Goal: Contribute content: Add original content to the website for others to see

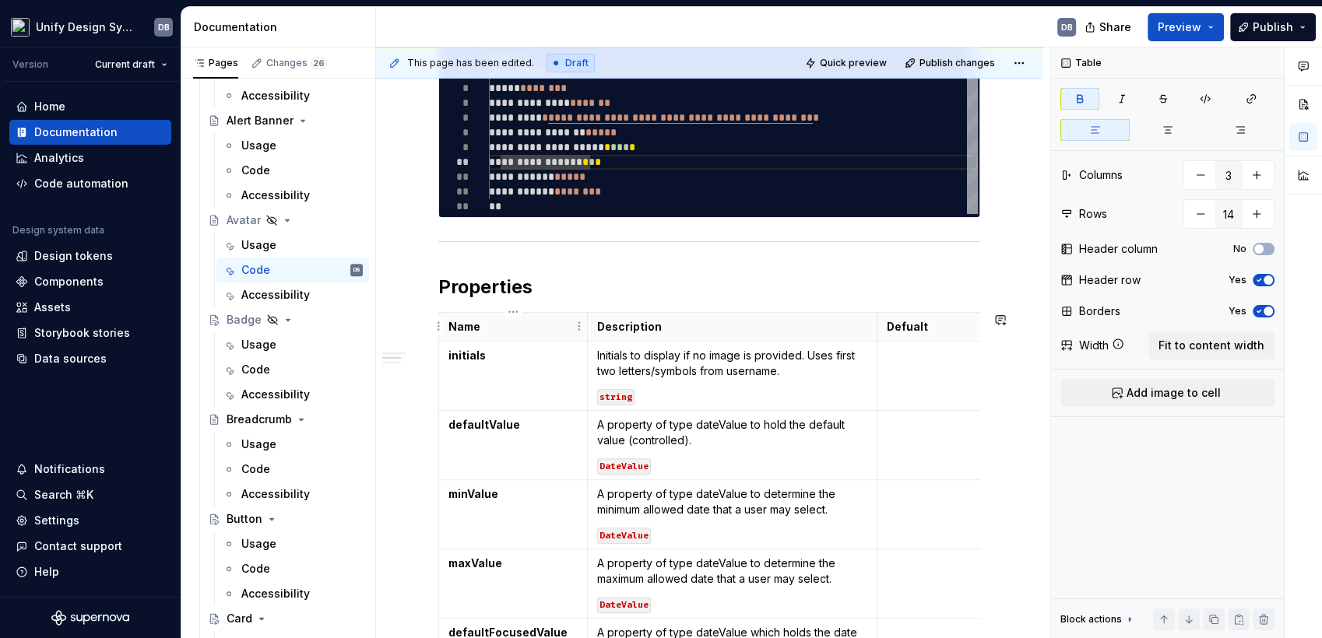
type textarea "*"
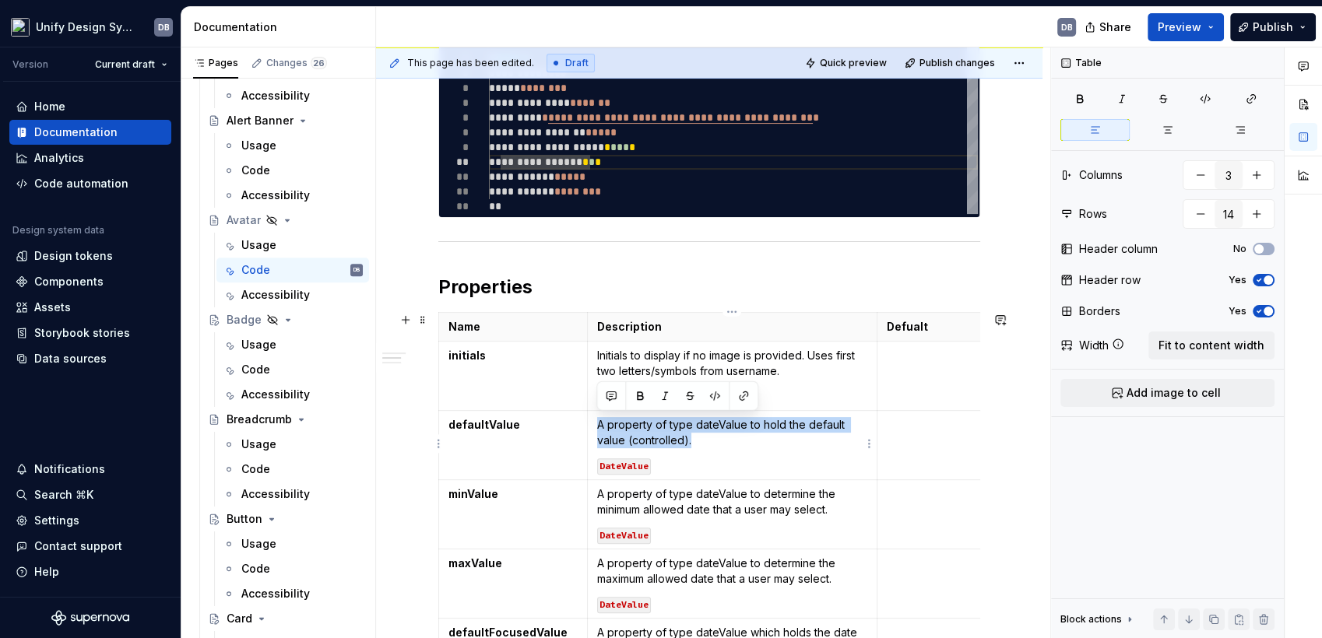
drag, startPoint x: 599, startPoint y: 424, endPoint x: 695, endPoint y: 435, distance: 97.1
click at [695, 435] on p "A property of type dateValue to hold the default value (controlled)." at bounding box center [732, 432] width 270 height 31
paste div
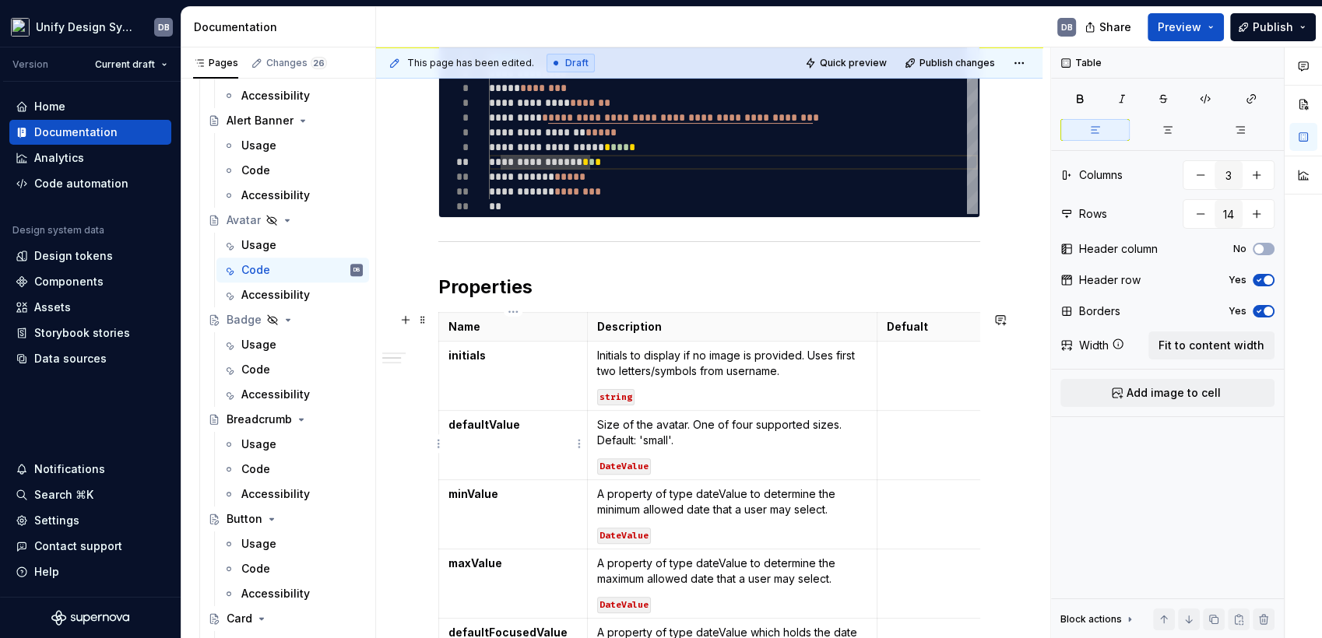
click at [470, 418] on strong "defaultValue" at bounding box center [484, 424] width 72 height 13
click at [624, 463] on code "DateValue" at bounding box center [624, 466] width 54 height 16
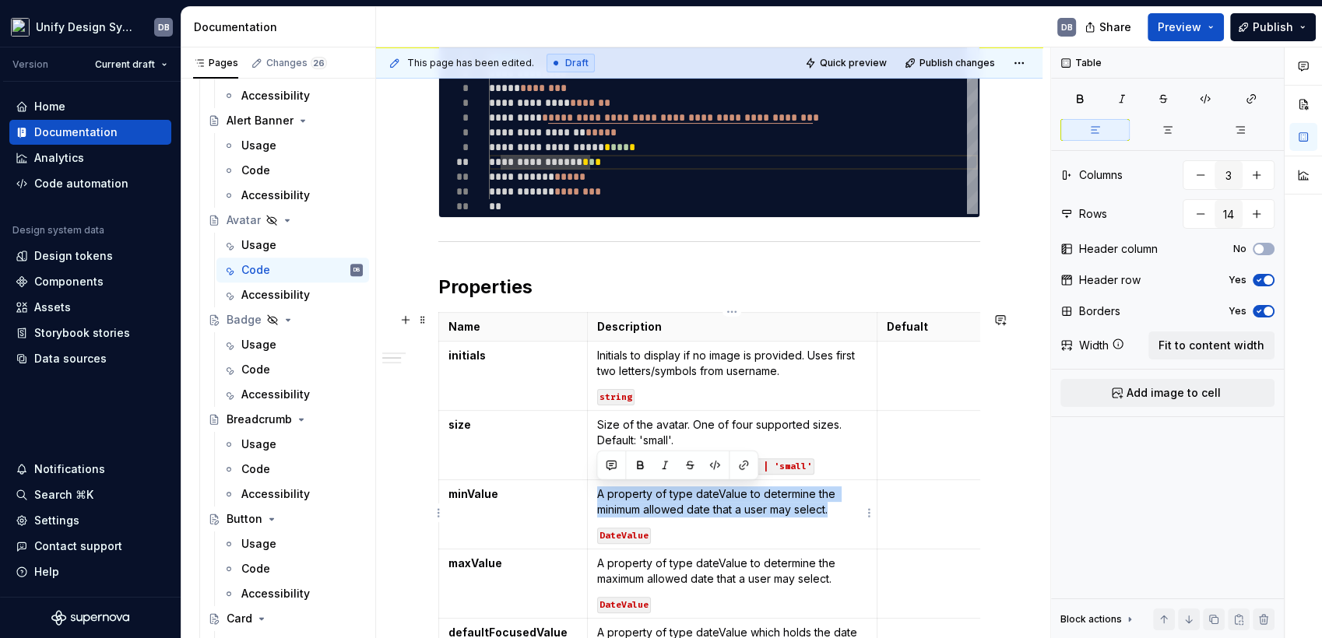
drag, startPoint x: 602, startPoint y: 491, endPoint x: 830, endPoint y: 510, distance: 228.8
click at [830, 510] on p "A property of type dateValue to determine the minimum allowed date that a user …" at bounding box center [732, 501] width 270 height 31
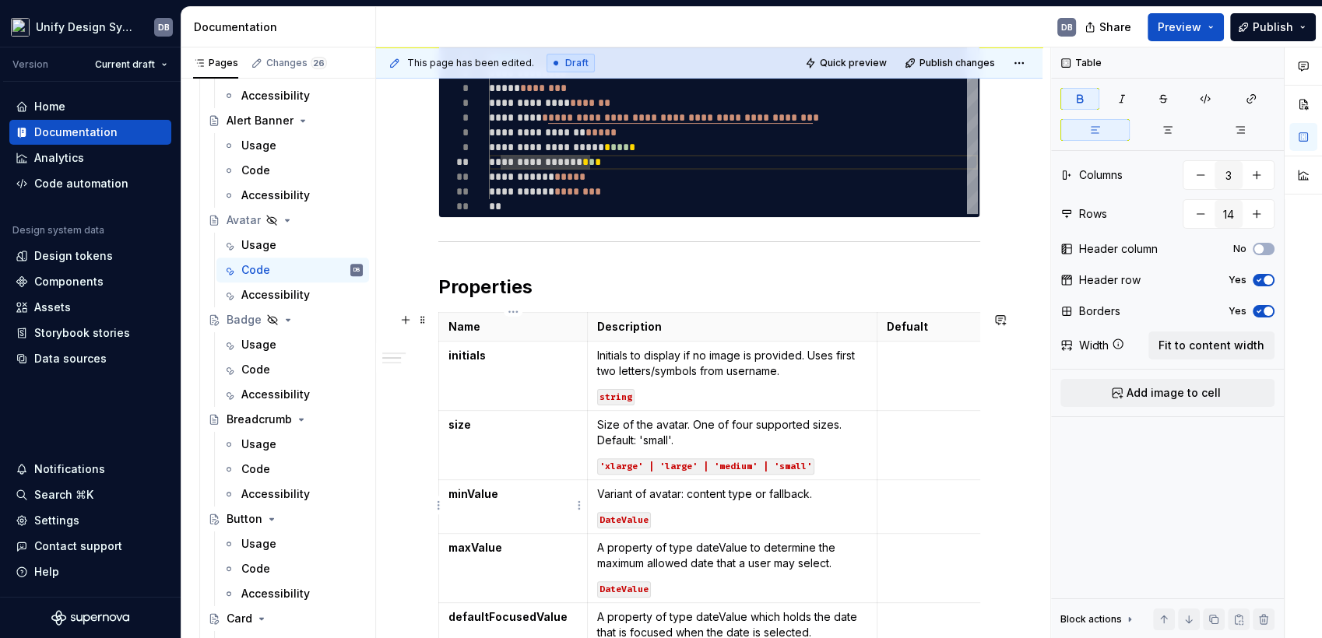
drag, startPoint x: 472, startPoint y: 493, endPoint x: 567, endPoint y: 497, distance: 94.3
click at [472, 493] on strong "minValue" at bounding box center [473, 493] width 50 height 13
drag, startPoint x: 627, startPoint y: 521, endPoint x: 884, endPoint y: 520, distance: 256.9
click at [627, 520] on code "DateValue" at bounding box center [624, 520] width 54 height 16
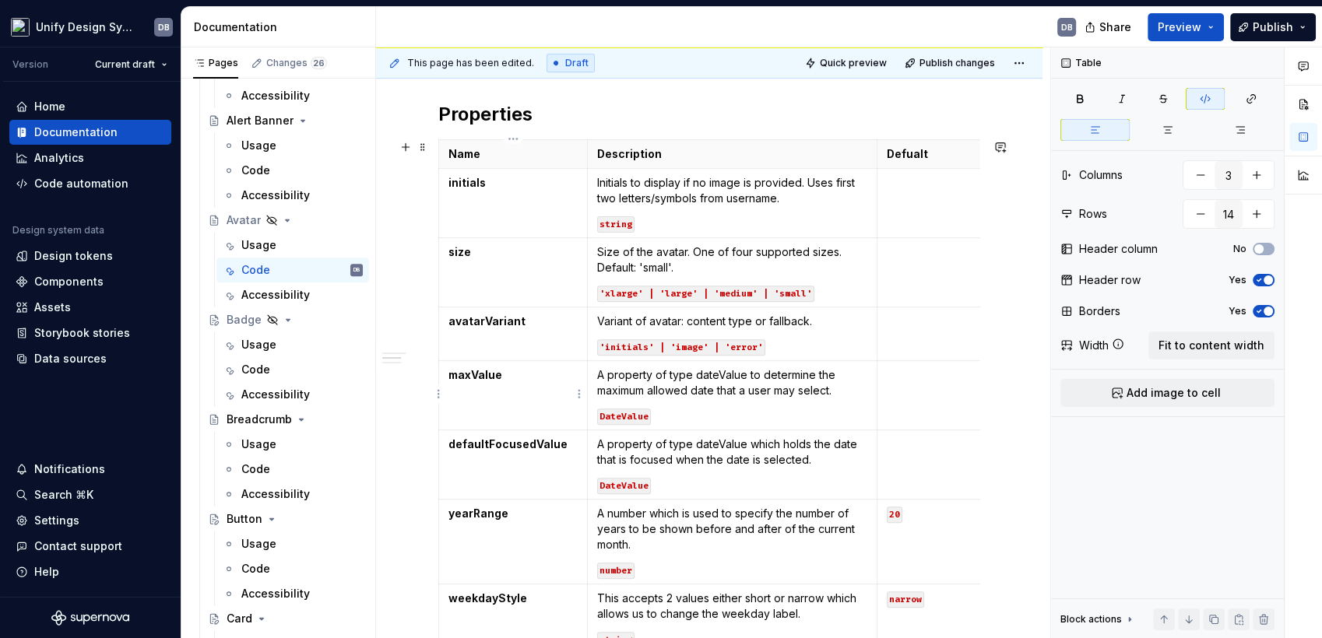
click at [472, 370] on strong "maxValue" at bounding box center [475, 374] width 54 height 13
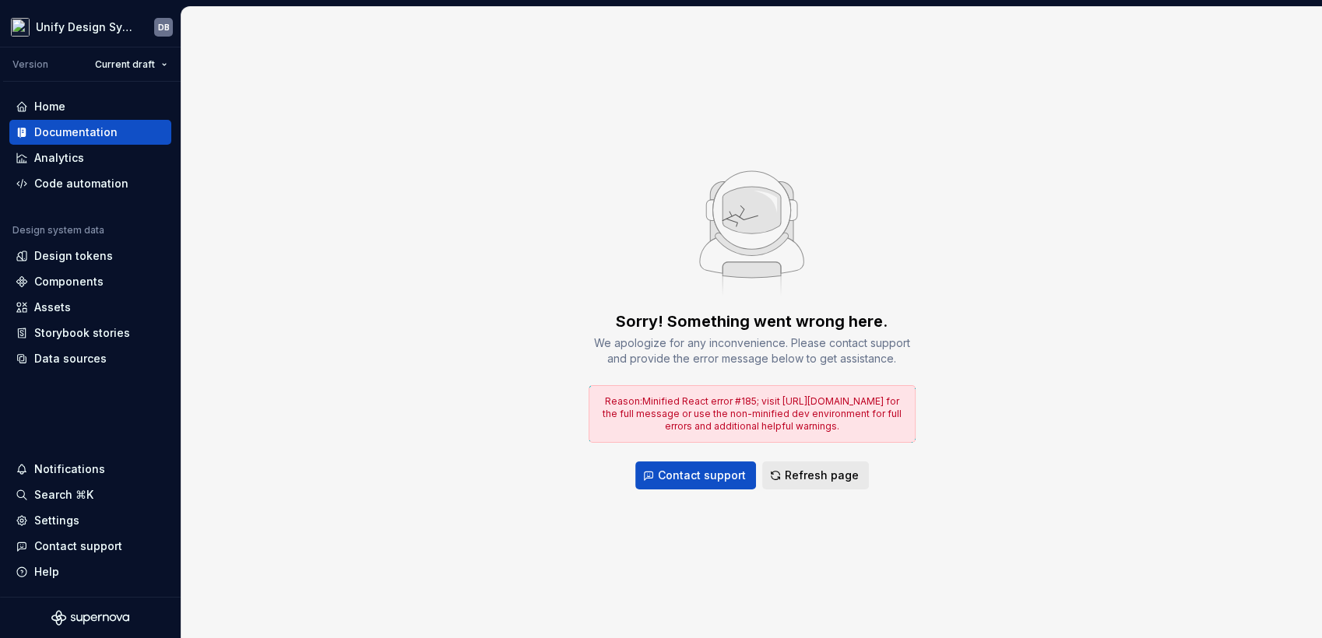
click at [836, 475] on span "Refresh page" at bounding box center [822, 476] width 74 height 16
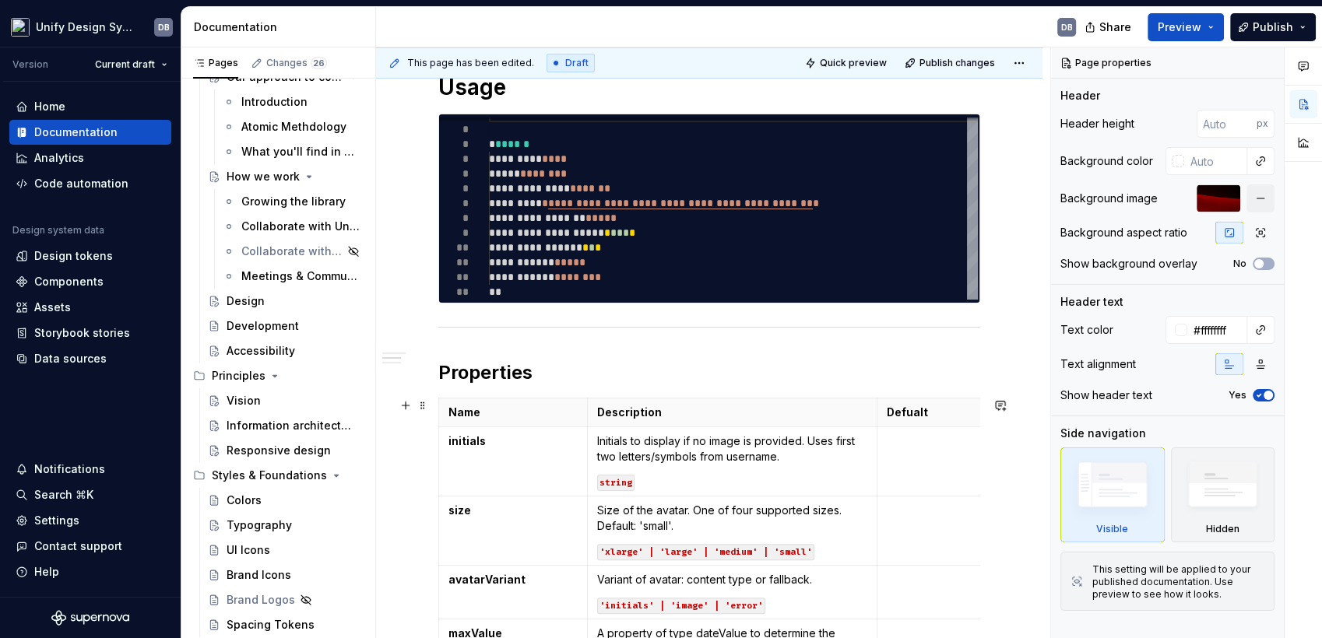
scroll to position [432, 0]
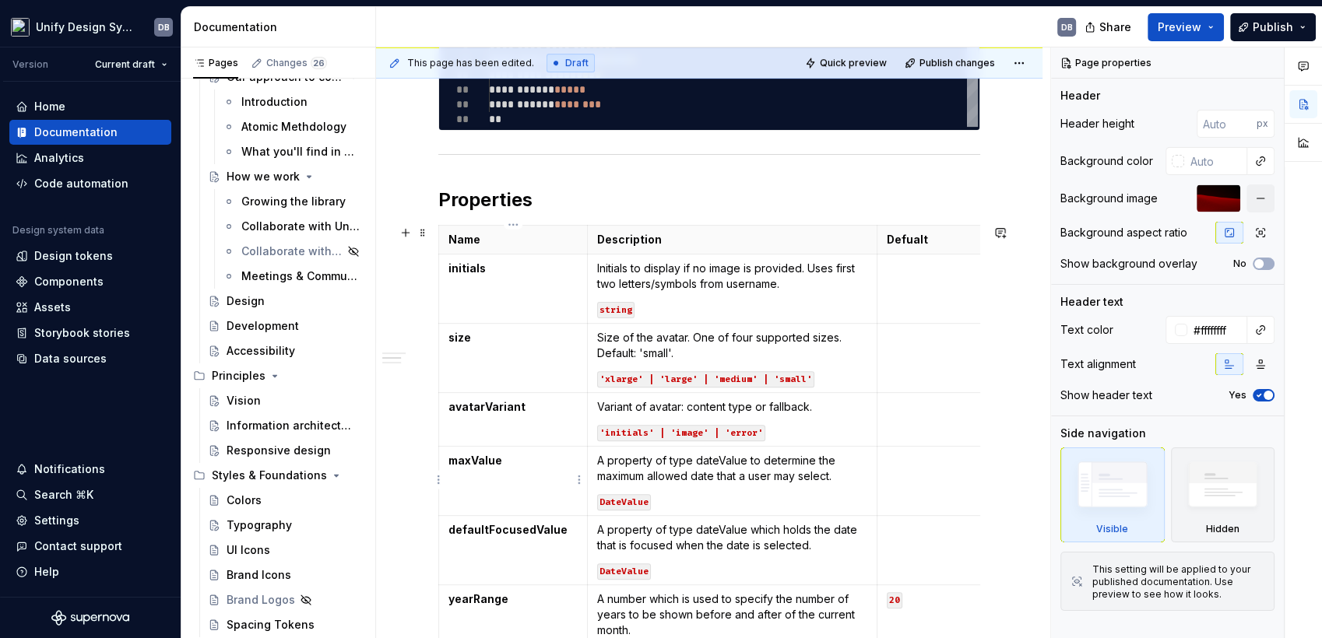
click at [469, 460] on strong "maxValue" at bounding box center [475, 460] width 54 height 13
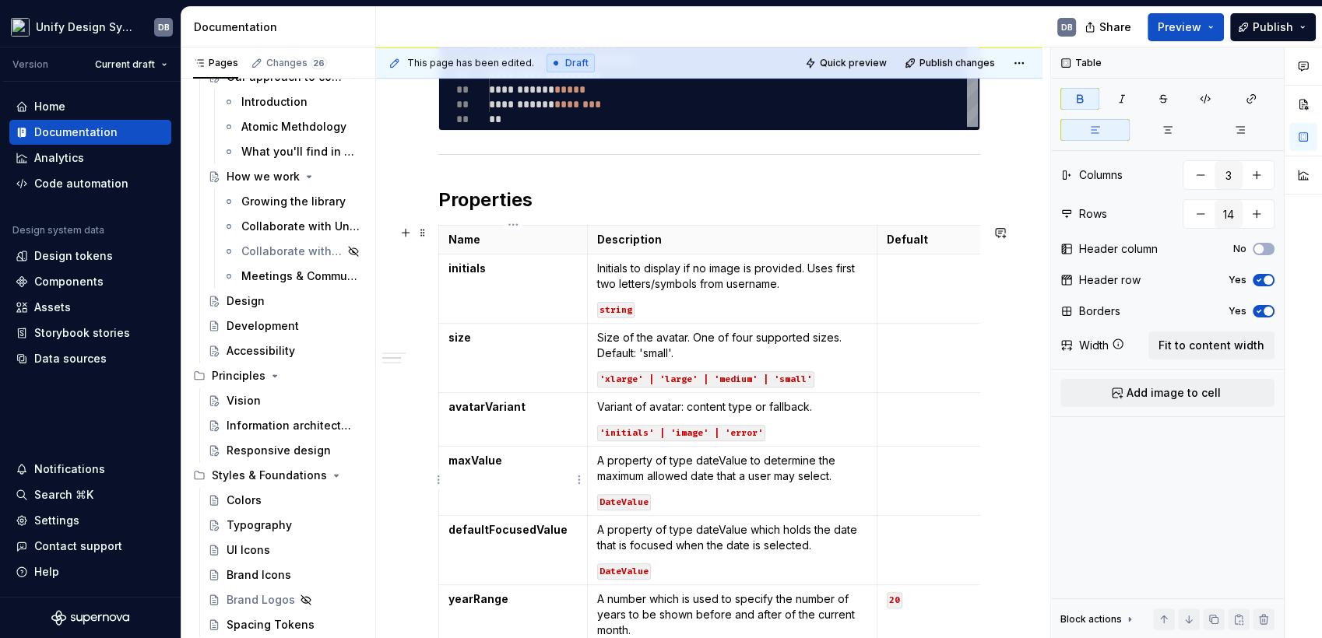
drag, startPoint x: 478, startPoint y: 462, endPoint x: 559, endPoint y: 465, distance: 81.0
click at [478, 462] on strong "maxValue" at bounding box center [475, 460] width 54 height 13
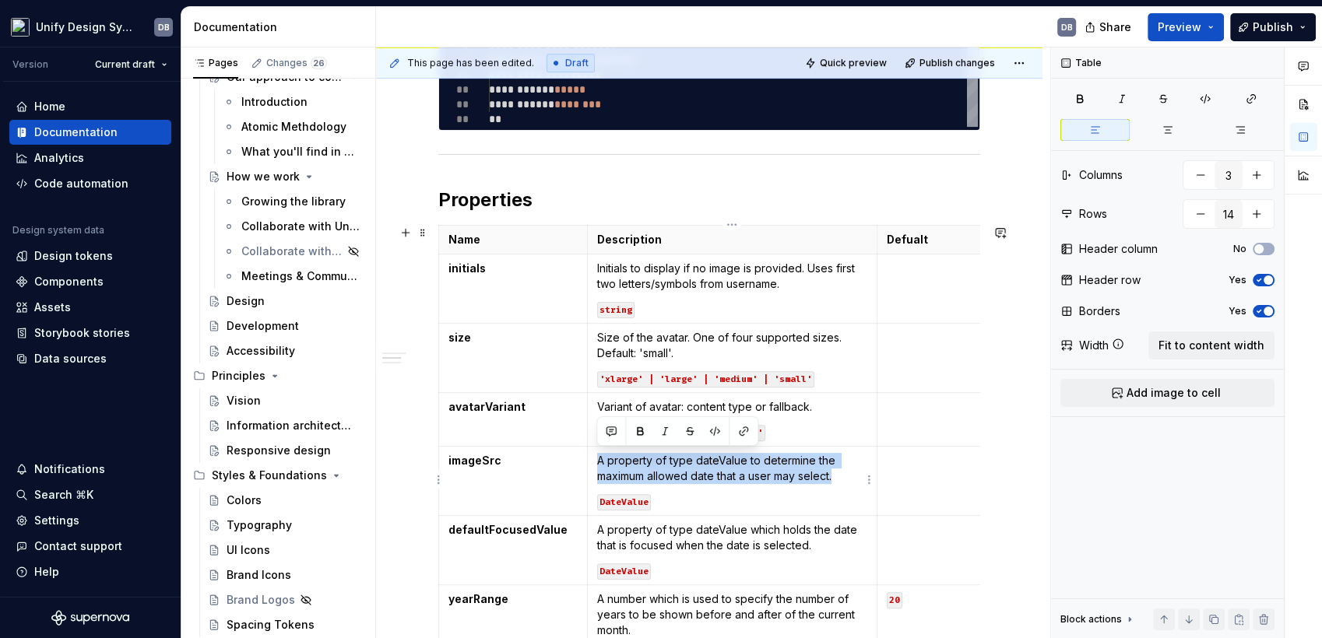
drag, startPoint x: 599, startPoint y: 457, endPoint x: 837, endPoint y: 476, distance: 238.9
click at [837, 476] on p "A property of type dateValue to determine the maximum allowed date that a user …" at bounding box center [732, 468] width 270 height 31
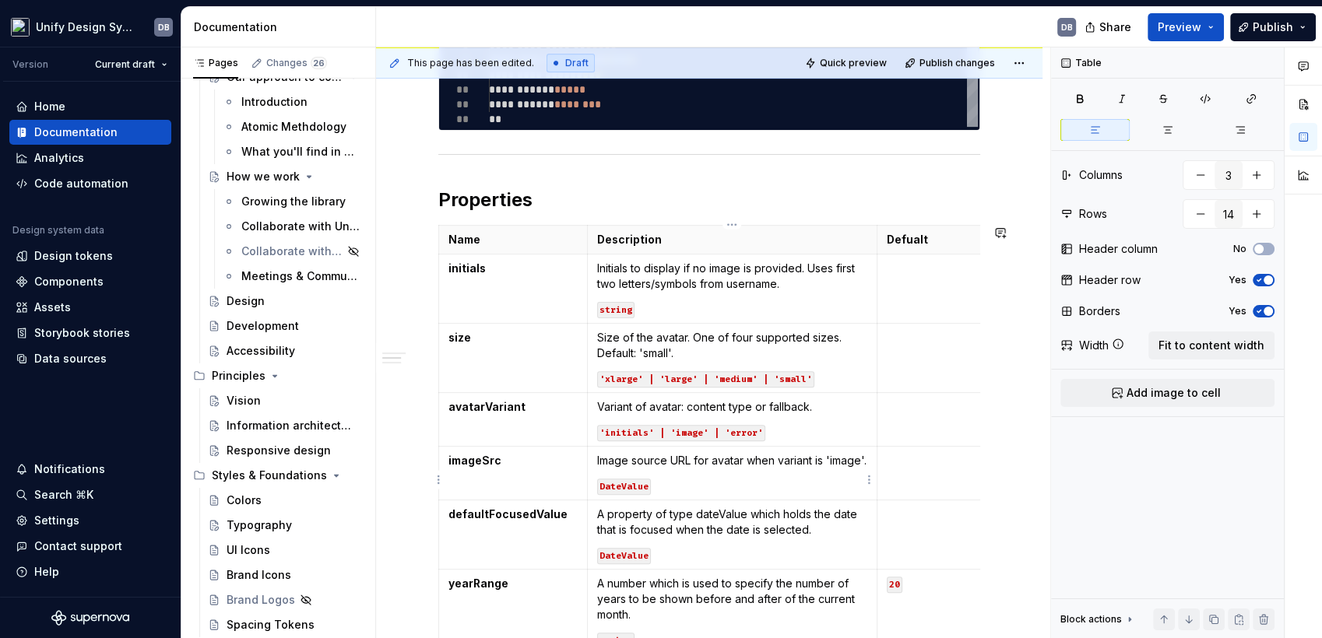
type textarea "*"
drag, startPoint x: 624, startPoint y: 504, endPoint x: 678, endPoint y: 506, distance: 53.8
click at [624, 495] on code "DateValue" at bounding box center [624, 487] width 54 height 16
click at [477, 521] on strong "defaultFocusedValue" at bounding box center [507, 513] width 119 height 13
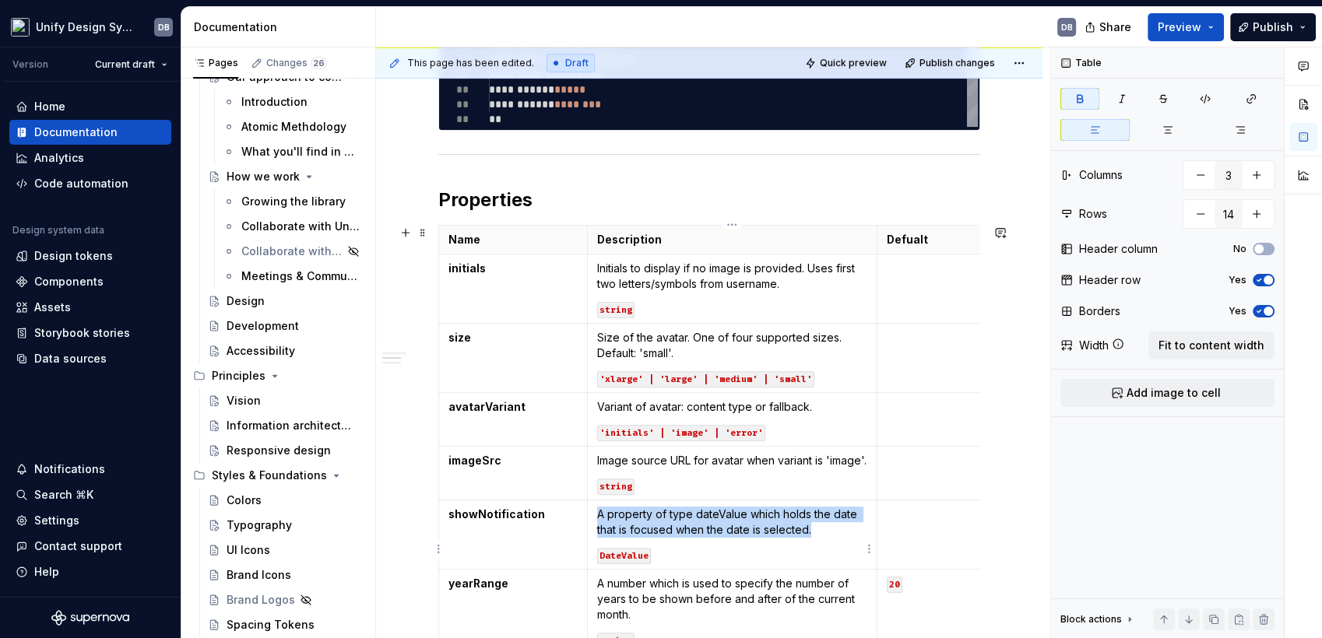
drag, startPoint x: 809, startPoint y: 542, endPoint x: 890, endPoint y: 539, distance: 81.0
click at [811, 538] on p "A property of type dateValue which holds the date that is focused when the date…" at bounding box center [732, 522] width 270 height 31
click at [630, 564] on code "DateValue" at bounding box center [624, 556] width 54 height 16
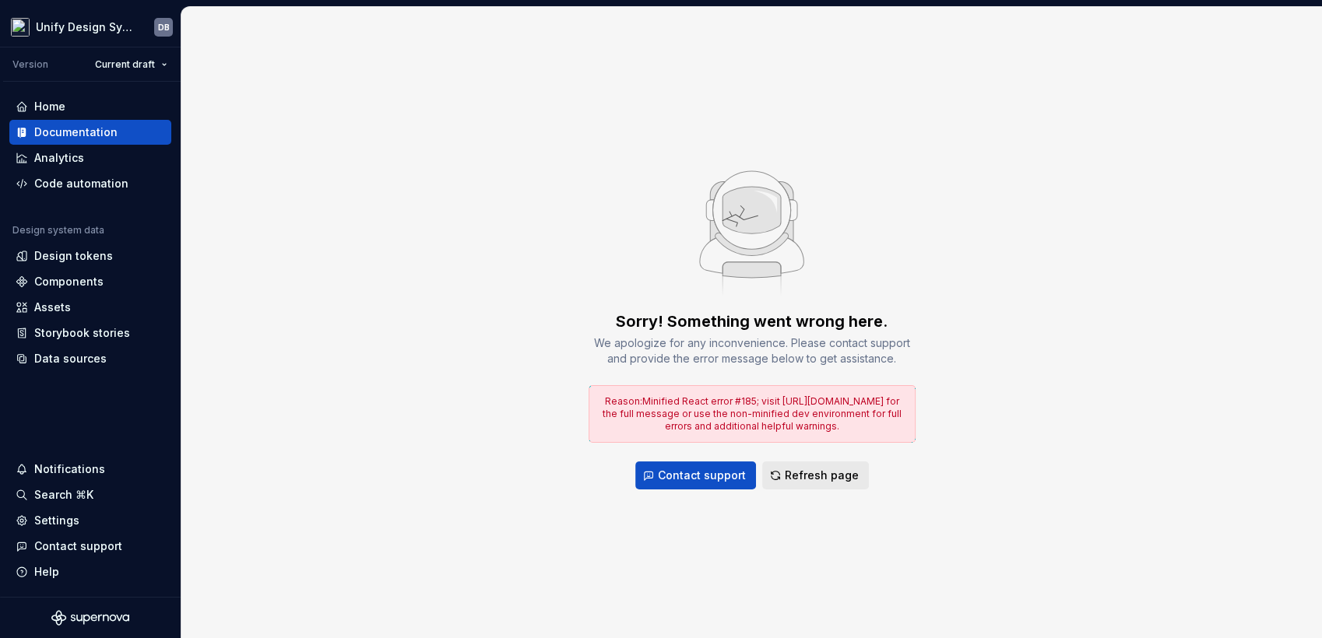
click at [817, 478] on span "Refresh page" at bounding box center [822, 476] width 74 height 16
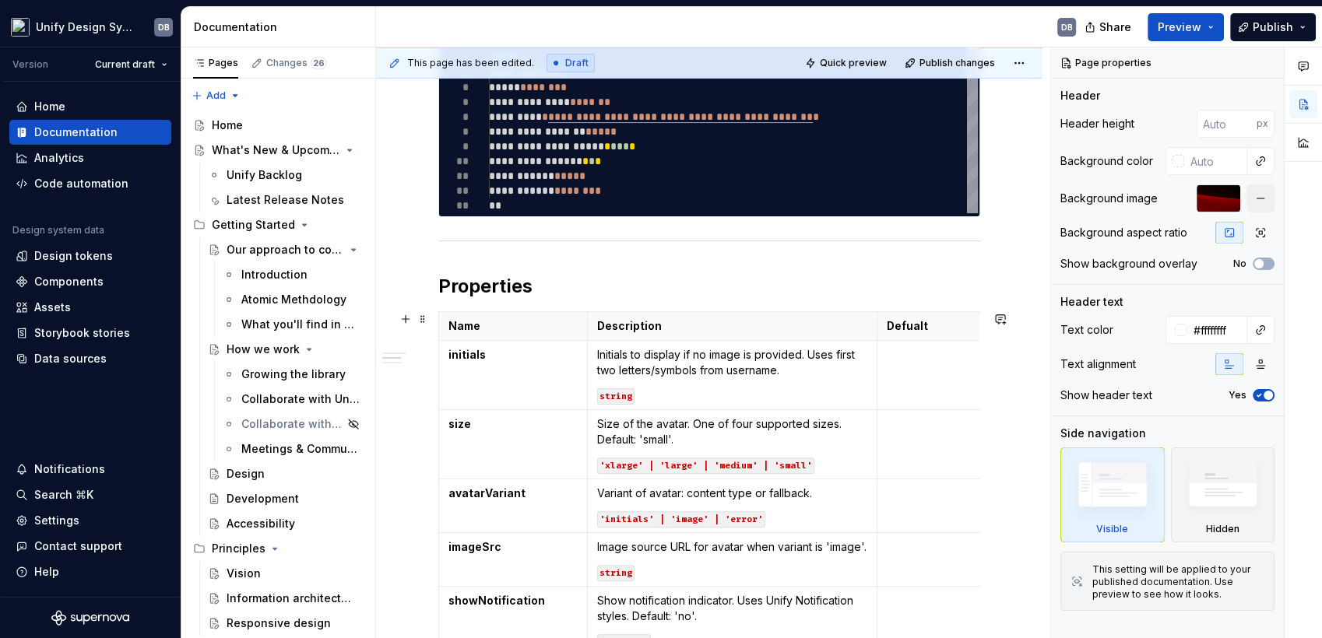
scroll to position [518, 0]
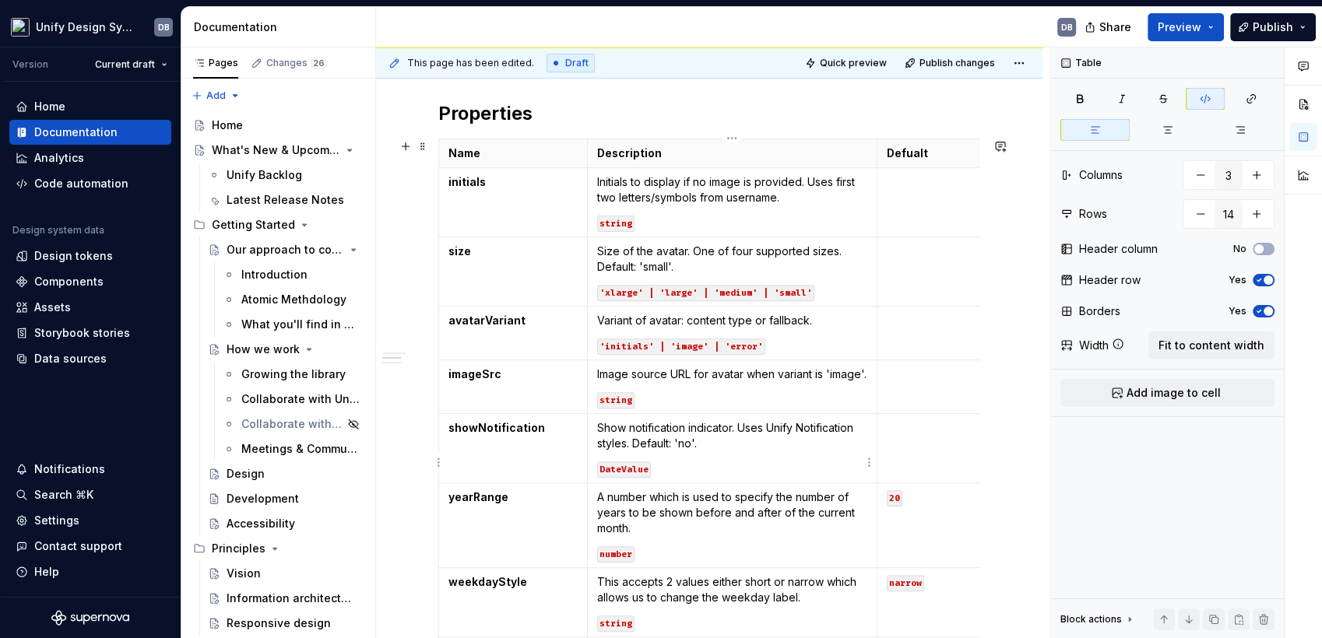
click at [623, 478] on code "DateValue" at bounding box center [624, 470] width 54 height 16
drag, startPoint x: 461, startPoint y: 509, endPoint x: 629, endPoint y: 532, distance: 169.6
click at [461, 504] on strong "yearRange" at bounding box center [478, 496] width 60 height 13
drag, startPoint x: 597, startPoint y: 509, endPoint x: 728, endPoint y: 541, distance: 134.6
click at [636, 536] on p "A number which is used to specify the number of years to be shown before and af…" at bounding box center [732, 513] width 270 height 47
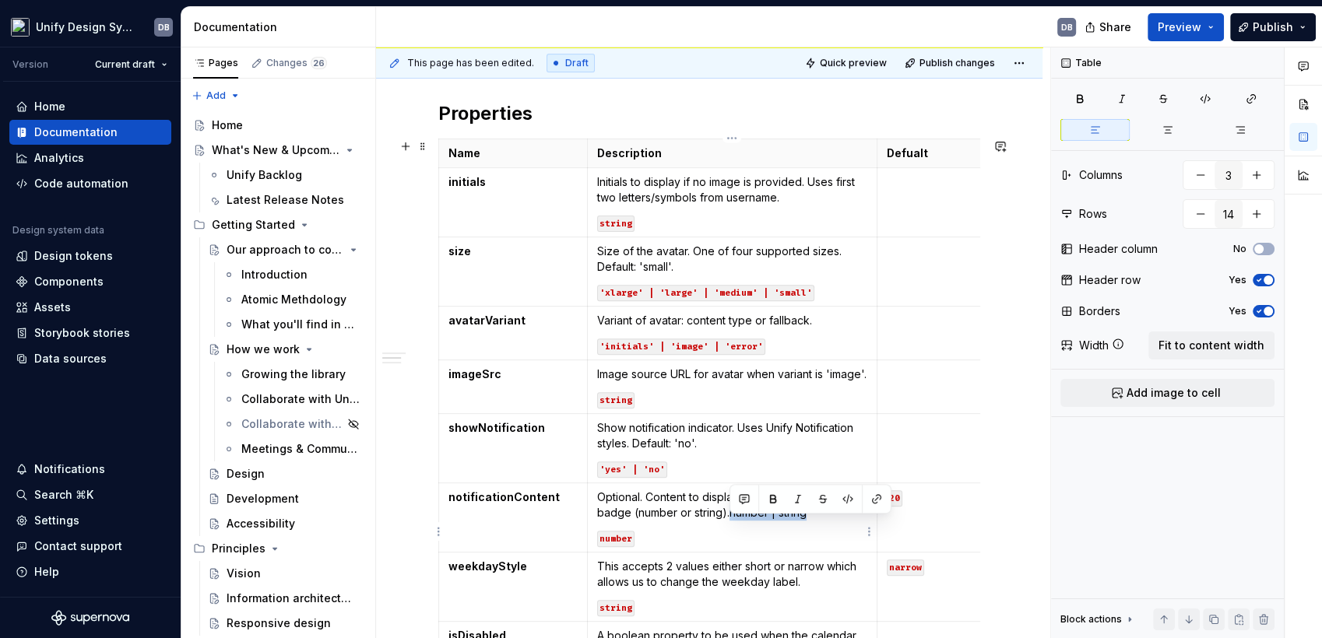
drag, startPoint x: 729, startPoint y: 526, endPoint x: 806, endPoint y: 526, distance: 77.1
click at [806, 521] on p "Optional. Content to display in the notification badge (number or string). numb…" at bounding box center [732, 505] width 270 height 31
click at [613, 547] on code "number" at bounding box center [615, 539] width 37 height 16
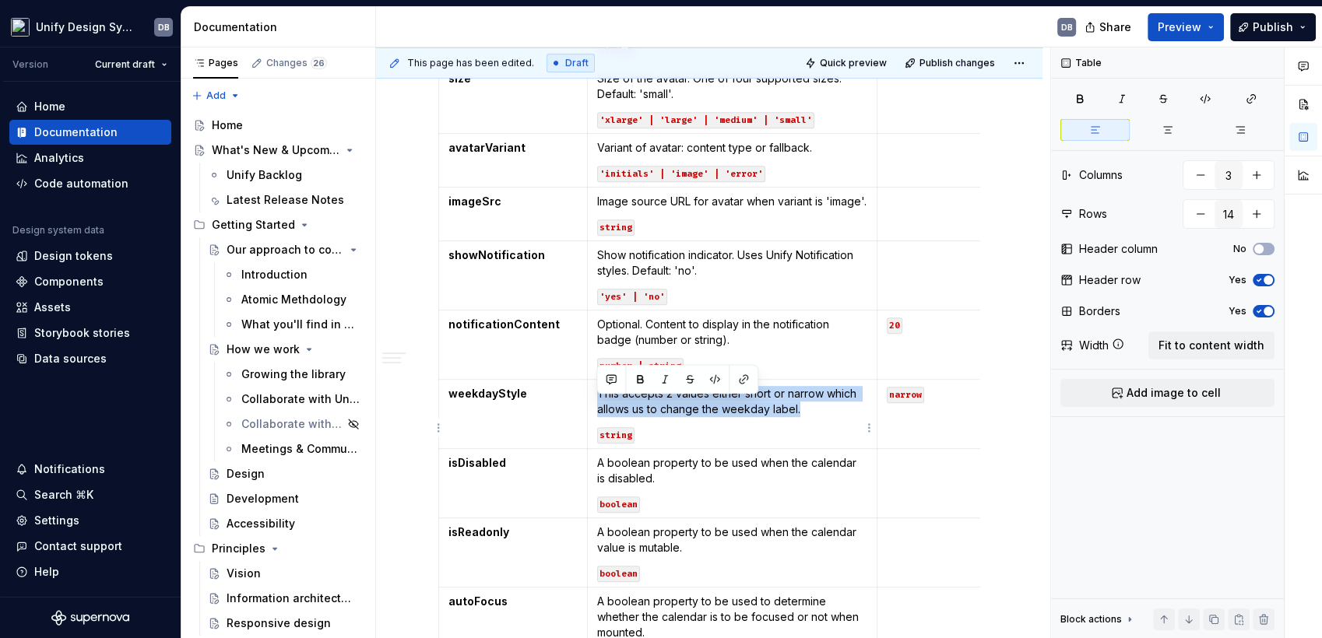
drag, startPoint x: 599, startPoint y: 405, endPoint x: 803, endPoint y: 420, distance: 205.3
click at [803, 417] on p "This accepts 2 values either short or narrow which allows us to change the week…" at bounding box center [732, 401] width 270 height 31
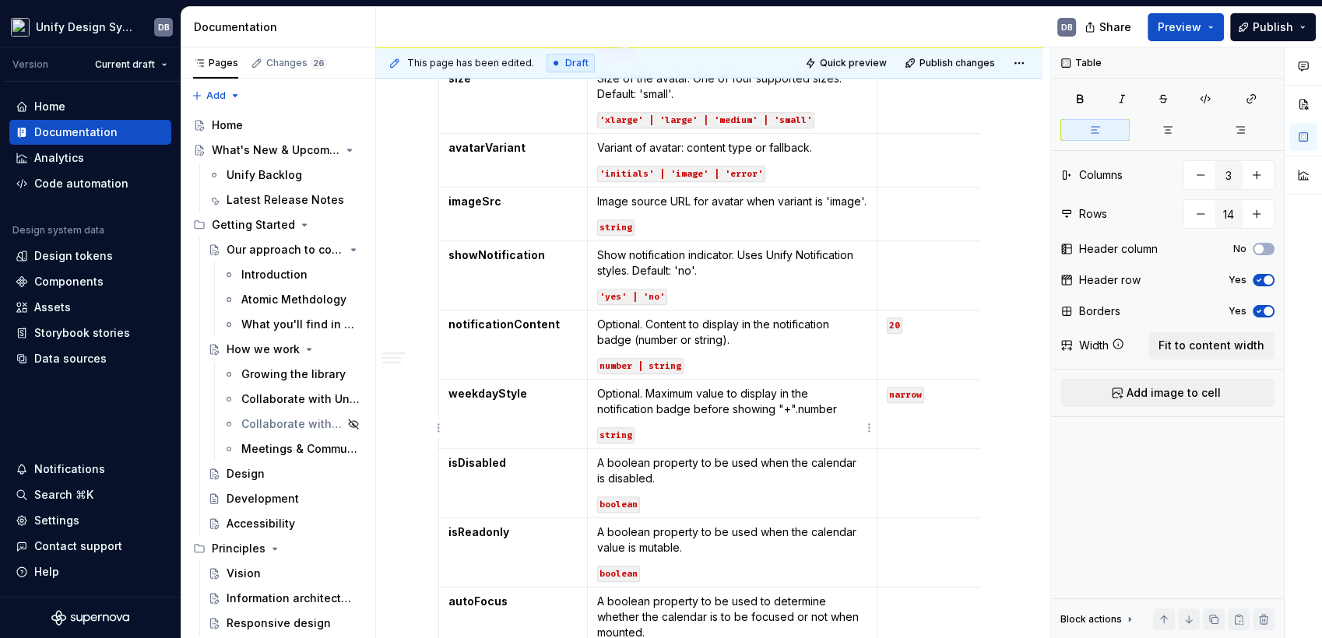
click at [813, 417] on p "Optional. Maximum value to display in the notification badge before showing "+"…" at bounding box center [732, 401] width 270 height 31
click at [613, 444] on code "string" at bounding box center [615, 435] width 37 height 16
drag, startPoint x: 493, startPoint y: 407, endPoint x: 567, endPoint y: 409, distance: 74.7
click at [493, 400] on strong "weekdayStyle" at bounding box center [487, 393] width 79 height 13
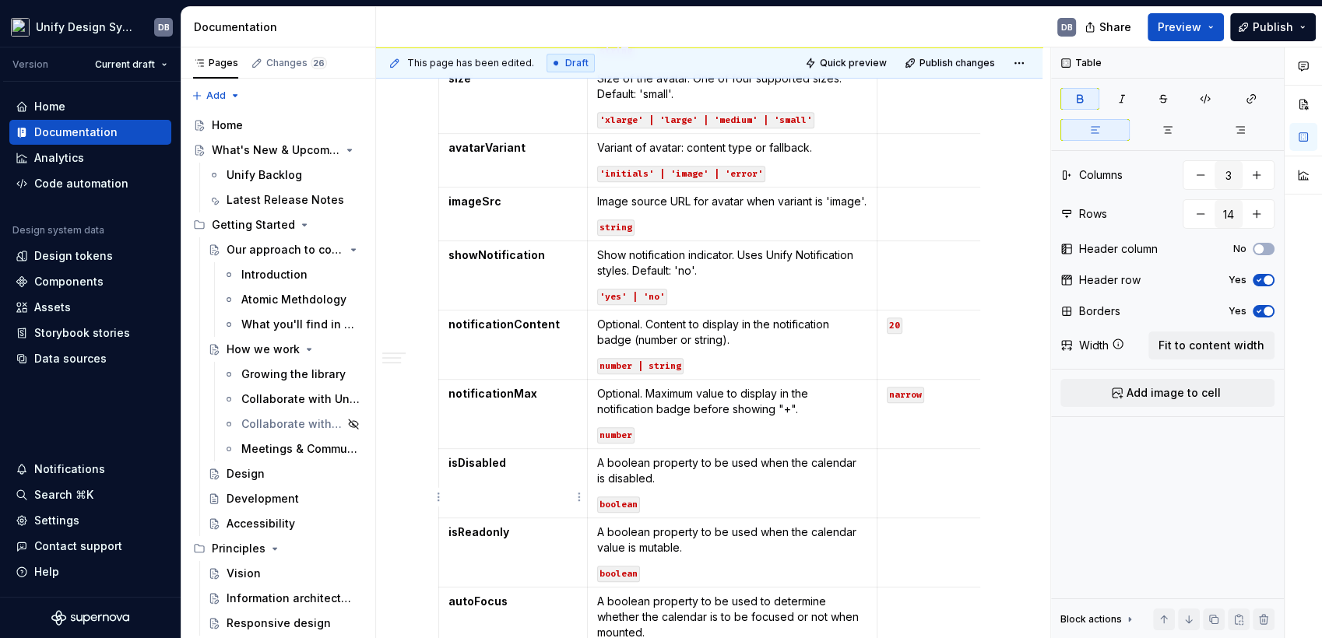
click at [490, 469] on strong "isDisabled" at bounding box center [477, 462] width 58 height 13
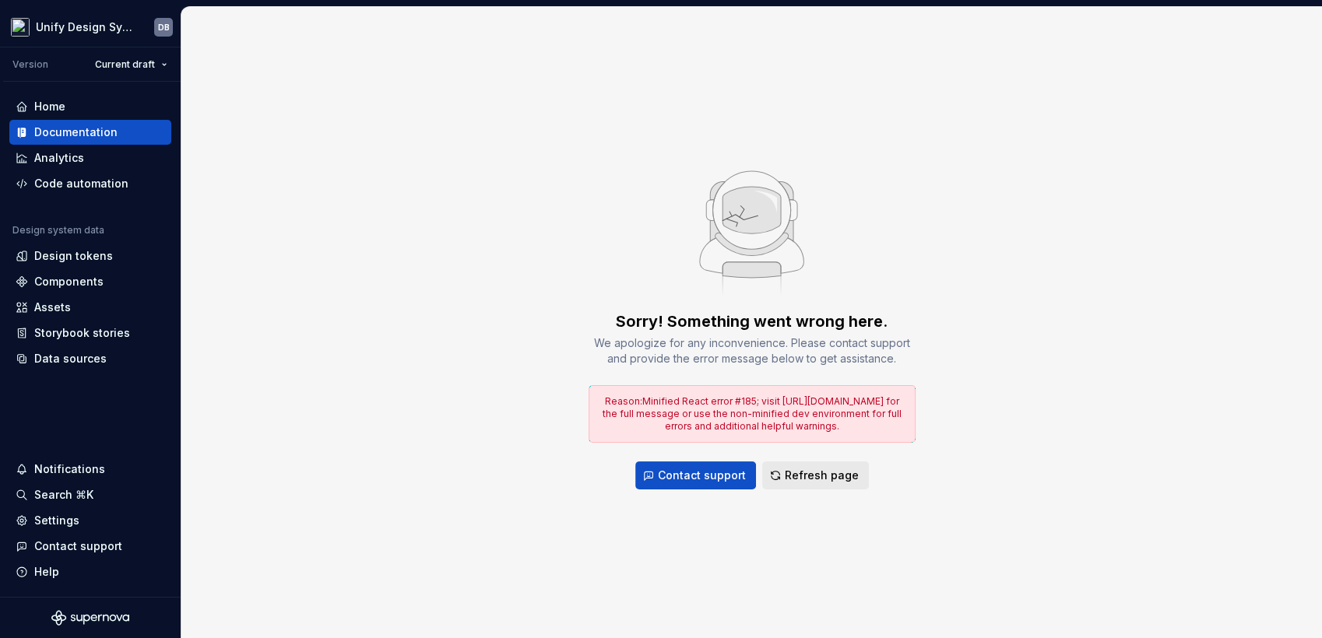
click at [791, 473] on span "Refresh page" at bounding box center [822, 476] width 74 height 16
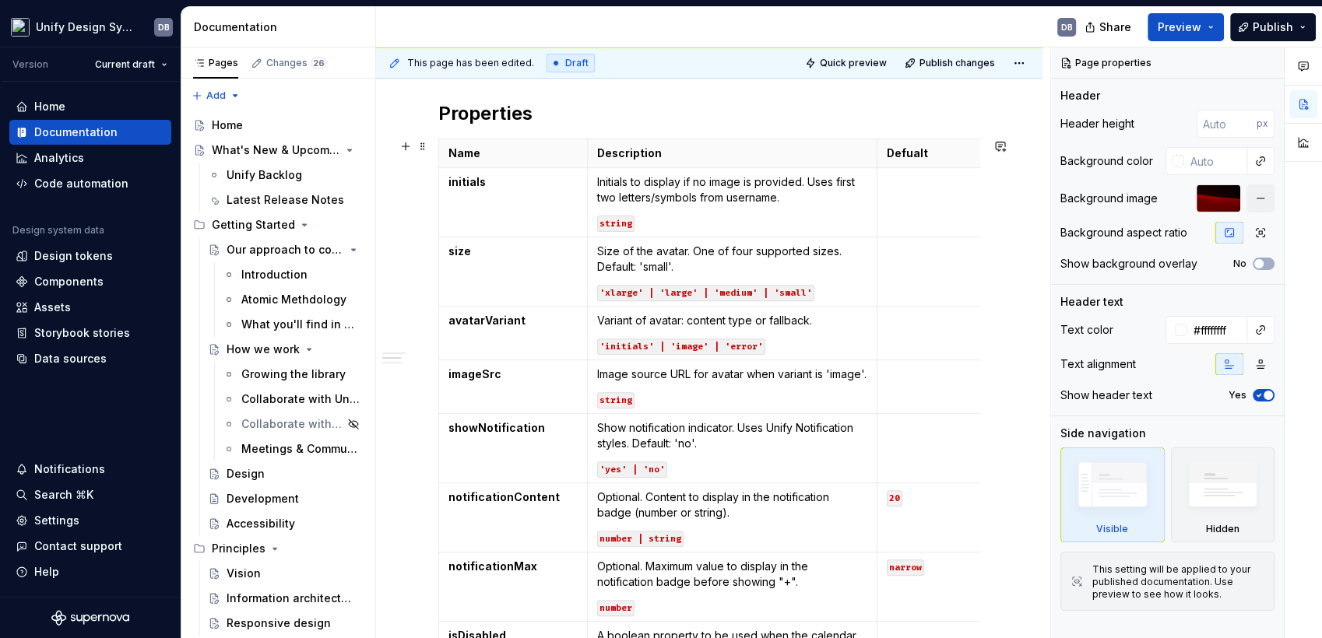
scroll to position [605, 0]
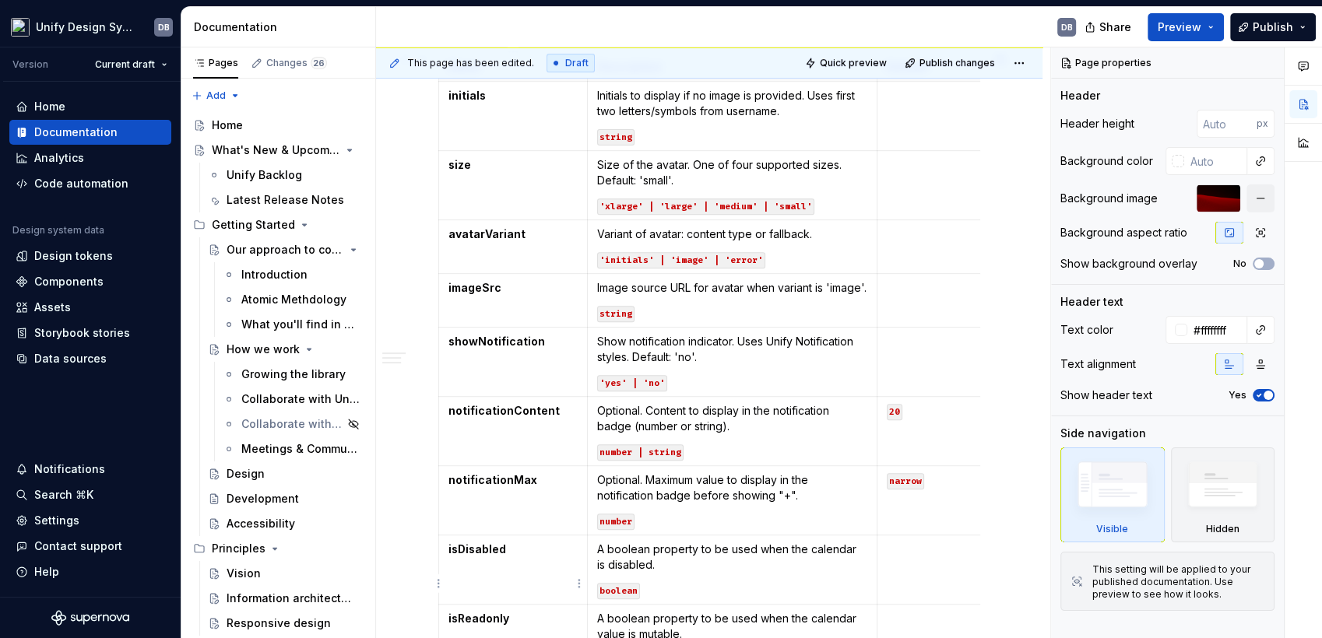
click at [470, 556] on strong "isDisabled" at bounding box center [477, 548] width 58 height 13
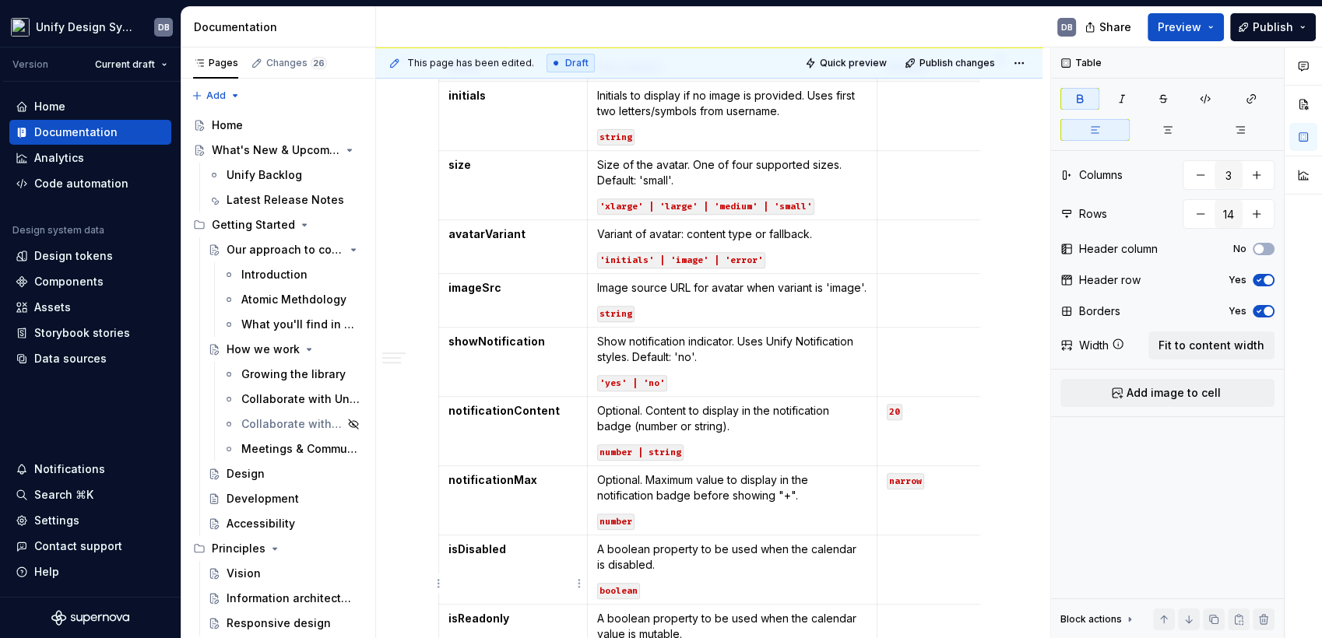
drag, startPoint x: 492, startPoint y: 562, endPoint x: 637, endPoint y: 564, distance: 145.6
click at [492, 556] on strong "isDisabled" at bounding box center [477, 548] width 58 height 13
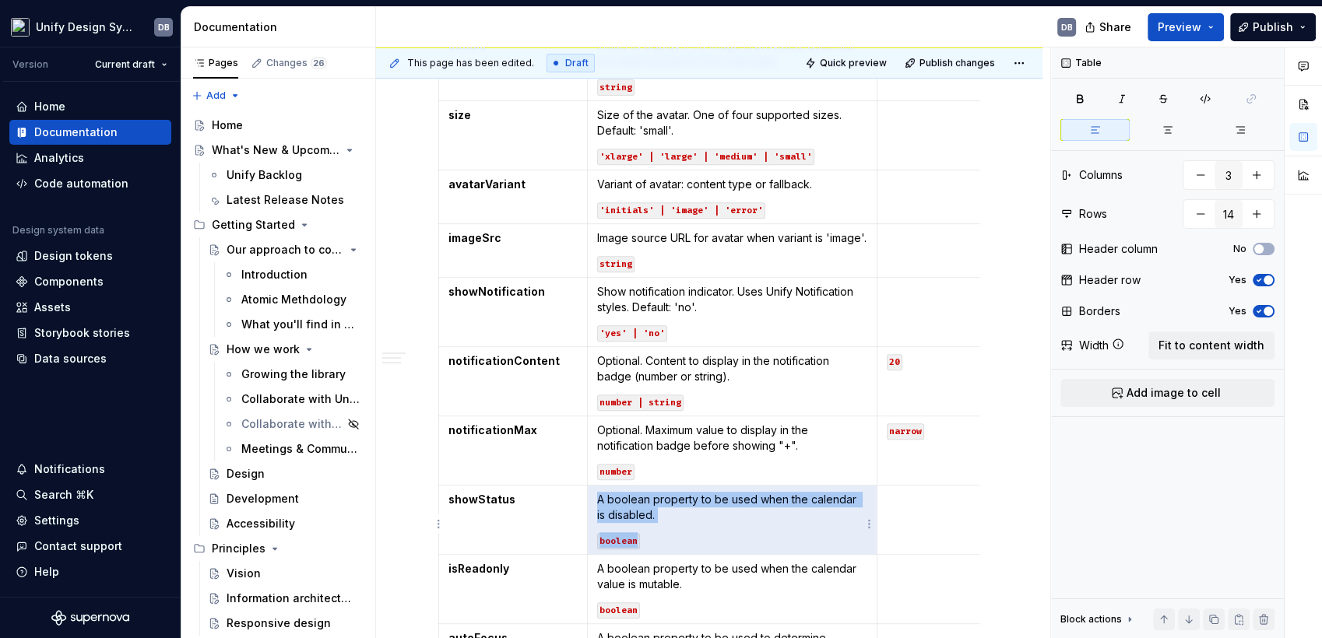
scroll to position [665, 0]
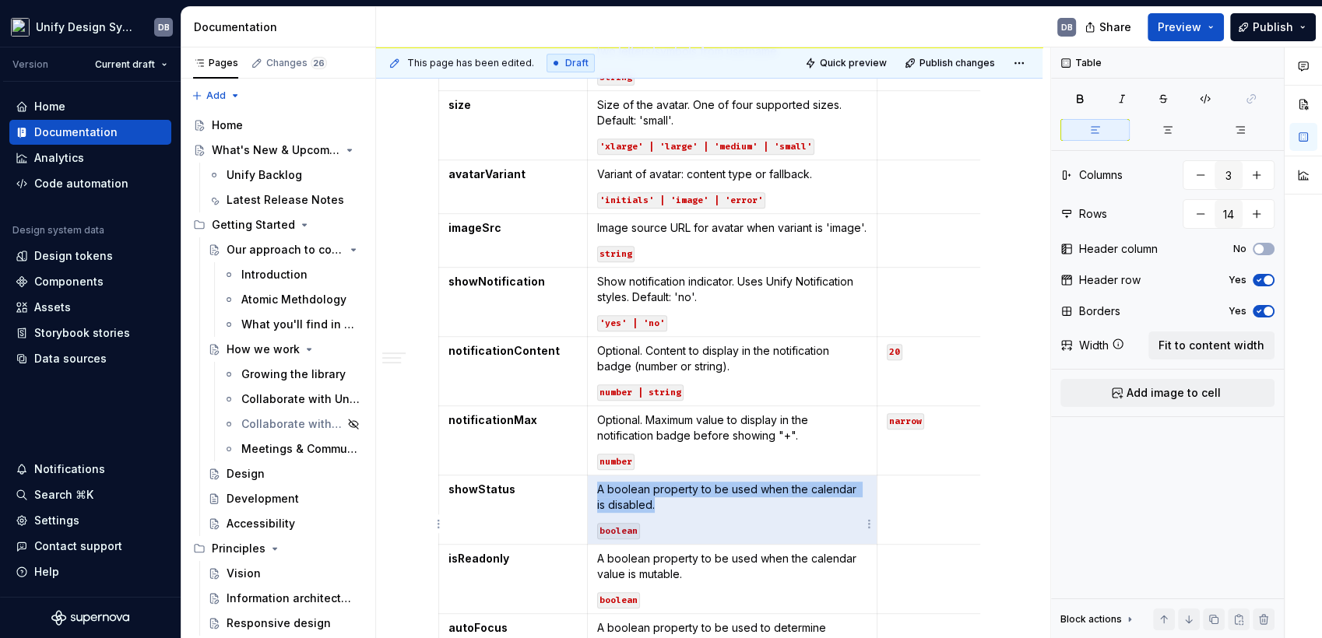
drag, startPoint x: 598, startPoint y: 561, endPoint x: 634, endPoint y: 516, distance: 58.1
click at [634, 513] on p "A boolean property to be used when the calendar is disabled." at bounding box center [732, 497] width 270 height 31
click at [676, 513] on p "A boolean property to be used when the calendar is disabled." at bounding box center [732, 497] width 270 height 31
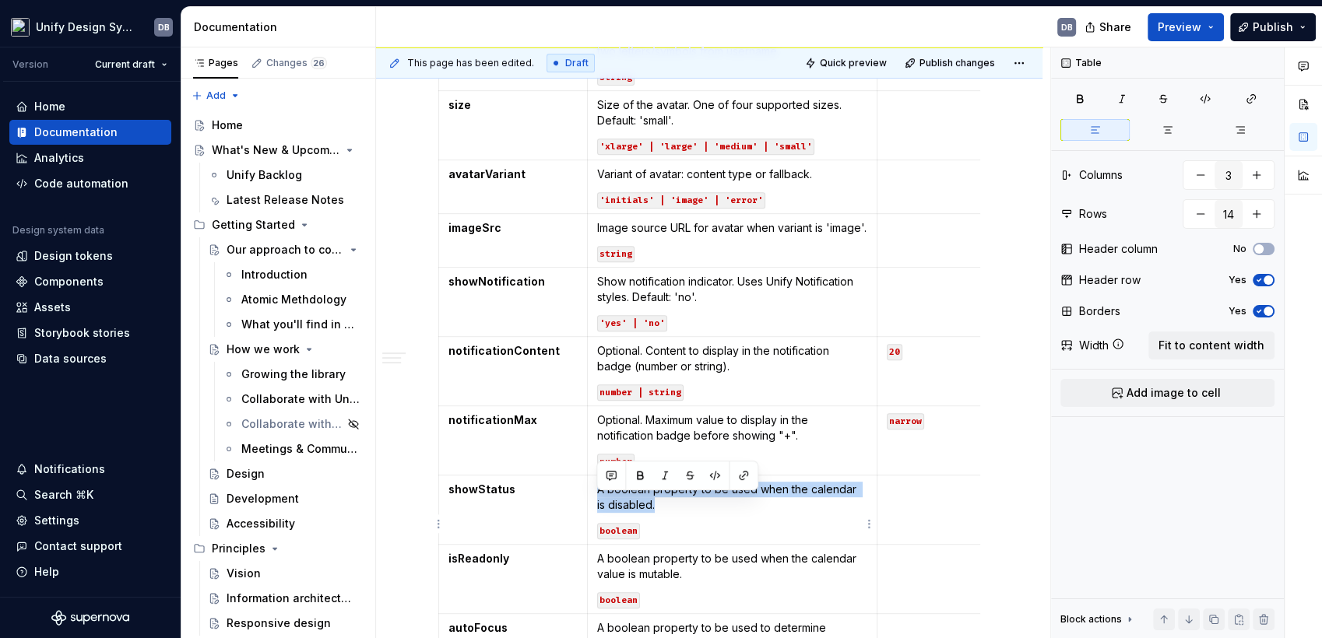
drag, startPoint x: 599, startPoint y: 502, endPoint x: 644, endPoint y: 518, distance: 48.5
click at [644, 513] on p "A boolean property to be used when the calendar is disabled." at bounding box center [732, 497] width 270 height 31
drag, startPoint x: 658, startPoint y: 518, endPoint x: 715, endPoint y: 515, distance: 56.9
click at [715, 513] on p "Show status indicator. Uses Unify Status styles. Default: 'no' 'yes' | 'no'" at bounding box center [732, 497] width 270 height 31
drag, startPoint x: 607, startPoint y: 542, endPoint x: 778, endPoint y: 542, distance: 171.2
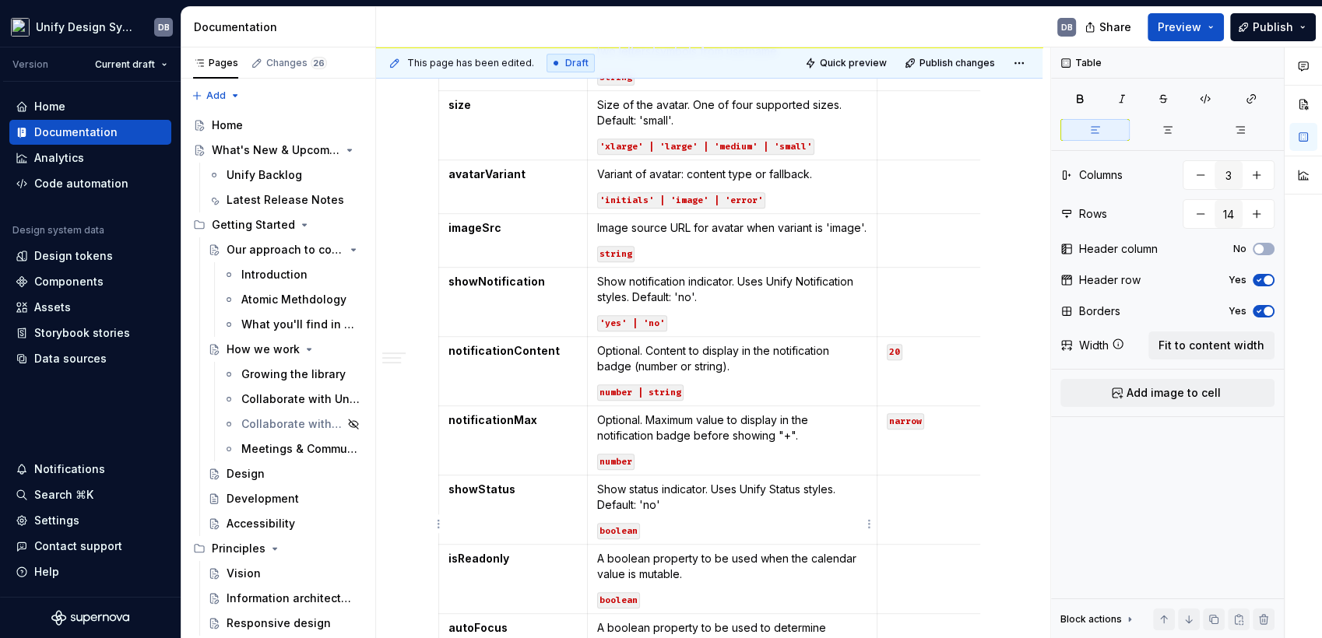
click at [607, 539] on code "boolean" at bounding box center [618, 531] width 43 height 16
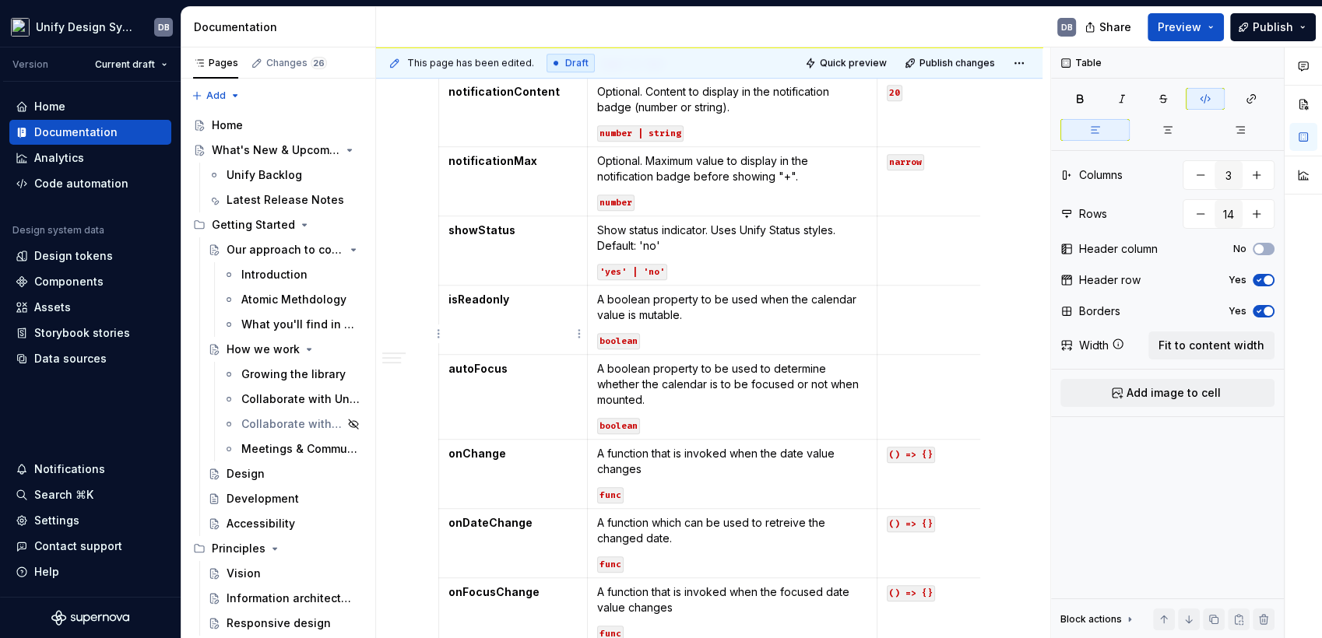
click at [486, 306] on strong "isReadonly" at bounding box center [478, 299] width 61 height 13
drag, startPoint x: 598, startPoint y: 313, endPoint x: 709, endPoint y: 324, distance: 111.8
click at [709, 323] on p "A boolean property to be used when the calendar value is mutable." at bounding box center [732, 307] width 270 height 31
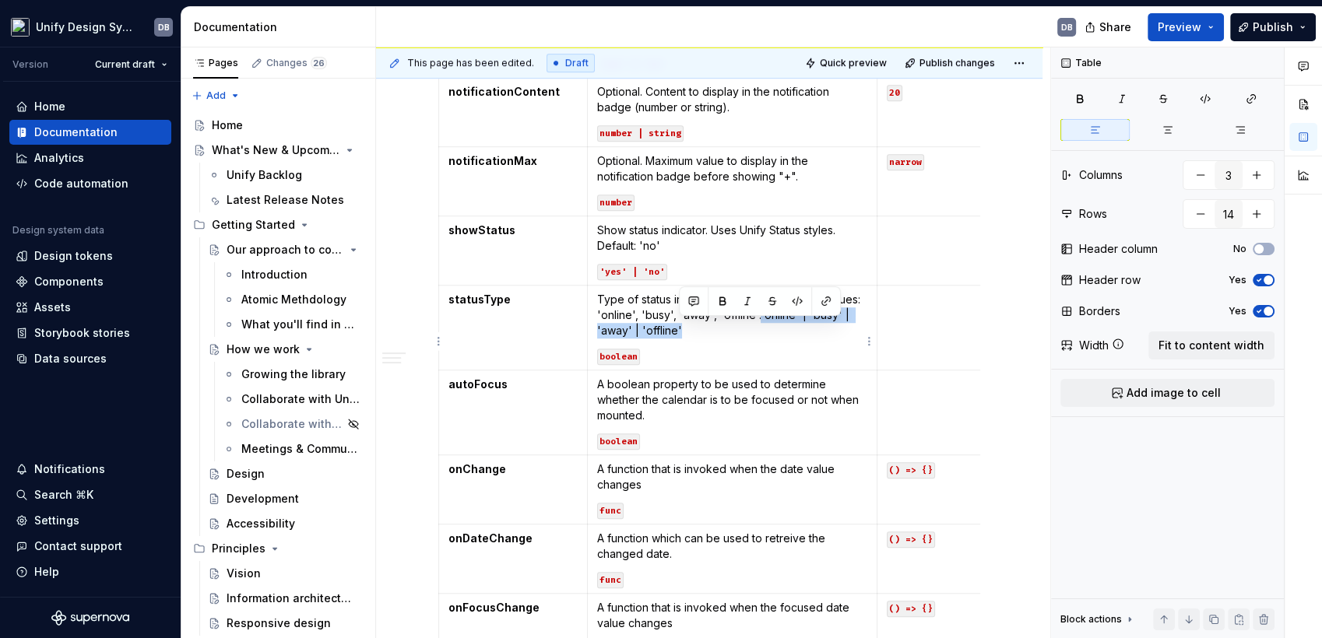
drag, startPoint x: 754, startPoint y: 326, endPoint x: 685, endPoint y: 346, distance: 72.2
click at [685, 339] on p "Type of status indicator to display. Common values: 'online', 'busy', 'away', '…" at bounding box center [732, 315] width 270 height 47
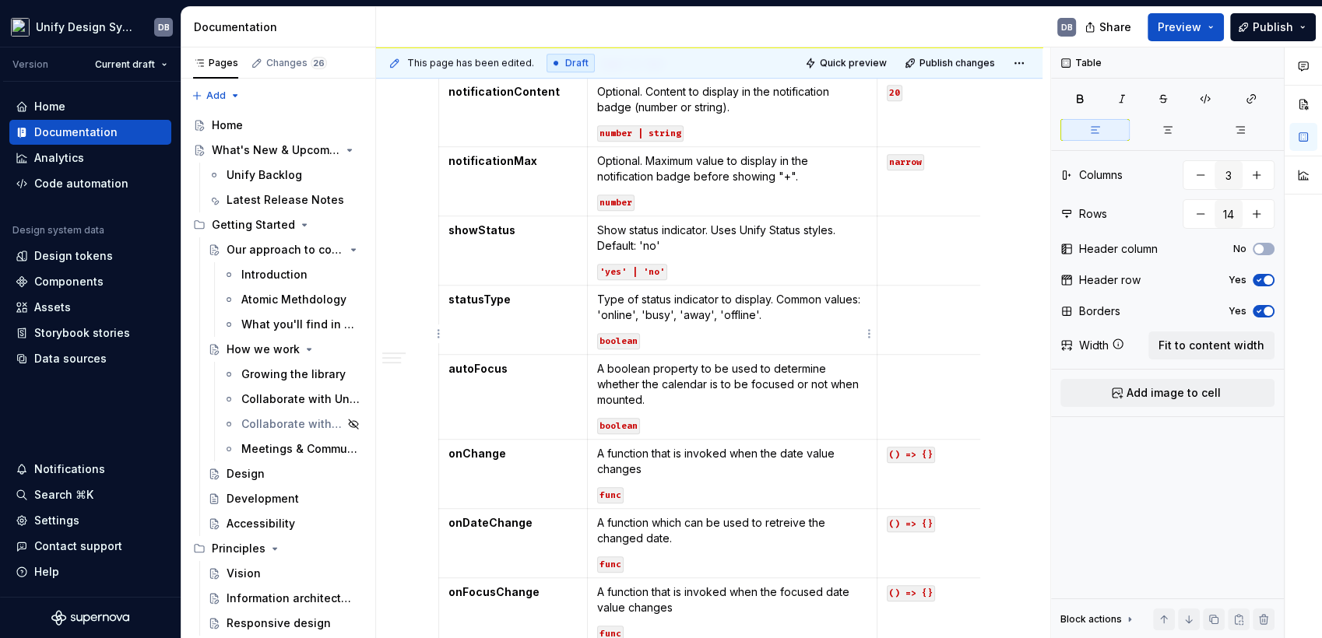
click at [610, 349] on code "boolean" at bounding box center [618, 341] width 43 height 16
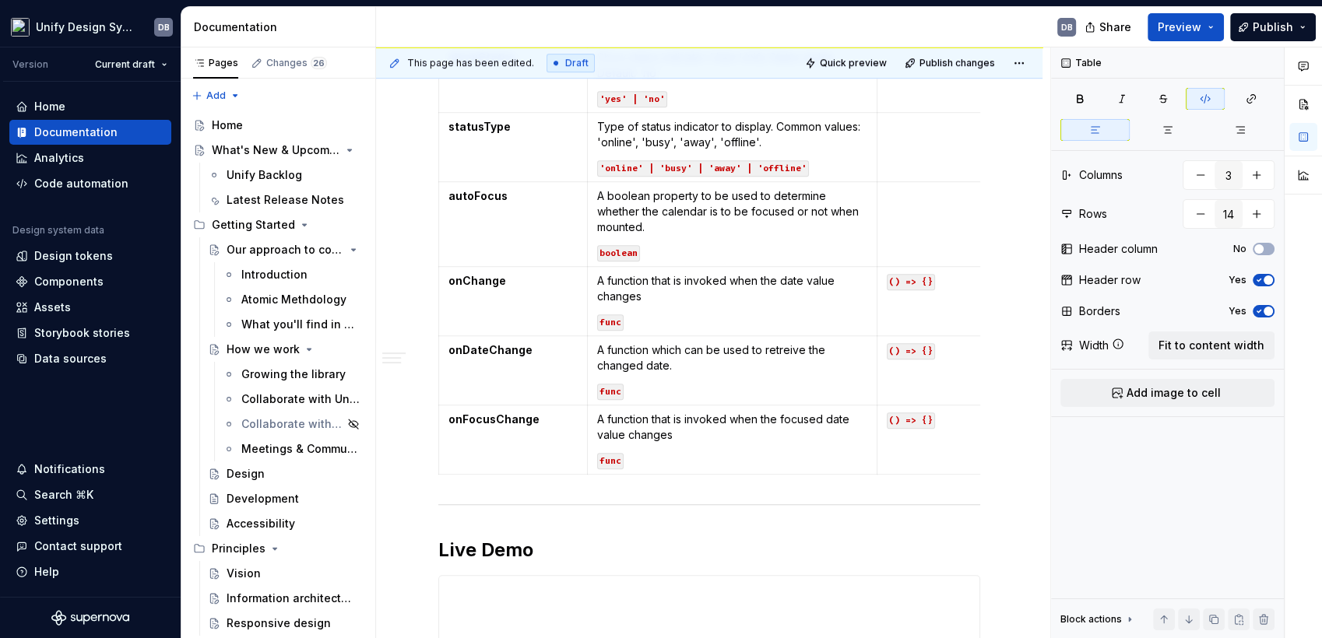
scroll to position [1010, 0]
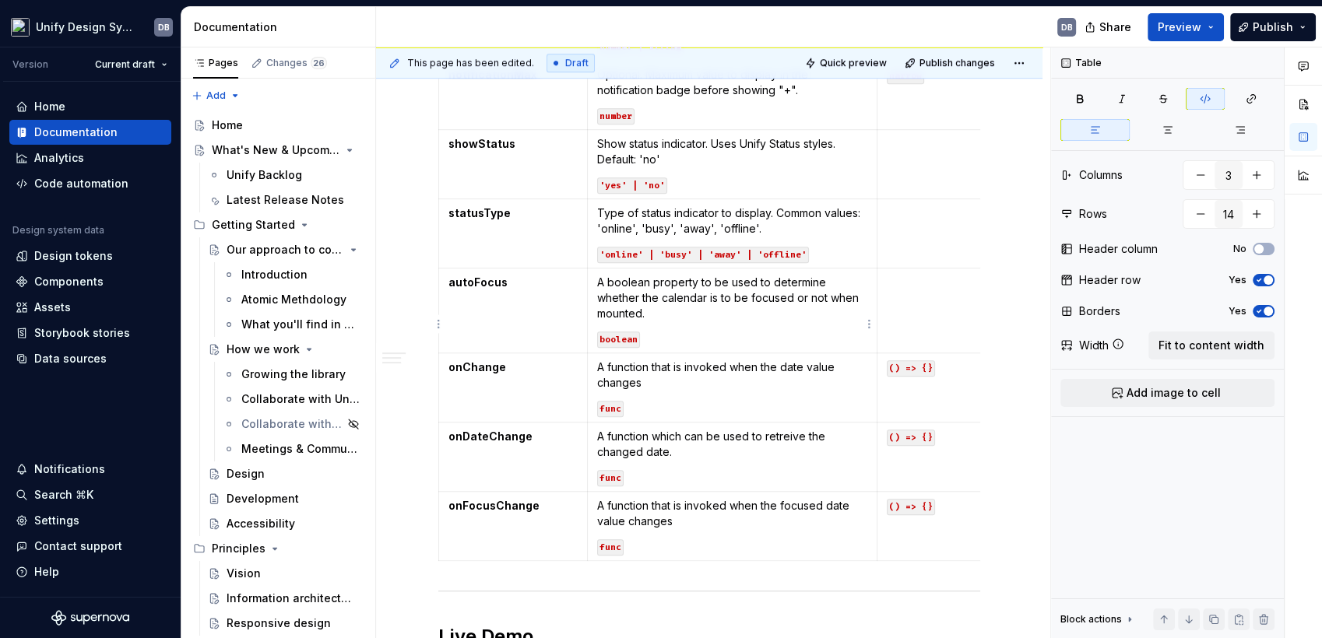
click at [485, 289] on strong "autoFocus" at bounding box center [477, 282] width 59 height 13
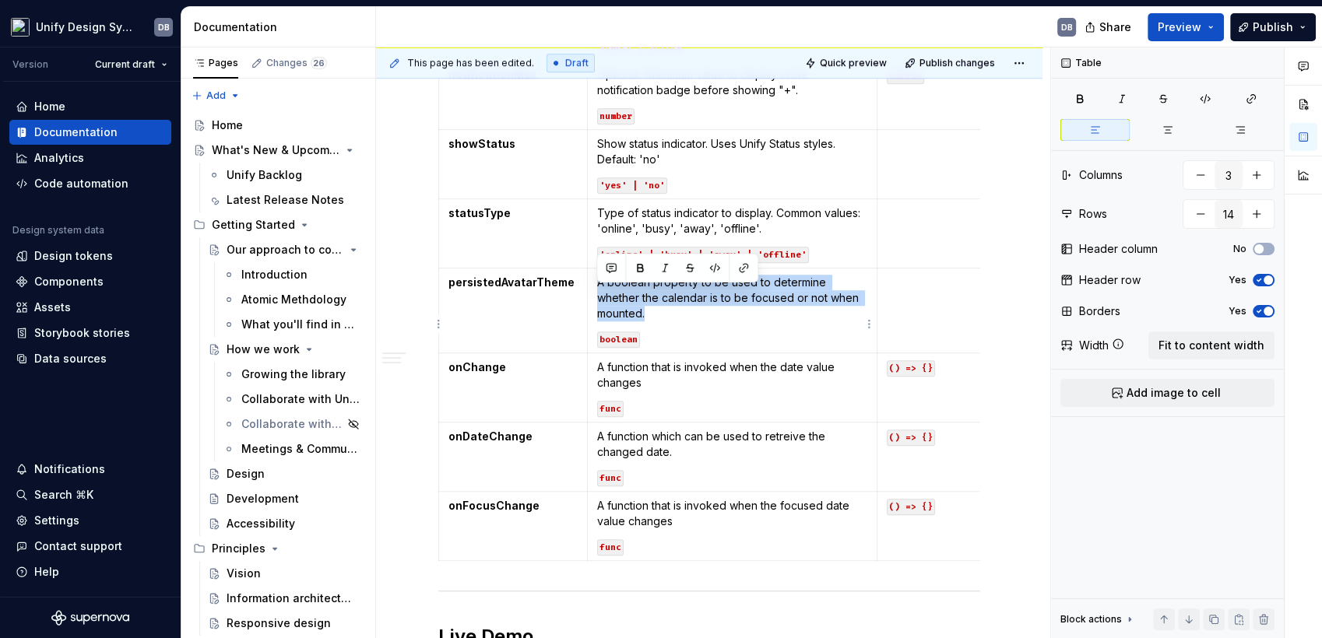
drag, startPoint x: 599, startPoint y: 297, endPoint x: 648, endPoint y: 324, distance: 56.1
click at [648, 321] on p "A boolean property to be used to determine whether the calendar is to be focuse…" at bounding box center [732, 298] width 270 height 47
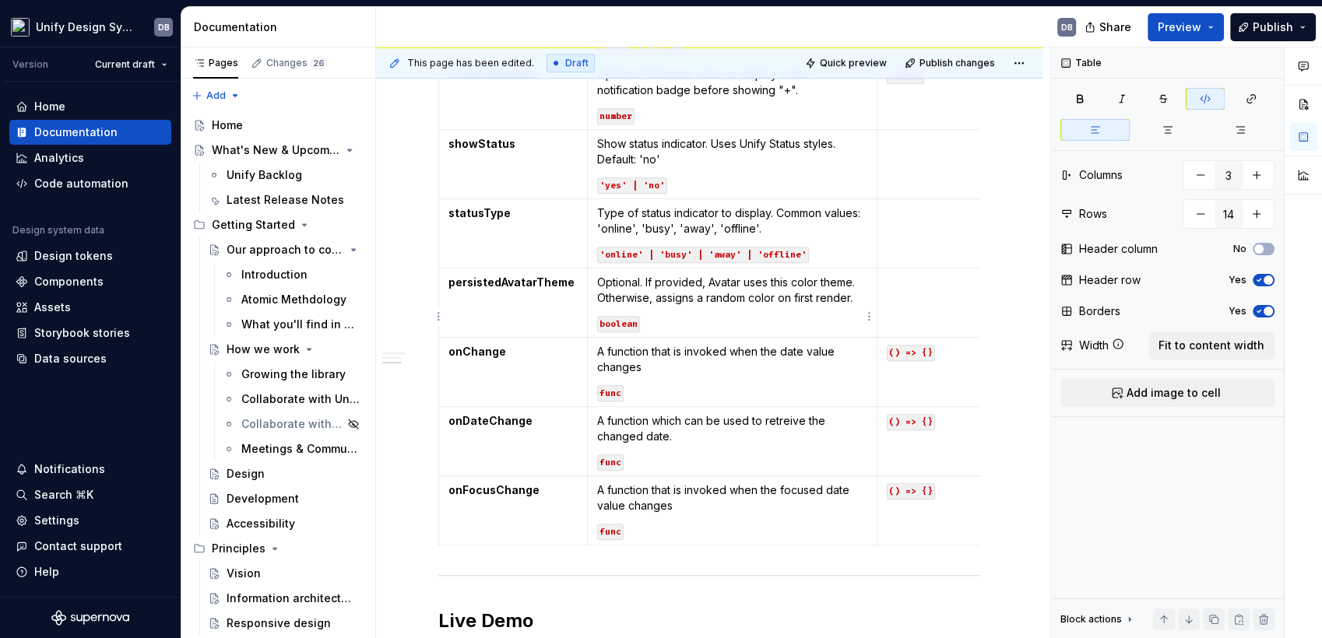
click at [615, 332] on code "boolean" at bounding box center [618, 324] width 43 height 16
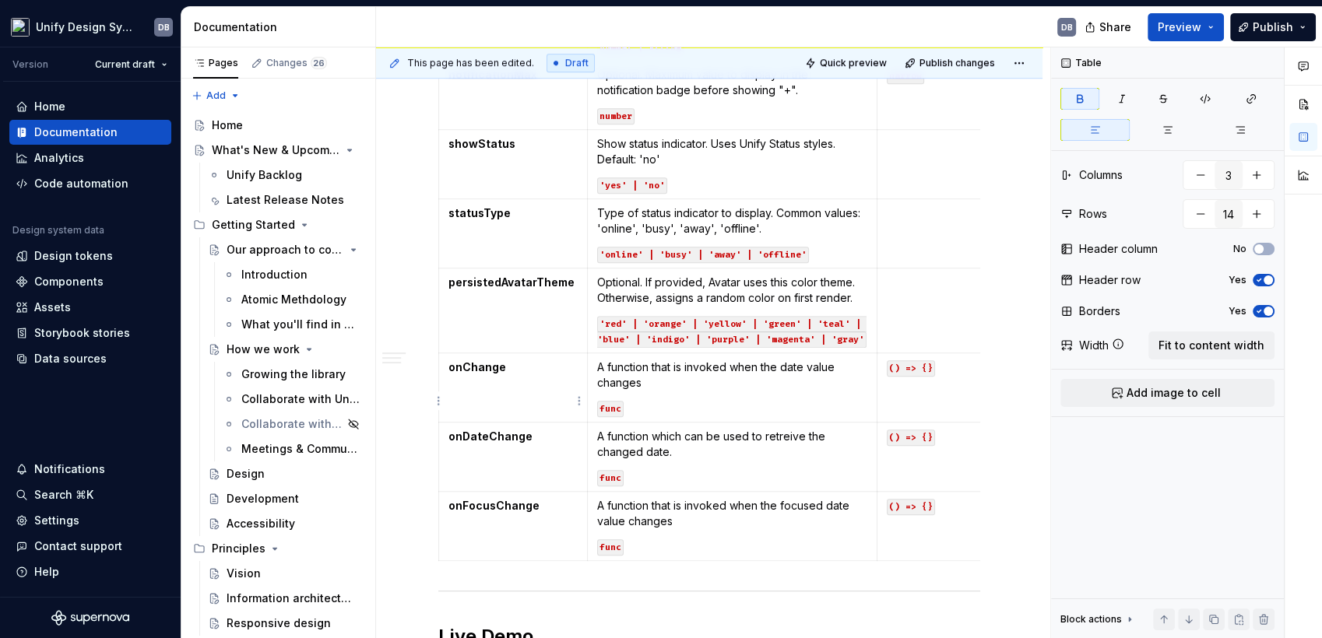
drag, startPoint x: 476, startPoint y: 380, endPoint x: 601, endPoint y: 382, distance: 124.6
click at [476, 374] on strong "onChange" at bounding box center [477, 366] width 58 height 13
drag, startPoint x: 596, startPoint y: 381, endPoint x: 648, endPoint y: 398, distance: 53.9
click at [648, 391] on p "A function that is invoked when the date value changes" at bounding box center [732, 375] width 270 height 31
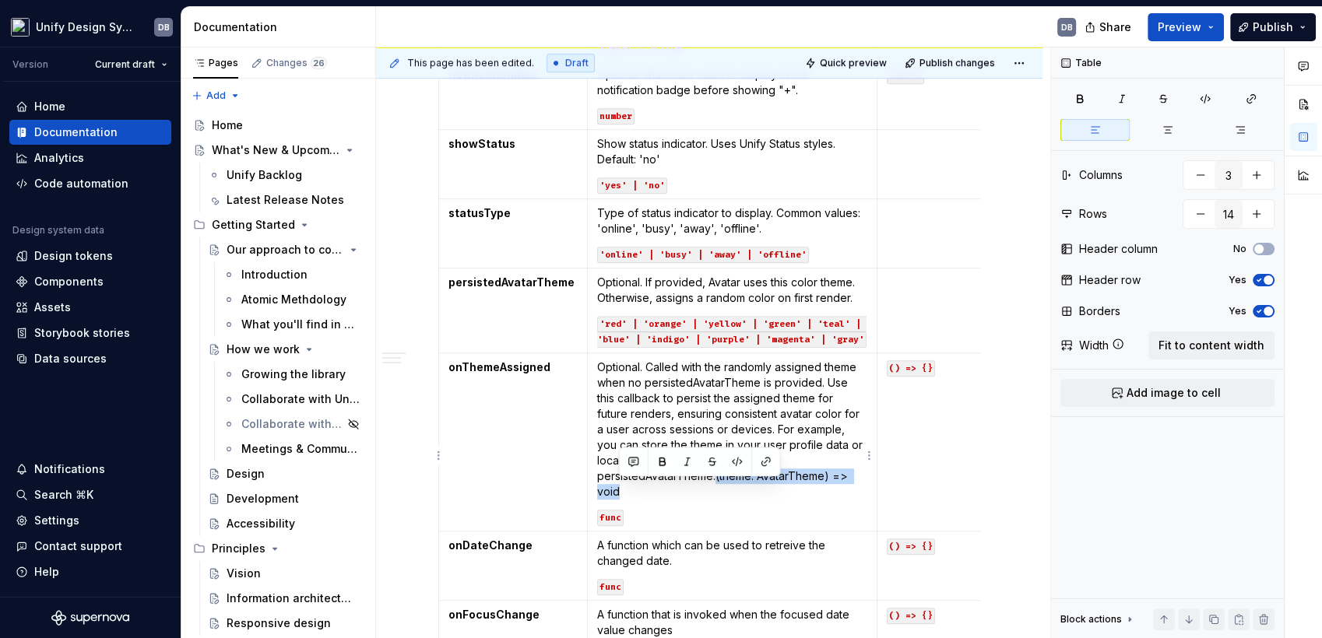
drag, startPoint x: 715, startPoint y: 489, endPoint x: 616, endPoint y: 507, distance: 100.5
click at [616, 500] on p "Optional. Called with the randomly assigned theme when no persistedAvatarTheme …" at bounding box center [732, 430] width 270 height 140
click at [605, 514] on code "func" at bounding box center [610, 518] width 26 height 16
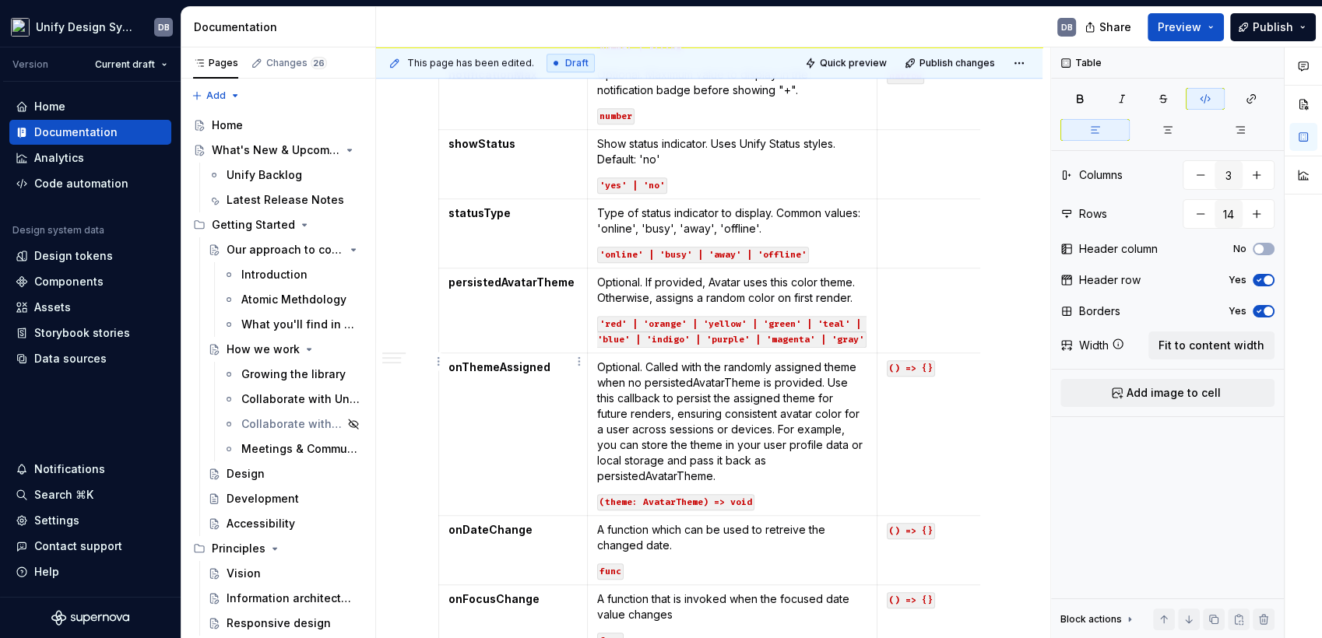
scroll to position [1097, 0]
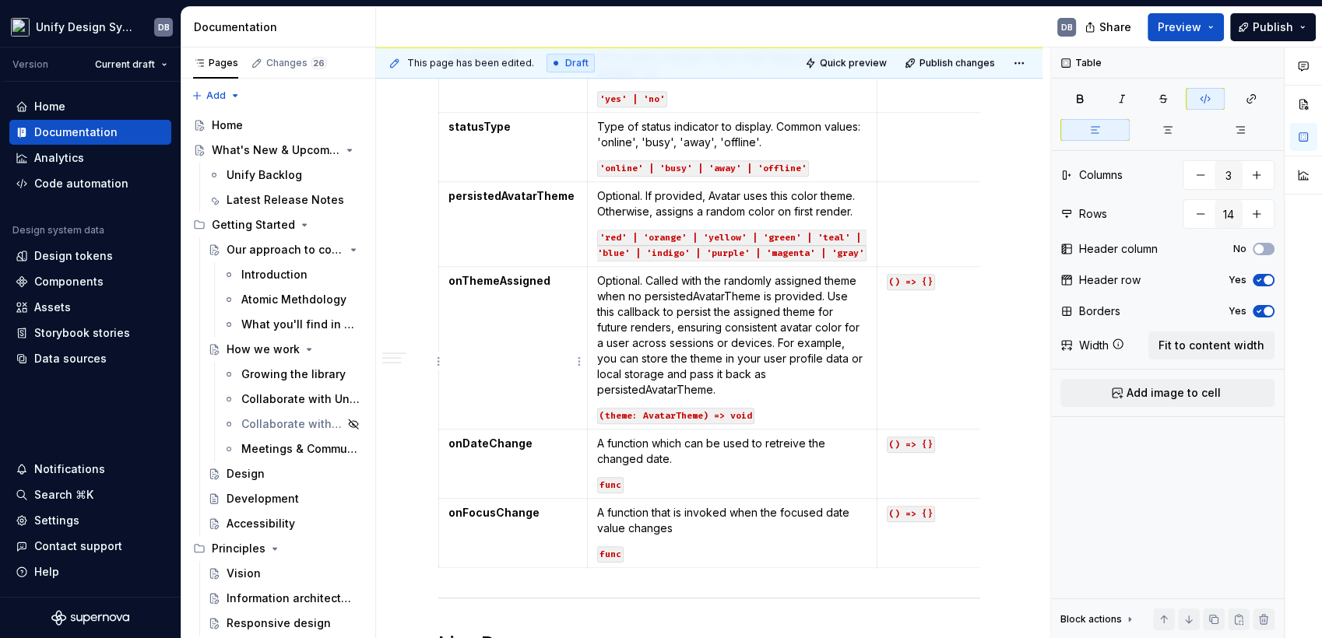
type textarea "*"
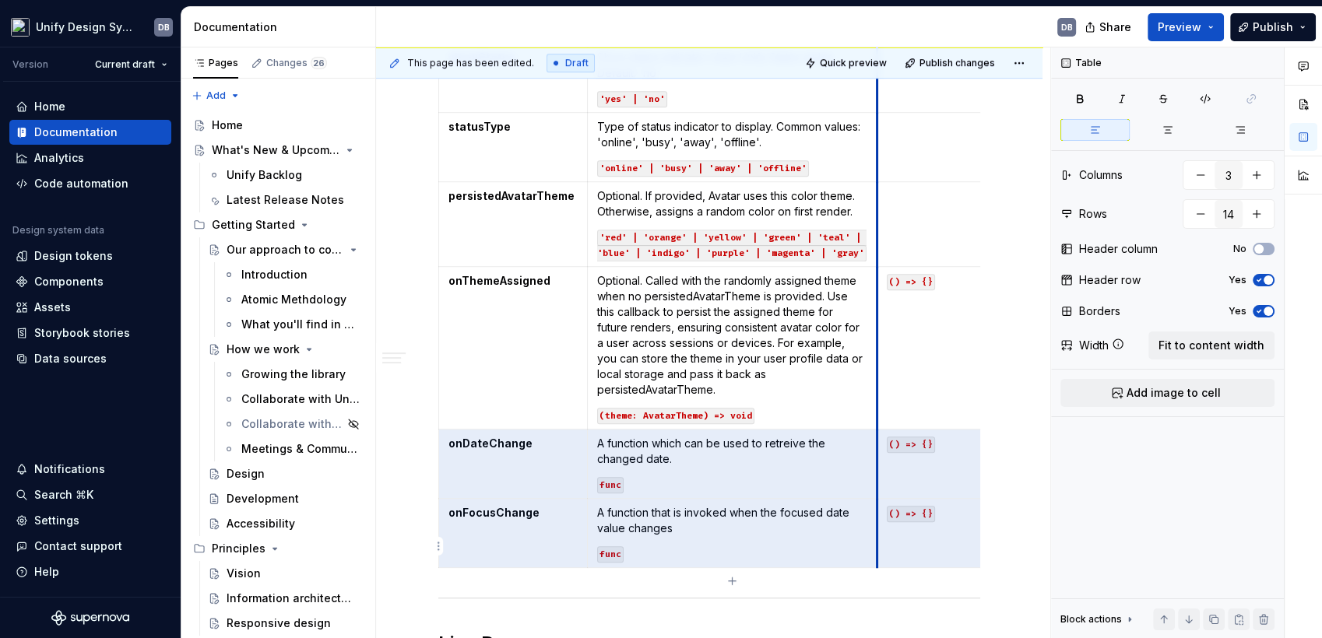
drag, startPoint x: 554, startPoint y: 470, endPoint x: 696, endPoint y: 470, distance: 141.7
click at [932, 532] on tbody "Name Description Defualt initials Initials to display if no image is provided. …" at bounding box center [732, 64] width 587 height 1007
click at [420, 487] on div "**********" at bounding box center [709, 233] width 666 height 2070
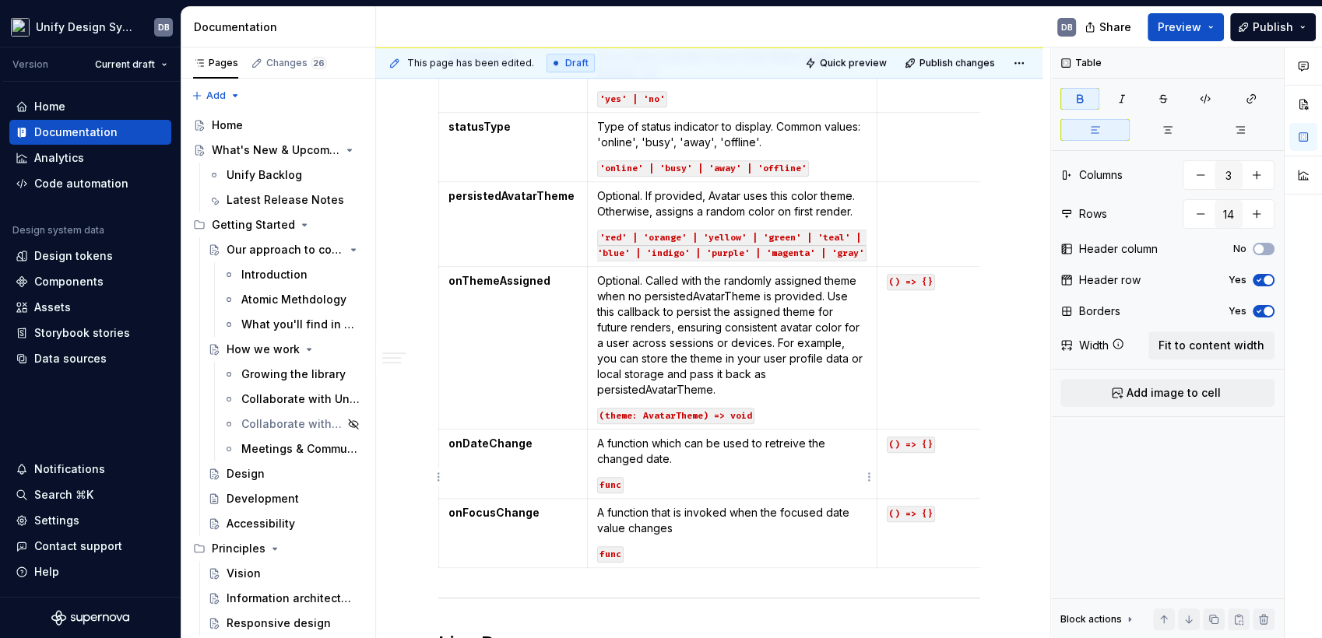
click at [696, 467] on p "A function which can be used to retreive the changed date." at bounding box center [732, 451] width 270 height 31
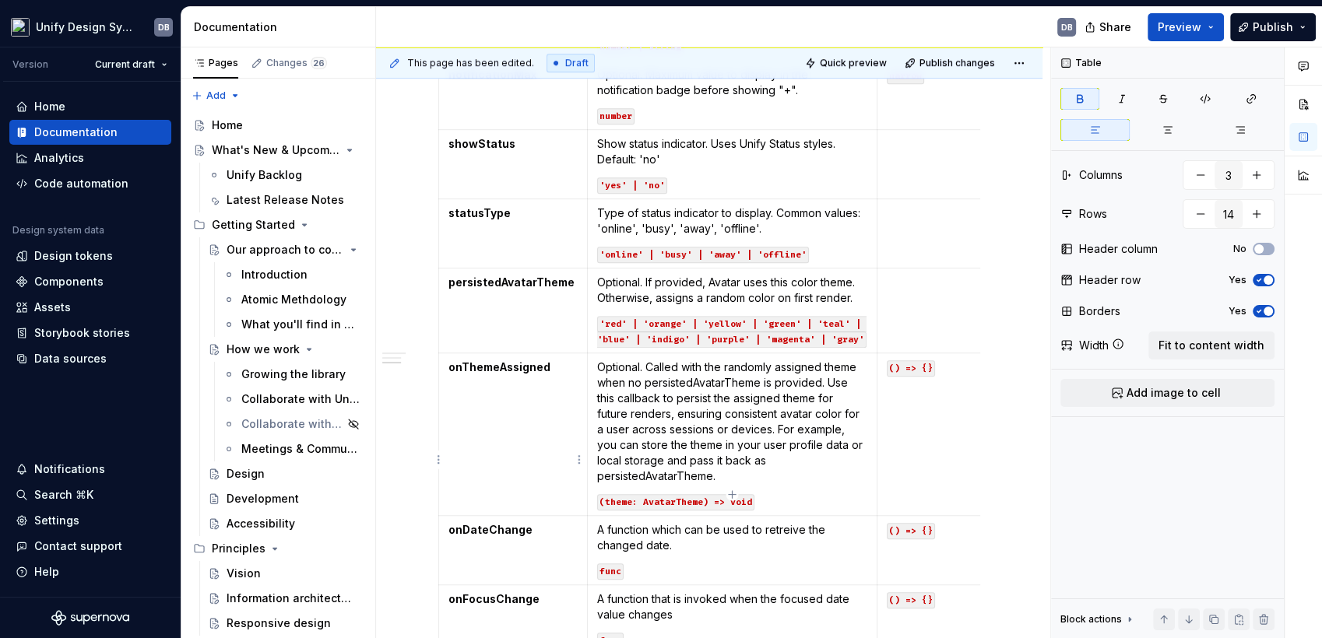
scroll to position [1183, 0]
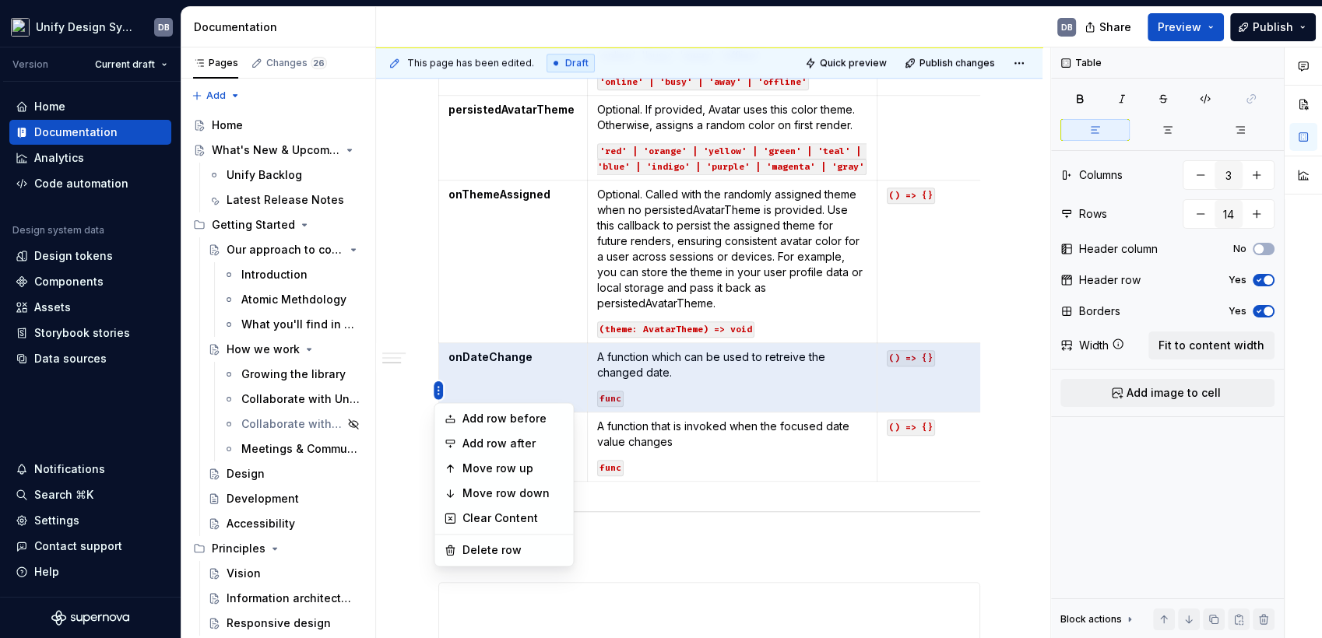
click at [438, 393] on html "Unify Design System DB Version Current draft Home Documentation Analytics Code …" at bounding box center [661, 319] width 1322 height 638
click at [473, 547] on div "Delete row" at bounding box center [512, 550] width 101 height 16
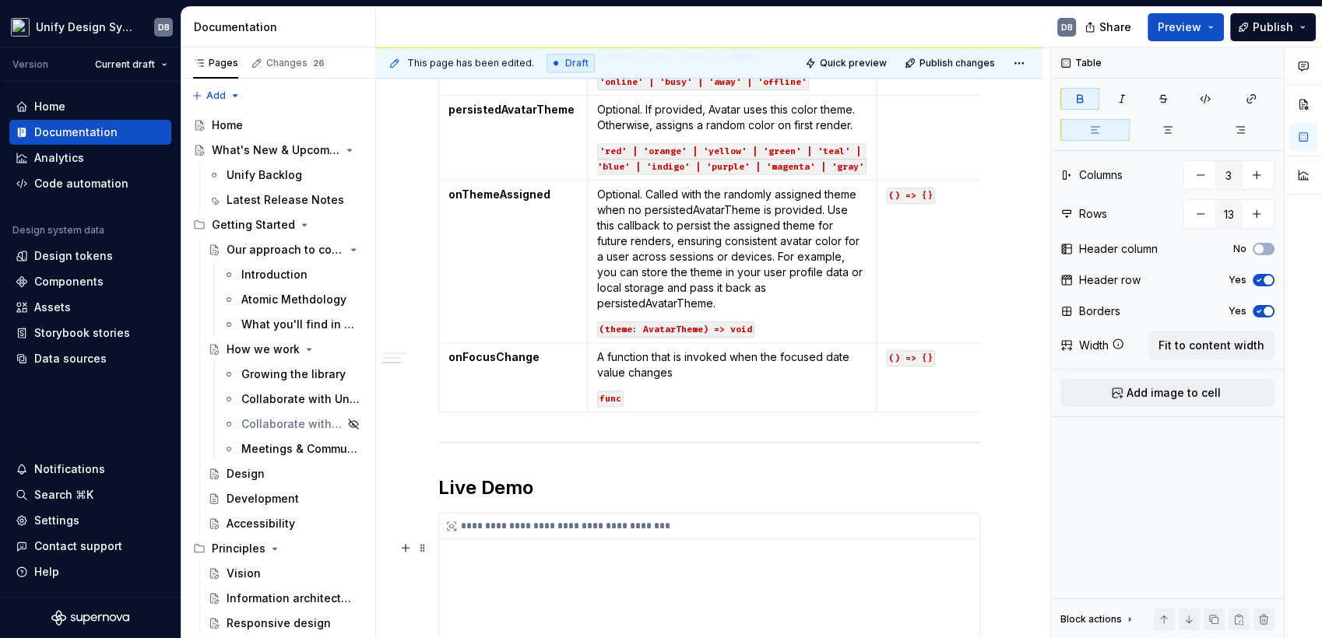
type input "13"
click at [436, 390] on html "Unify Design System DB Version Current draft Home Documentation Analytics Code …" at bounding box center [661, 319] width 1322 height 638
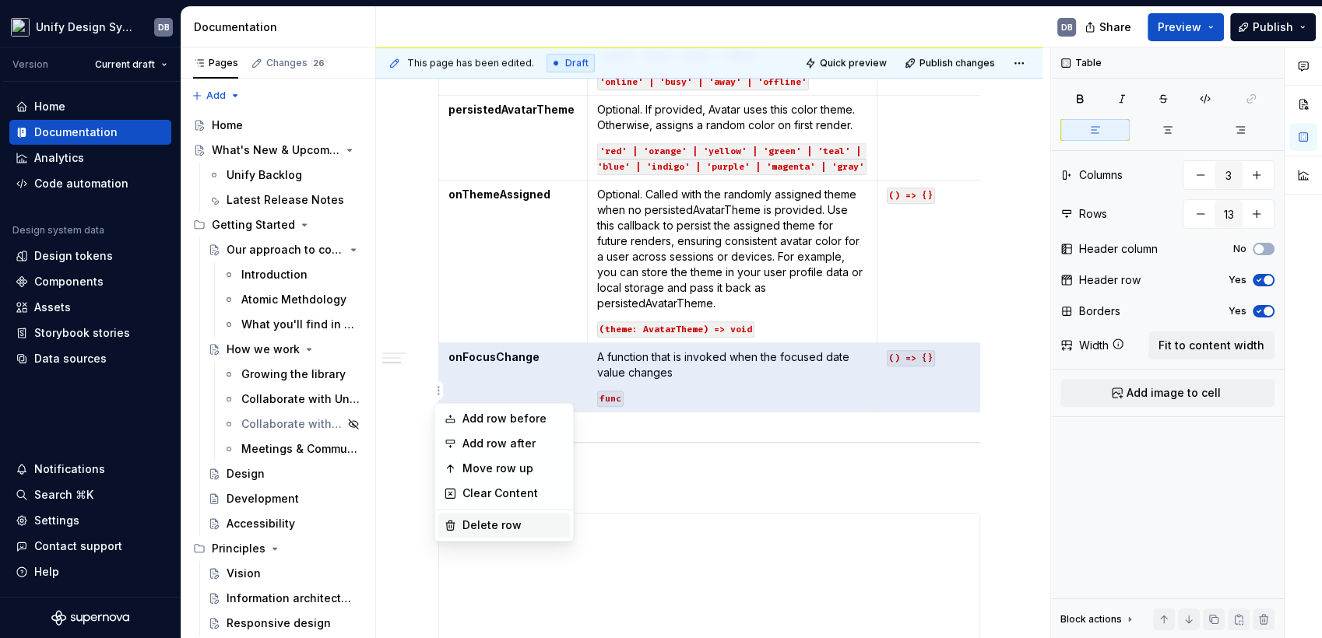
click at [477, 525] on div "Delete row" at bounding box center [512, 526] width 101 height 16
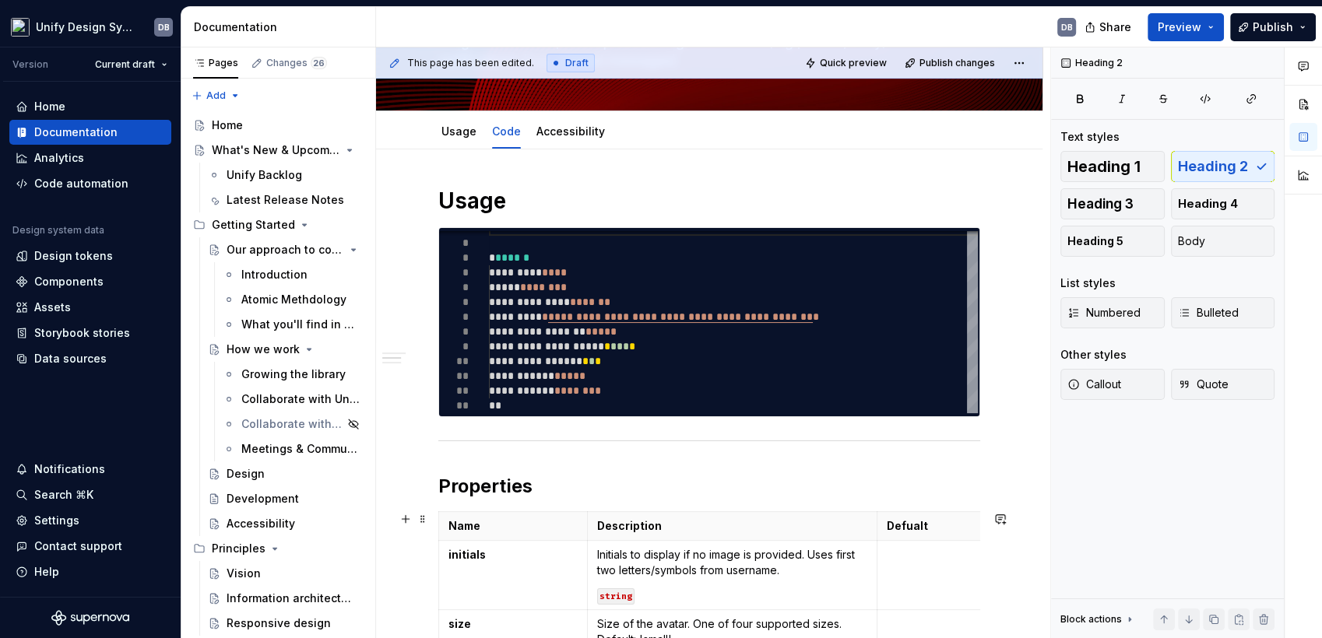
scroll to position [405, 0]
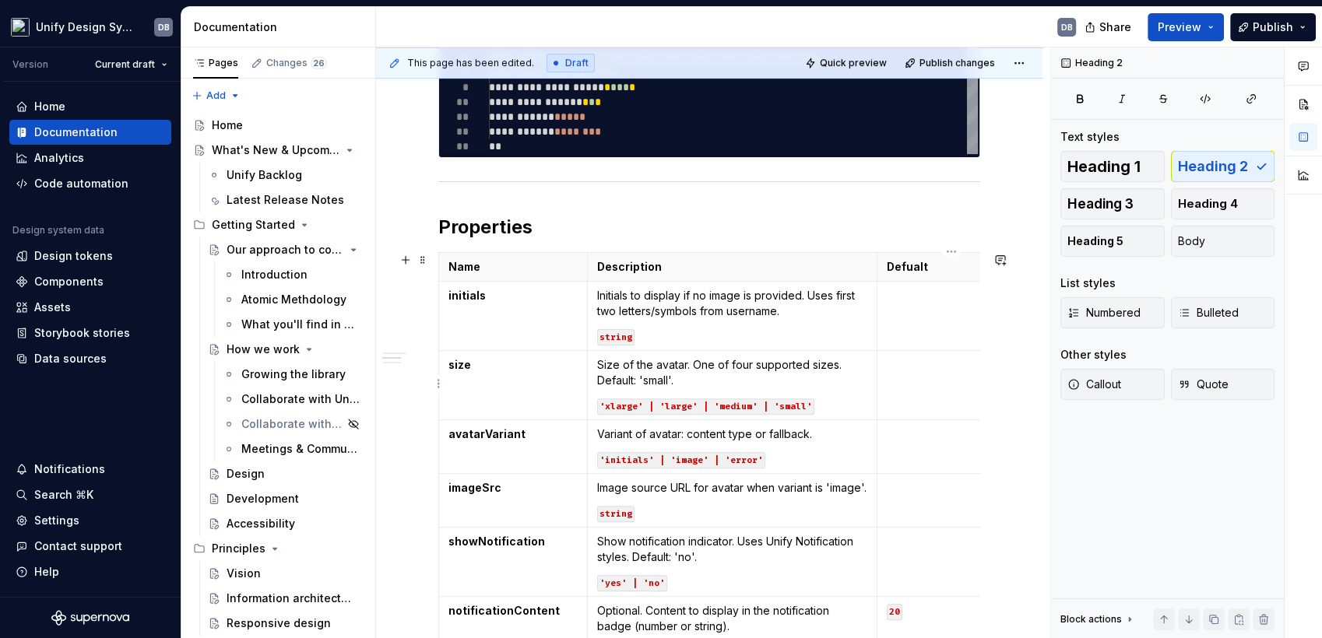
click at [919, 381] on td at bounding box center [951, 385] width 149 height 69
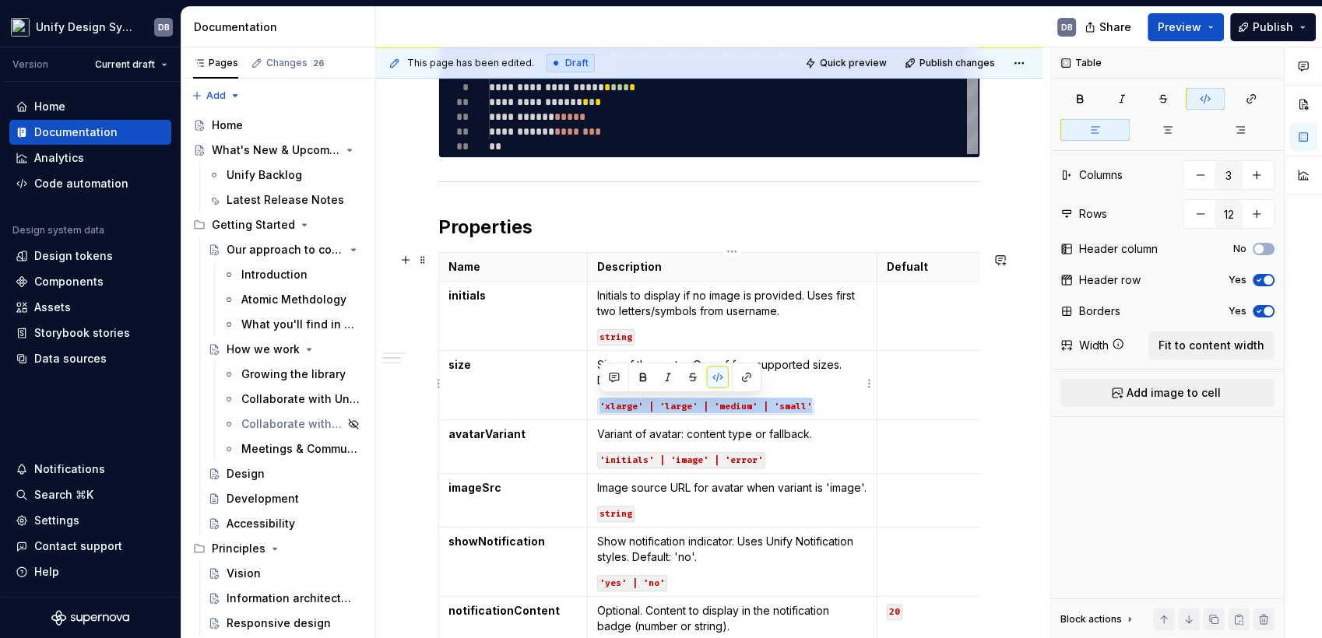
drag, startPoint x: 599, startPoint y: 404, endPoint x: 816, endPoint y: 403, distance: 217.2
click at [816, 403] on p "'xlarge' | 'large' | 'medium' | 'small'" at bounding box center [732, 406] width 270 height 16
copy code "'xlarge' | 'large' | 'medium' | 'small'"
click at [909, 386] on td at bounding box center [951, 385] width 149 height 69
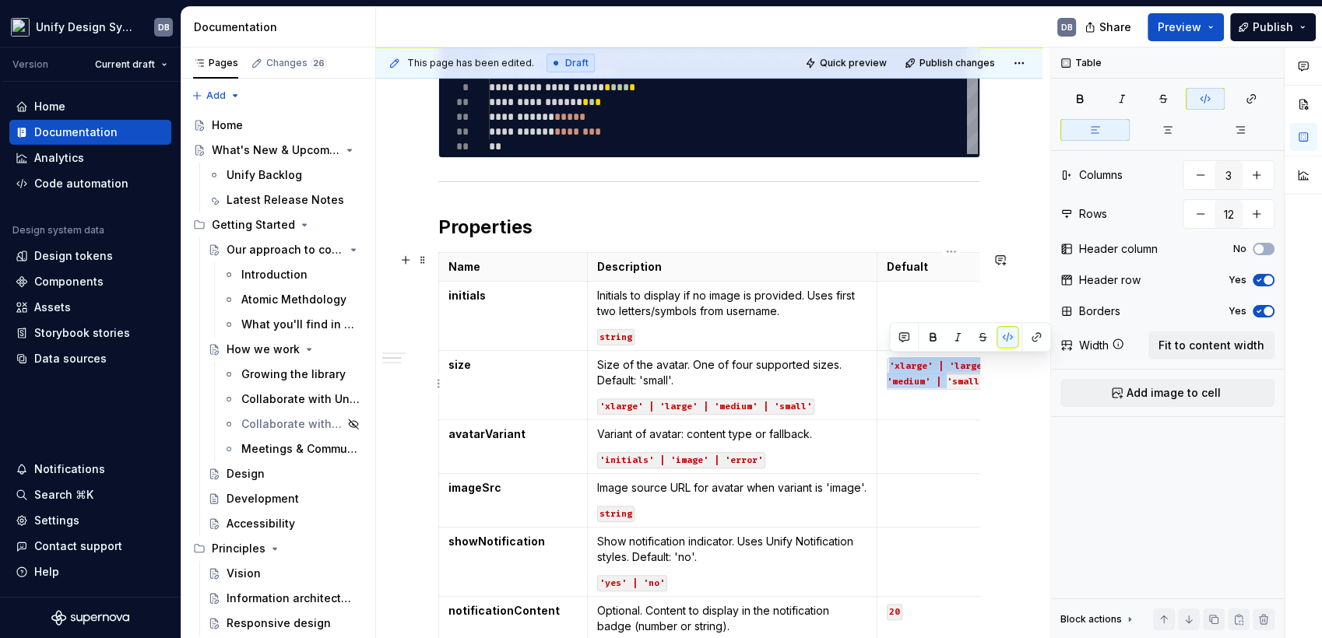
drag, startPoint x: 890, startPoint y: 363, endPoint x: 944, endPoint y: 377, distance: 55.5
click at [944, 377] on code "'xlarge' | 'large' | 'medium' | 'small'" at bounding box center [945, 374] width 117 height 32
type textarea "*"
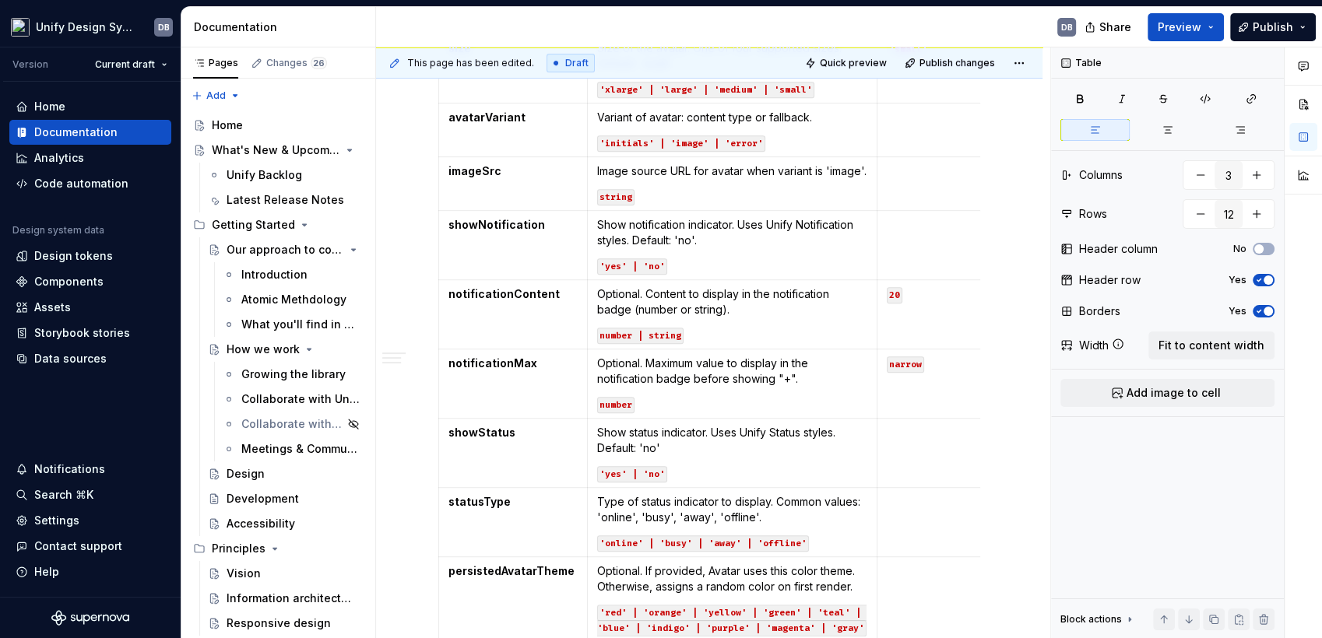
scroll to position [635, 0]
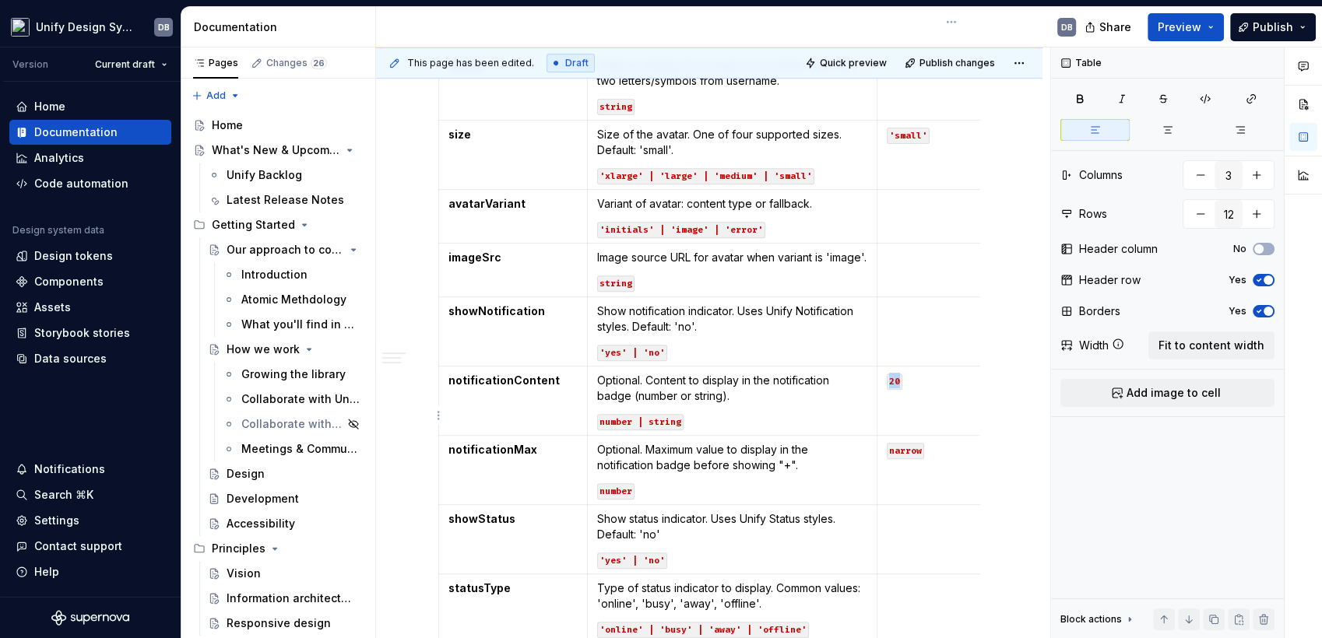
click at [887, 388] on p "20" at bounding box center [951, 381] width 129 height 16
click at [885, 464] on td "narrow" at bounding box center [951, 470] width 149 height 69
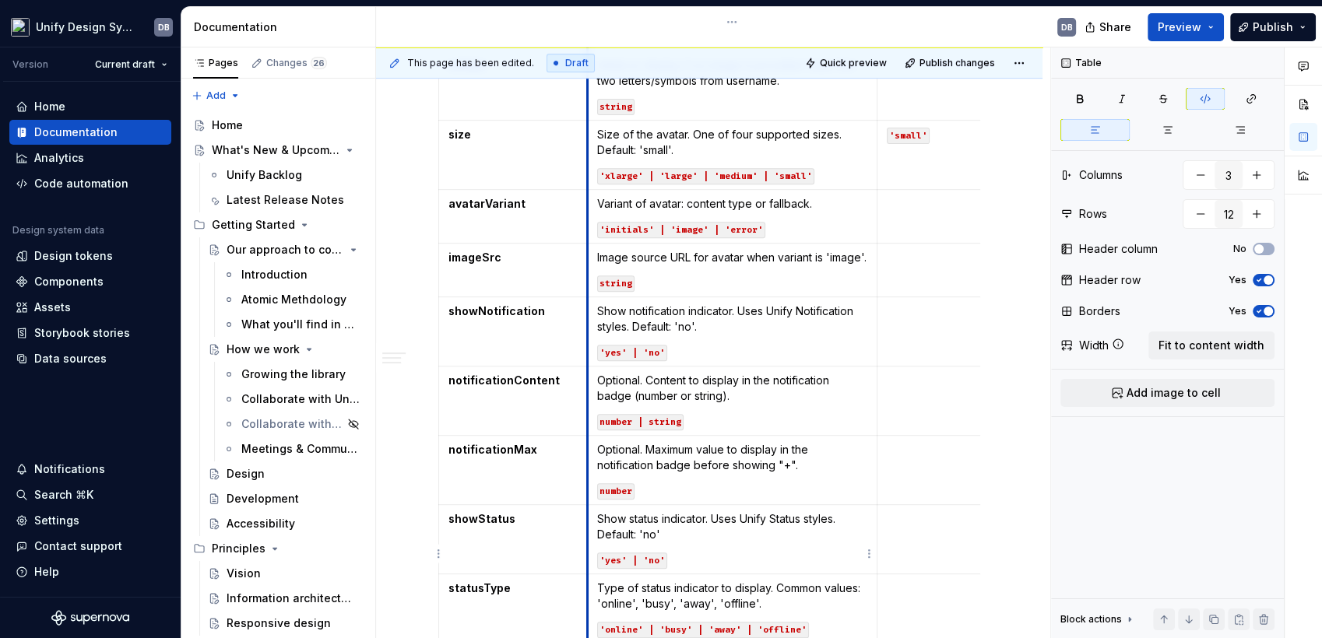
click at [595, 573] on td "Show status indicator. Uses Unify Status styles. Default: 'no' 'yes' | 'no'" at bounding box center [732, 539] width 290 height 69
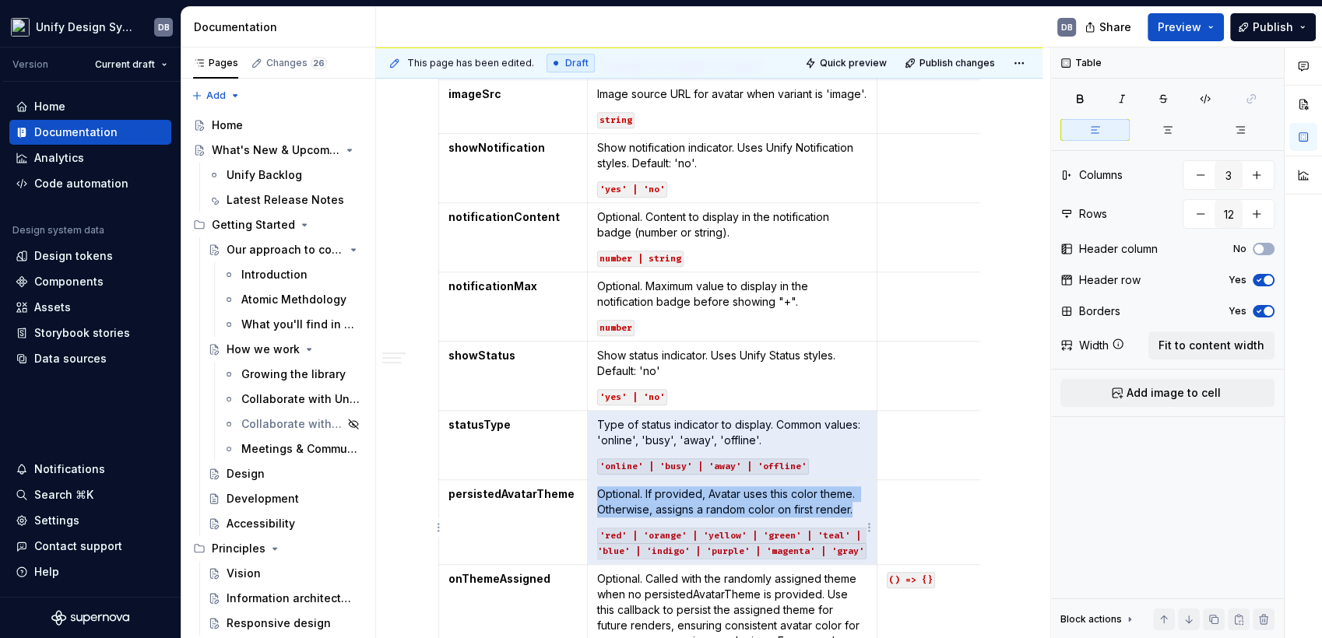
scroll to position [807, 0]
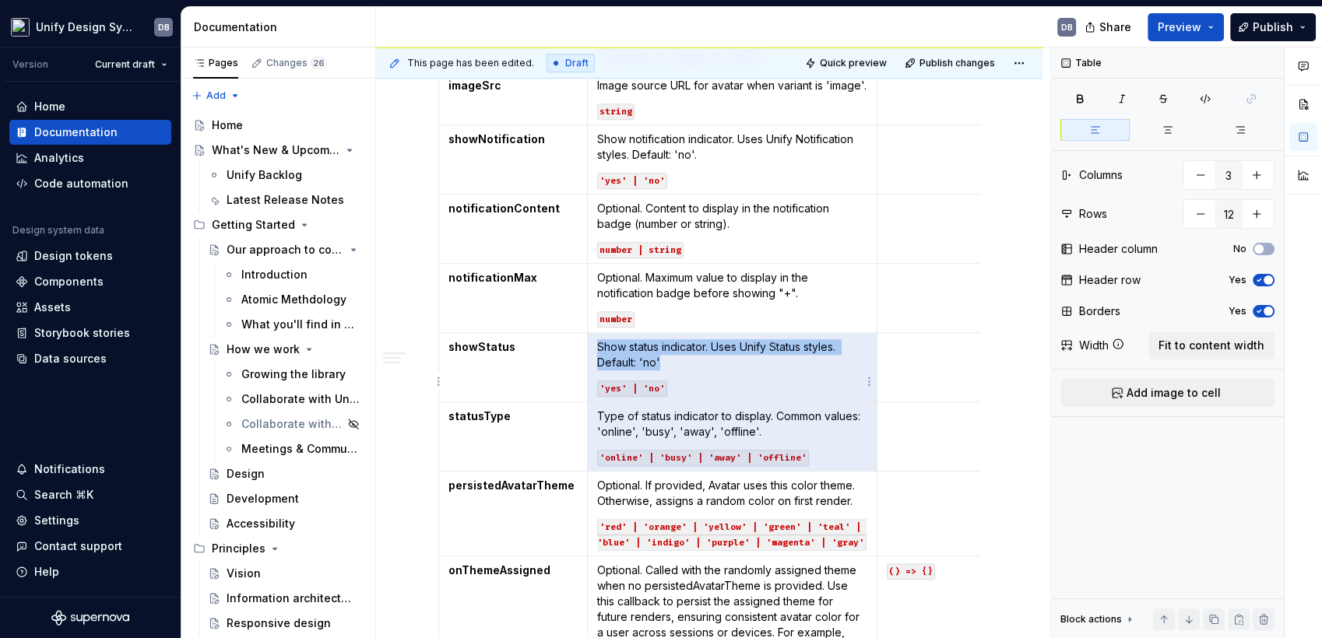
drag, startPoint x: 681, startPoint y: 575, endPoint x: 597, endPoint y: 402, distance: 192.9
click at [597, 395] on p "'yes' | 'no'" at bounding box center [732, 388] width 270 height 16
click at [716, 394] on p "'yes' | 'no'" at bounding box center [732, 388] width 270 height 16
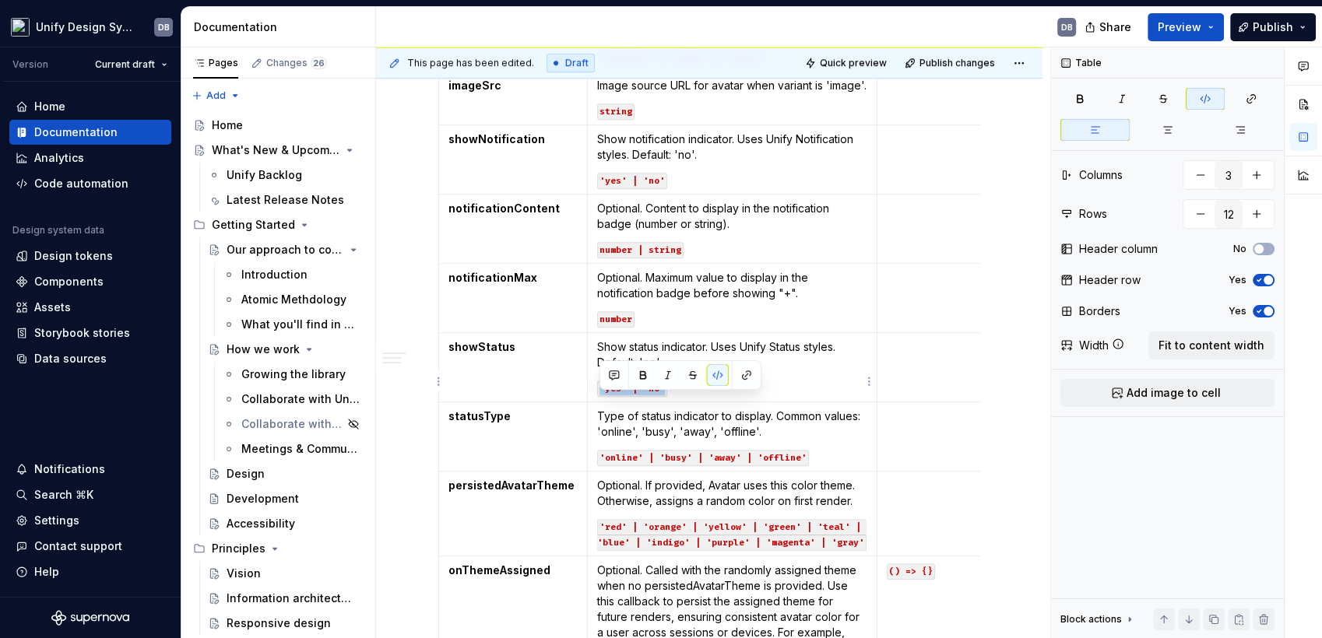
drag, startPoint x: 672, startPoint y: 402, endPoint x: 600, endPoint y: 403, distance: 72.4
click at [600, 395] on p "'yes' | 'no'" at bounding box center [732, 388] width 270 height 16
copy code "'yes' | 'no'"
click at [943, 386] on td at bounding box center [951, 367] width 149 height 69
click at [932, 356] on code "'yes' | 'no'" at bounding box center [922, 348] width 70 height 16
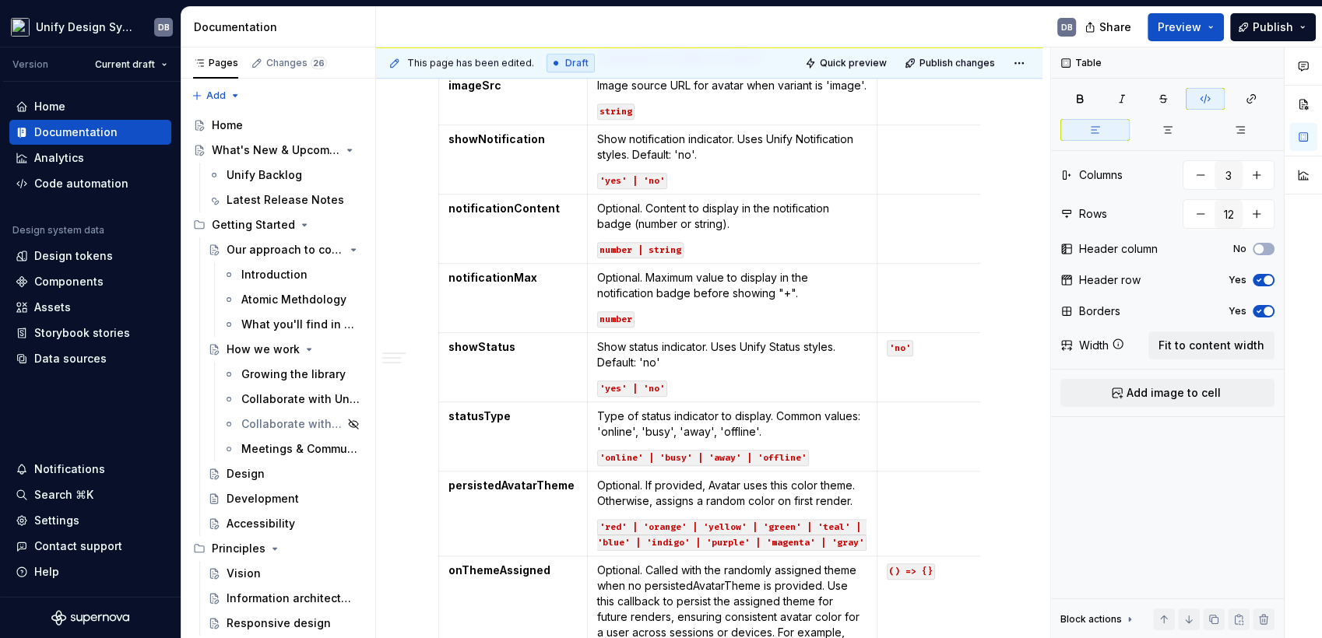
click at [990, 372] on div "**********" at bounding box center [709, 453] width 666 height 1931
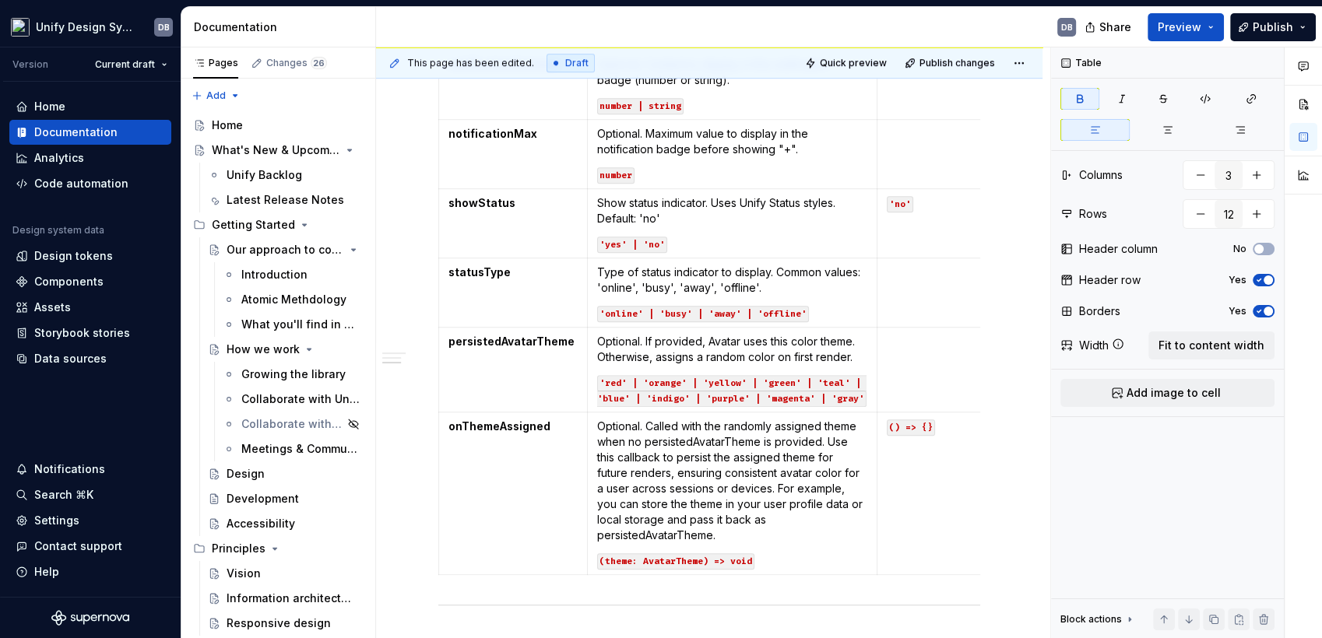
scroll to position [1038, 0]
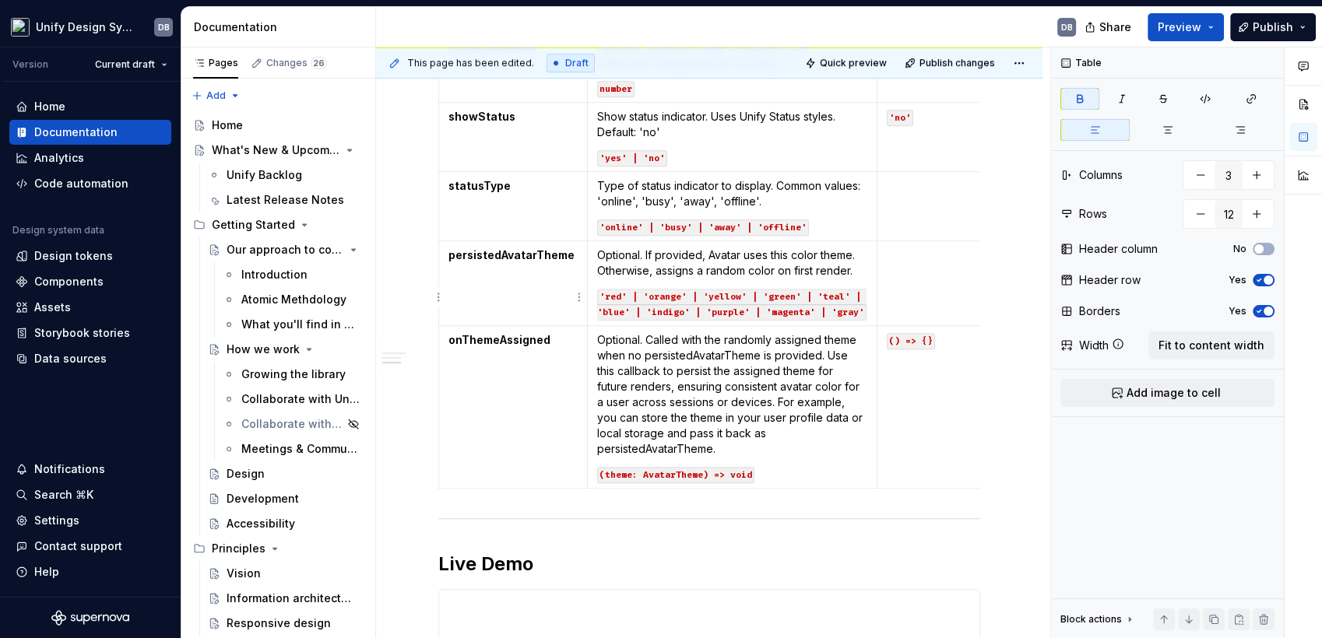
click at [696, 395] on p "Optional. Called with the randomly assigned theme when no persistedAvatarTheme …" at bounding box center [732, 394] width 270 height 125
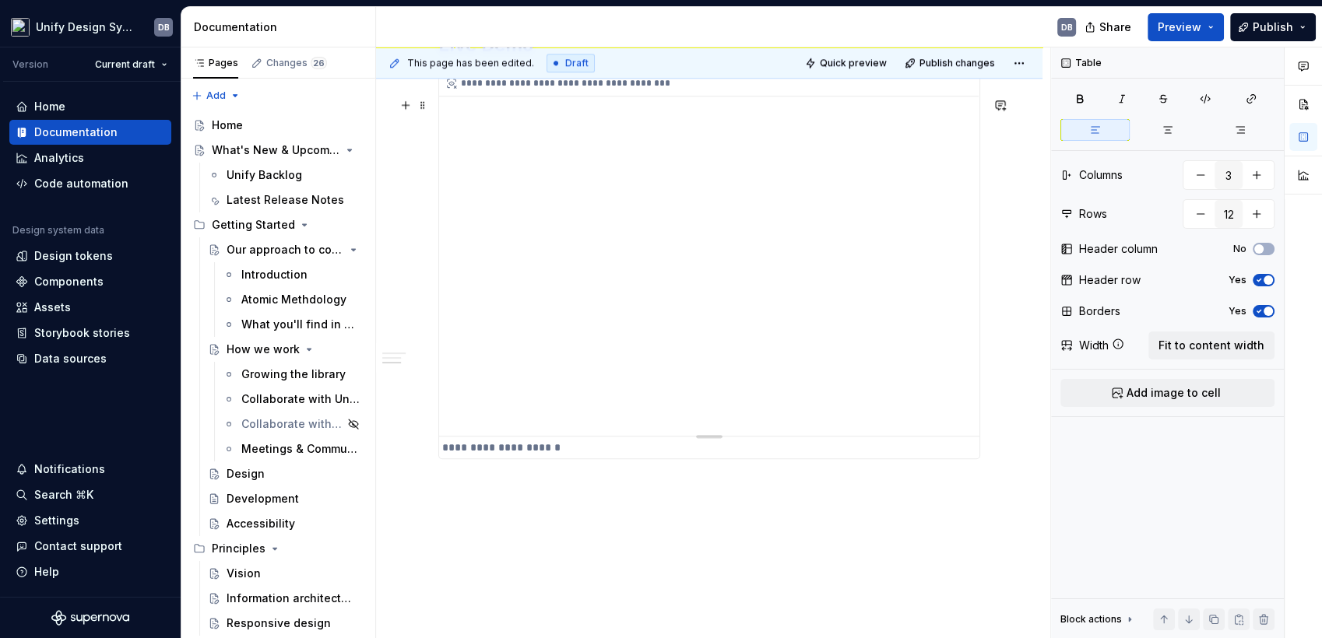
scroll to position [1469, 0]
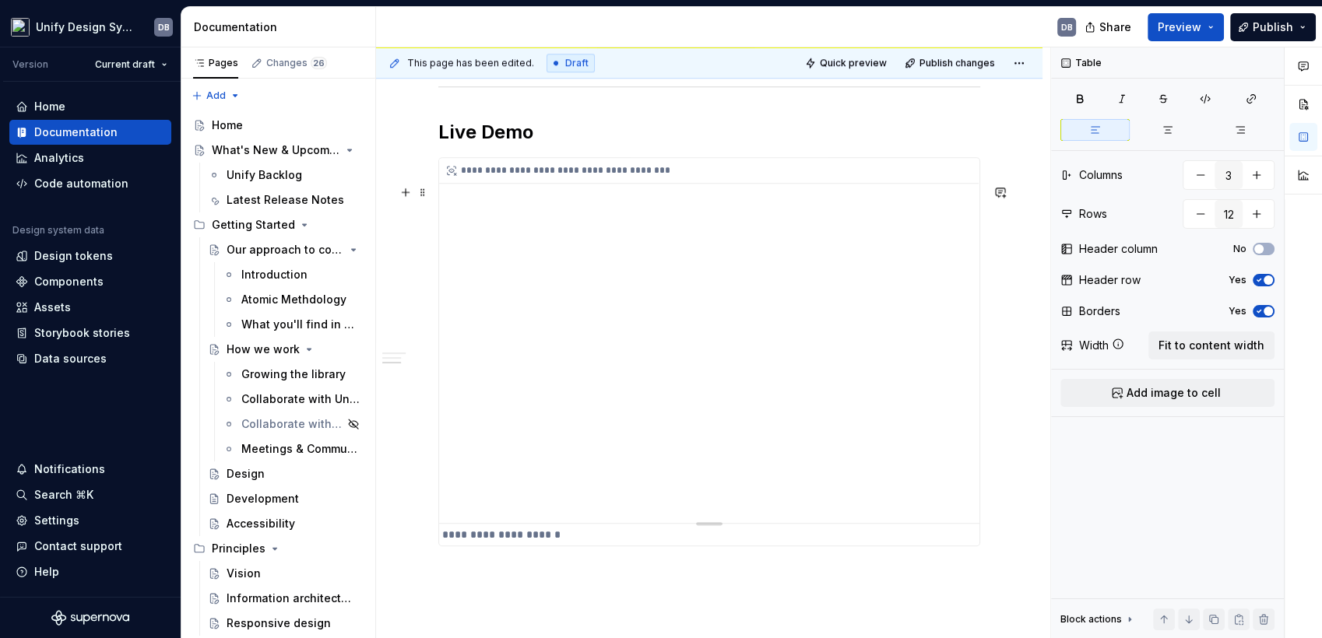
click at [872, 244] on div "**********" at bounding box center [709, 340] width 540 height 365
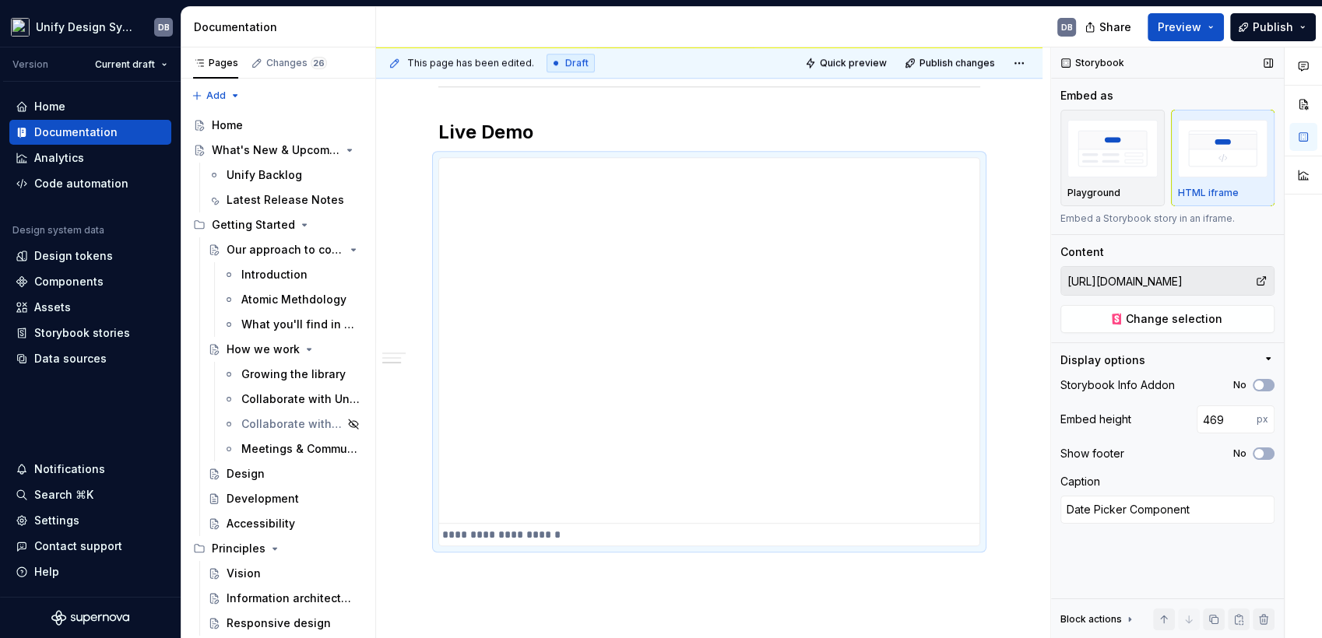
click at [1118, 276] on input "[URL][DOMAIN_NAME]" at bounding box center [1158, 281] width 194 height 28
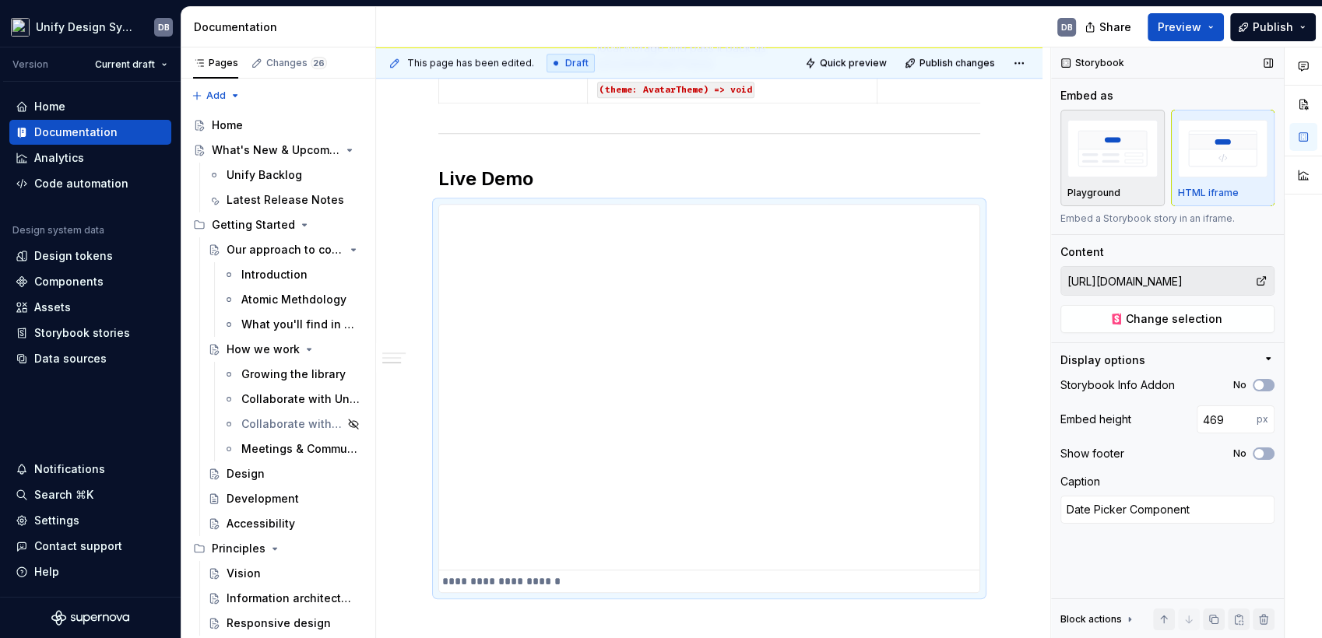
scroll to position [1517, 0]
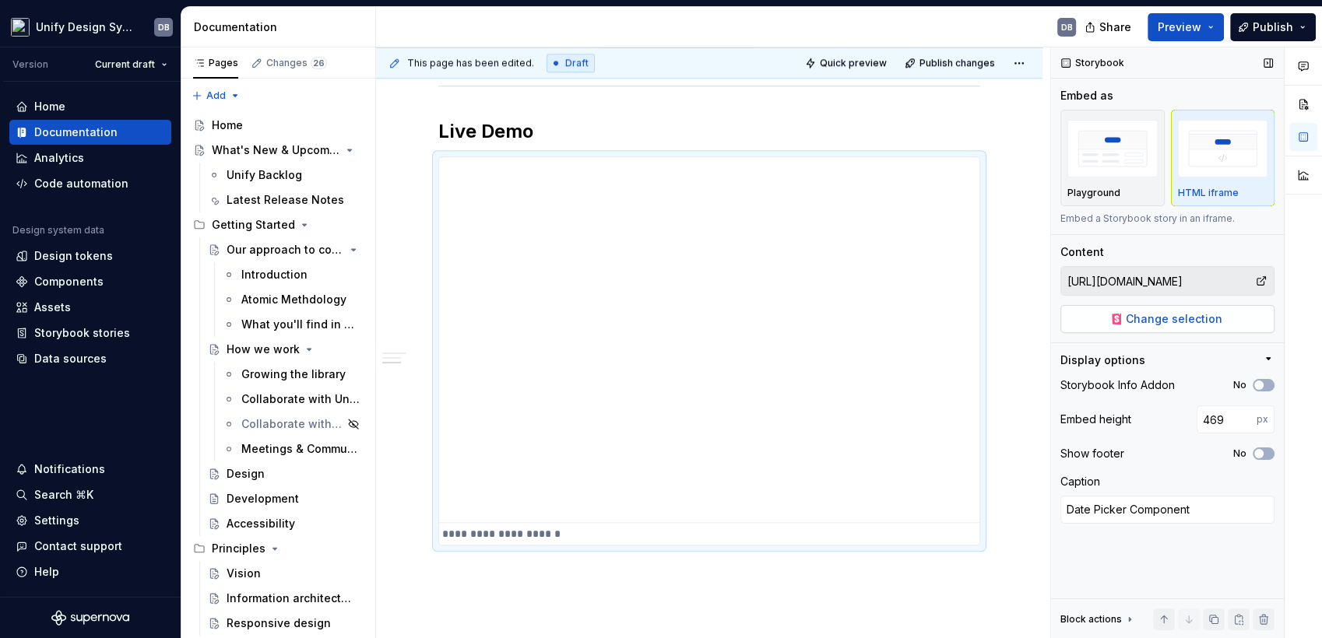
click at [1192, 321] on span "Change selection" at bounding box center [1173, 319] width 97 height 16
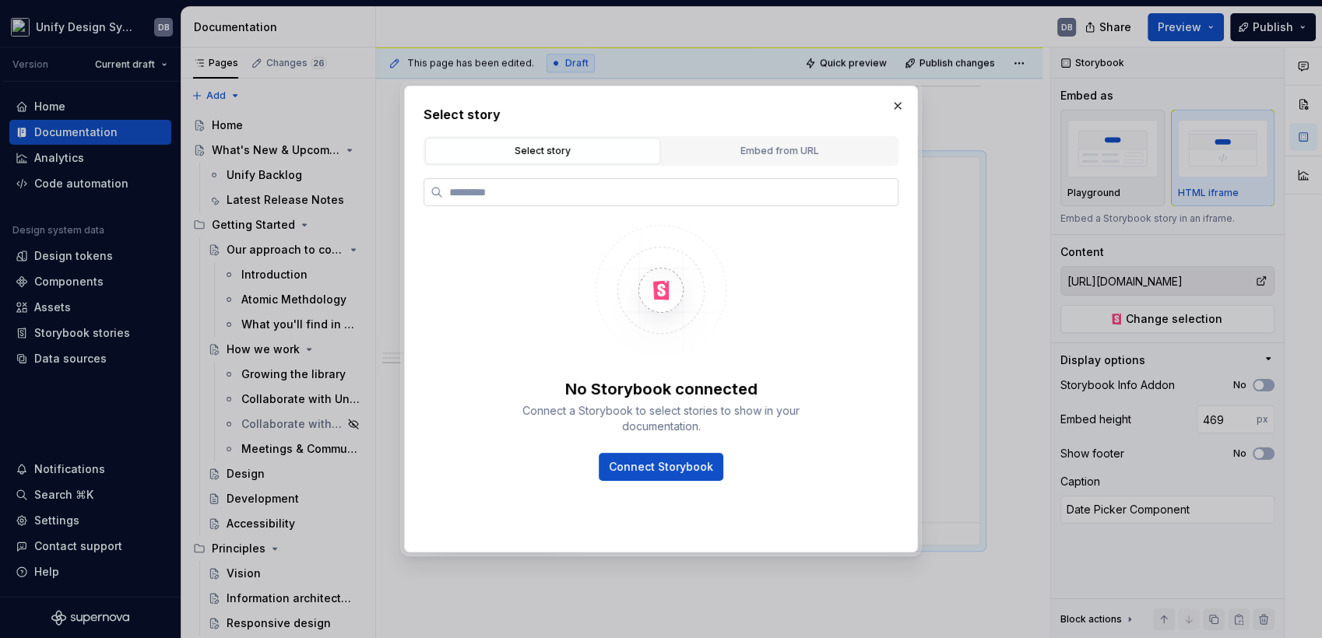
type textarea "*"
click at [514, 195] on input "search" at bounding box center [670, 192] width 455 height 16
type input "**********"
click at [658, 465] on span "Connect Storybook" at bounding box center [661, 467] width 104 height 16
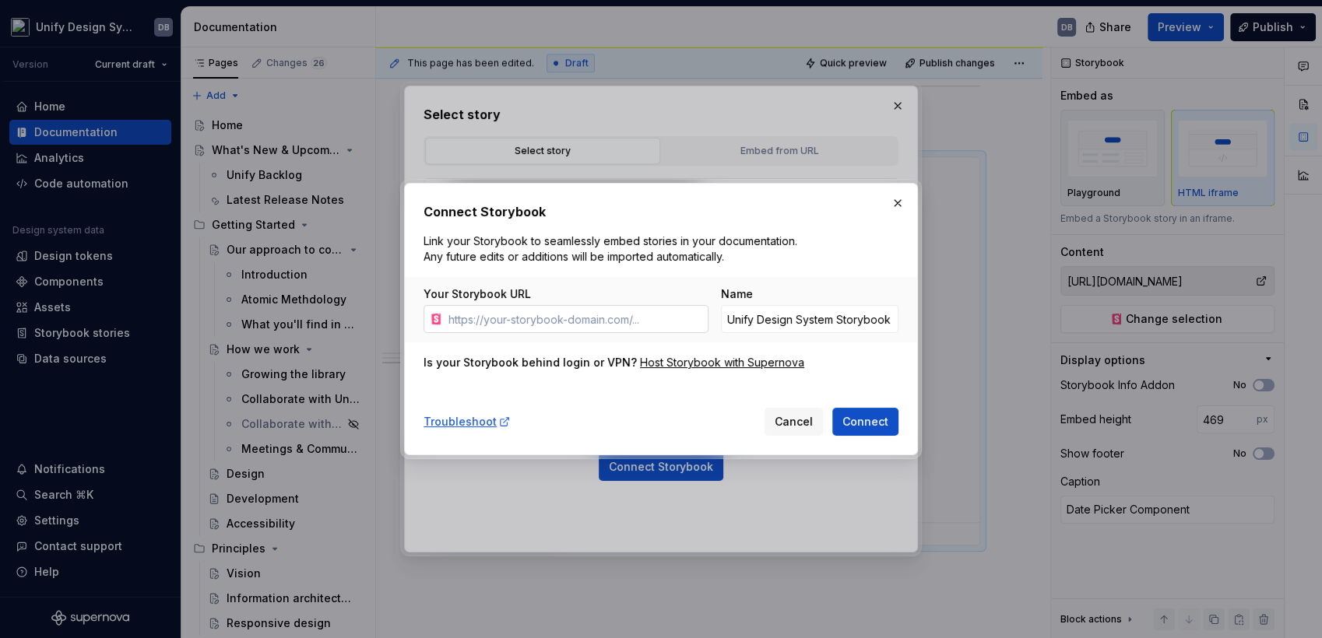
click at [551, 324] on input "Your Storybook URL" at bounding box center [575, 319] width 266 height 28
type input "[URL][DOMAIN_NAME]"
click at [857, 425] on span "Connect" at bounding box center [865, 422] width 46 height 16
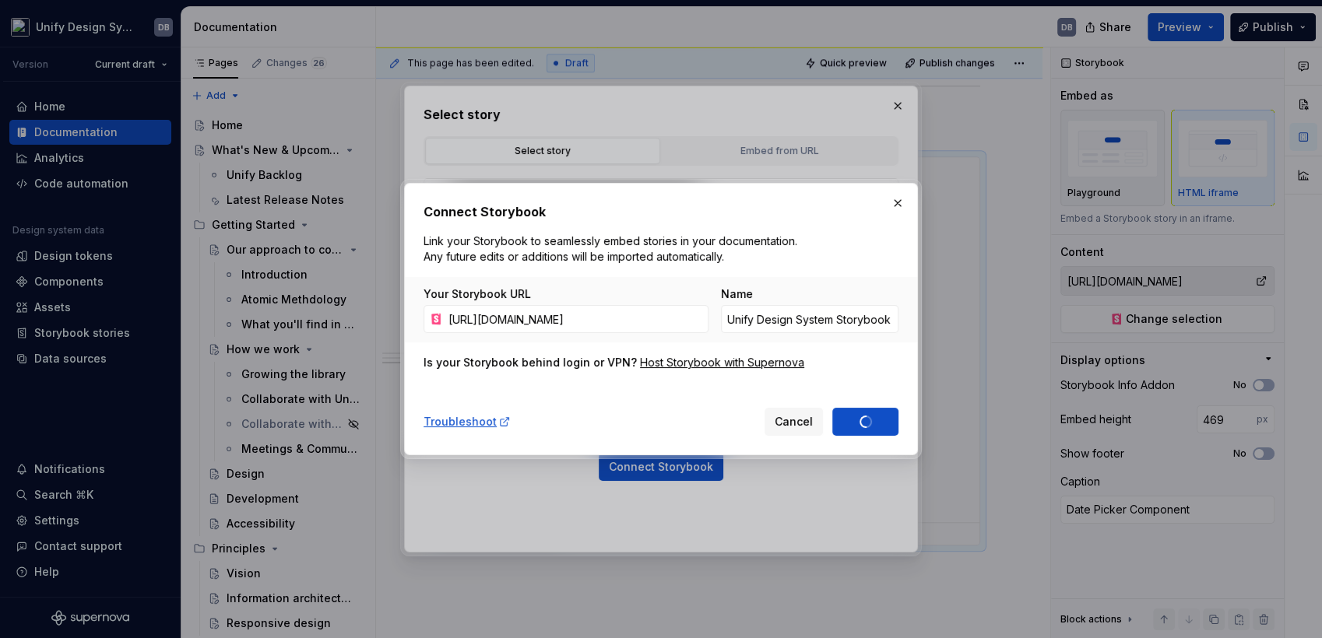
type textarea "*"
type input "Unify Design System Storybook 1"
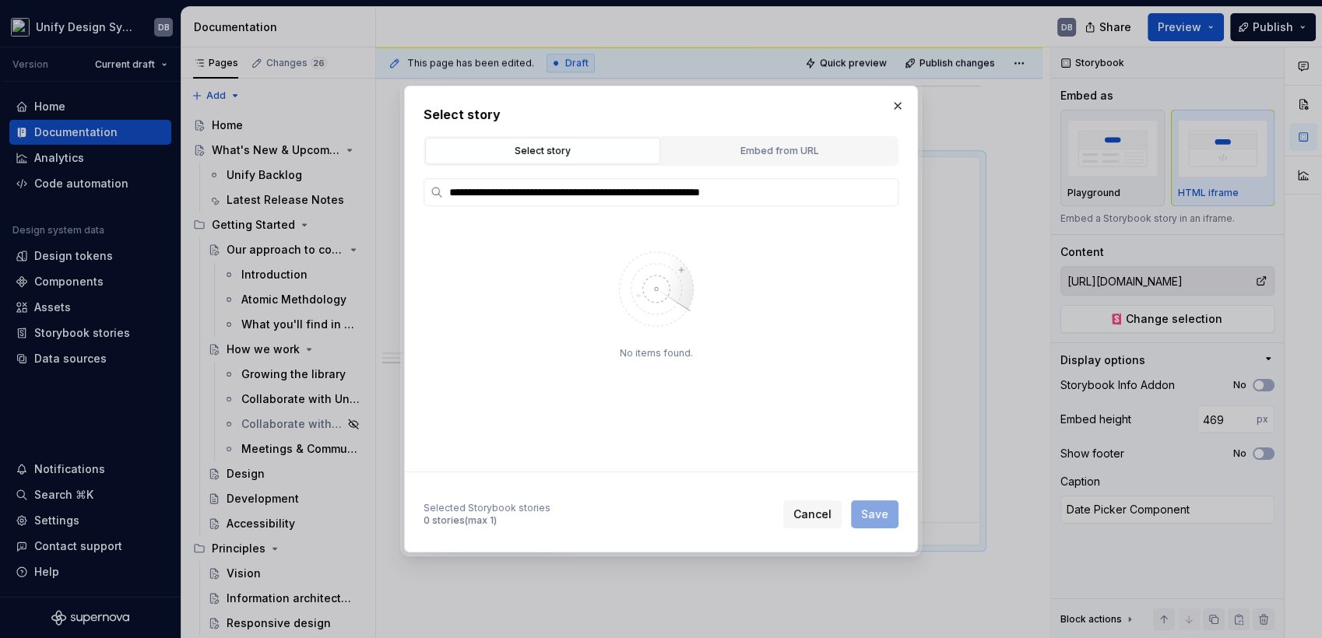
type textarea "*"
click at [765, 154] on div "Embed from URL" at bounding box center [779, 151] width 224 height 16
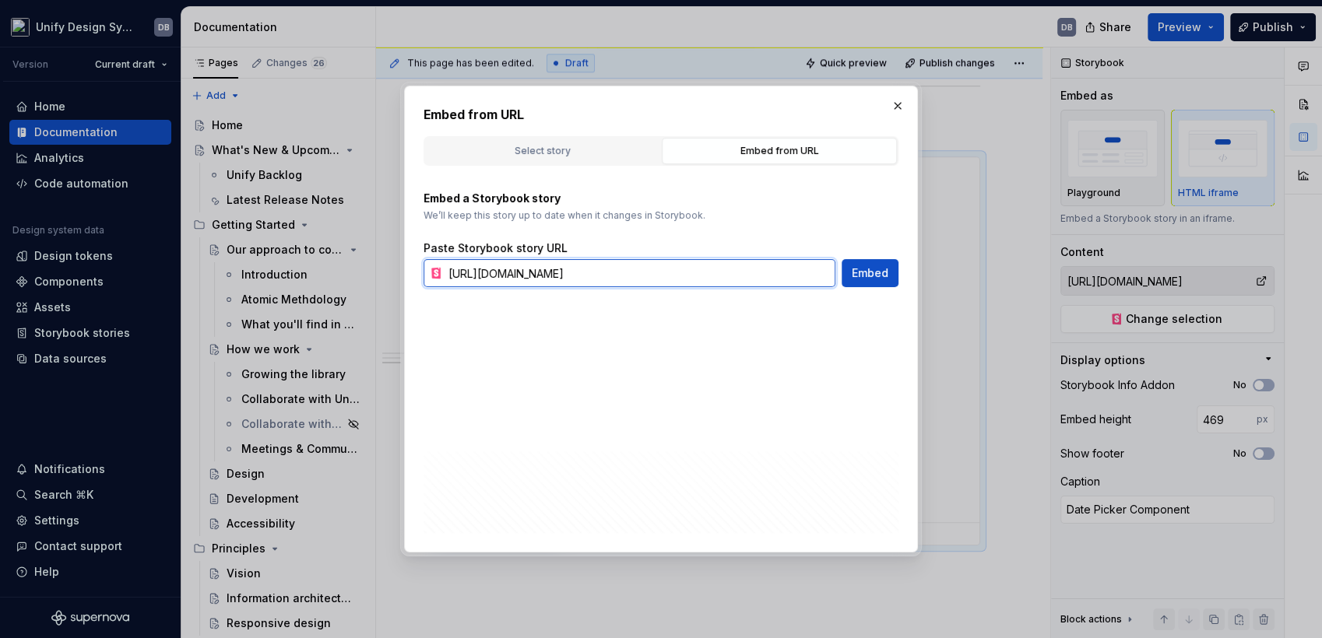
click at [630, 269] on input "[URL][DOMAIN_NAME]" at bounding box center [638, 273] width 393 height 28
paste input "display-avatar--with-image"
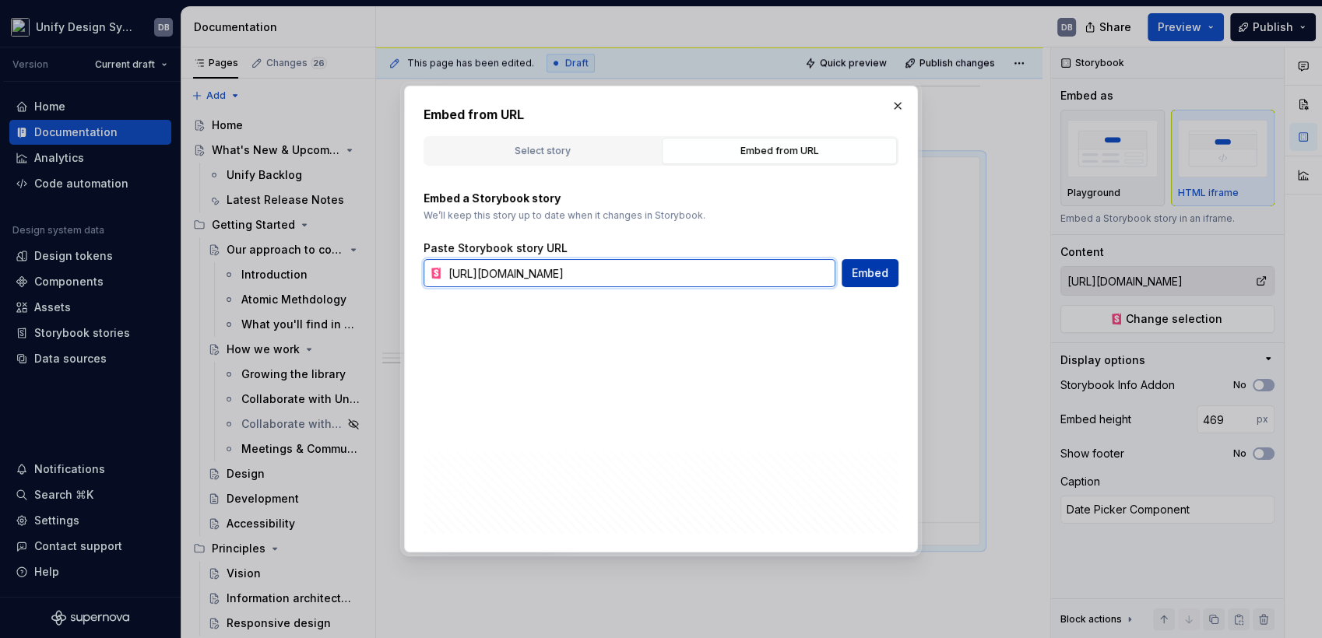
type input "[URL][DOMAIN_NAME]"
click at [865, 282] on button "Embed" at bounding box center [869, 273] width 57 height 28
type textarea "*"
type input "[URL][DOMAIN_NAME]"
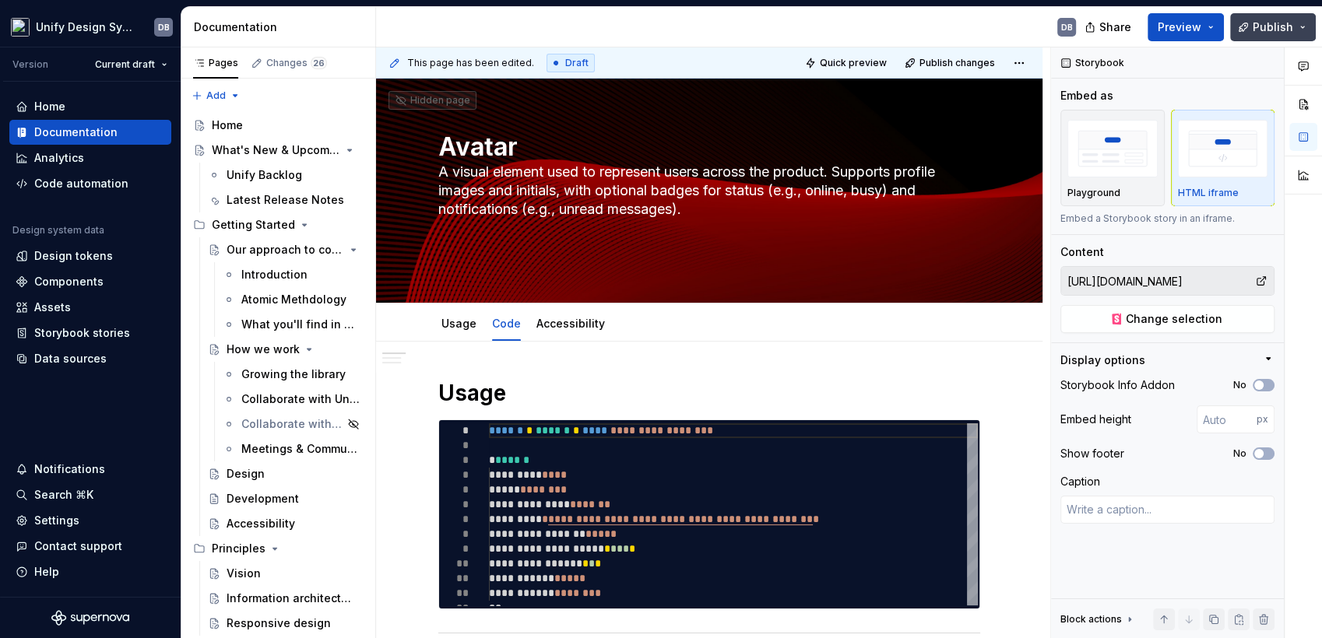
click at [1301, 30] on button "Publish" at bounding box center [1273, 27] width 86 height 28
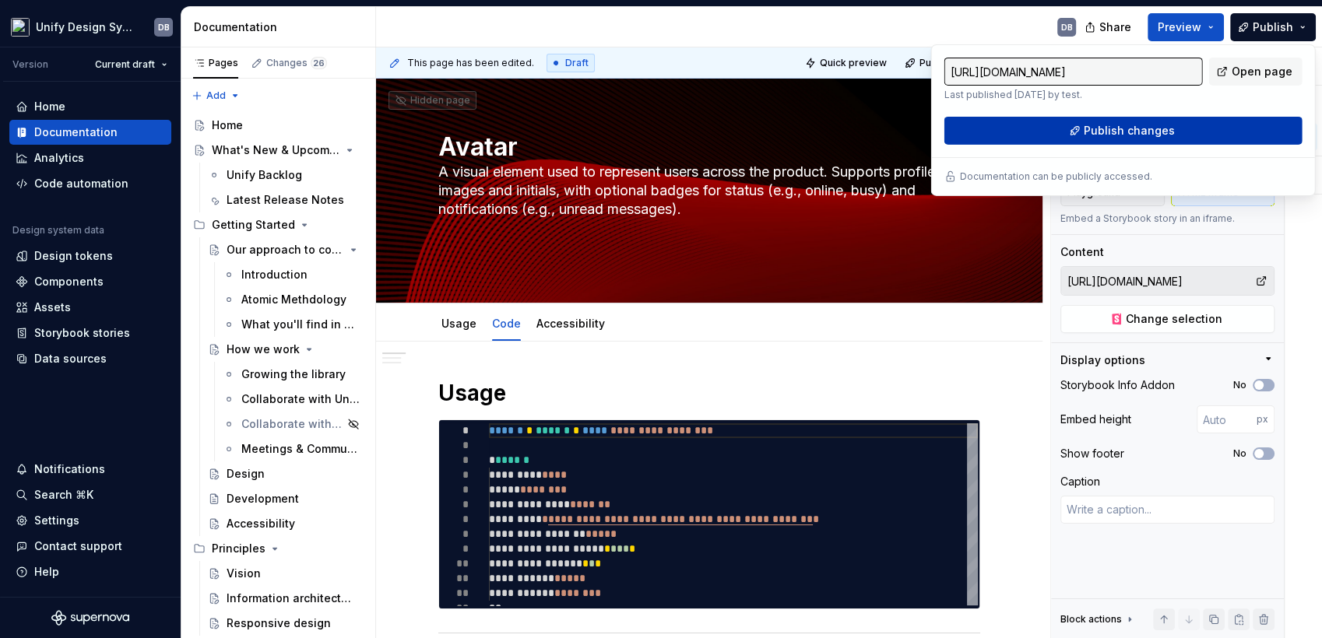
drag, startPoint x: 1301, startPoint y: 30, endPoint x: 1150, endPoint y: 133, distance: 182.6
click at [1150, 133] on span "Publish changes" at bounding box center [1128, 131] width 91 height 16
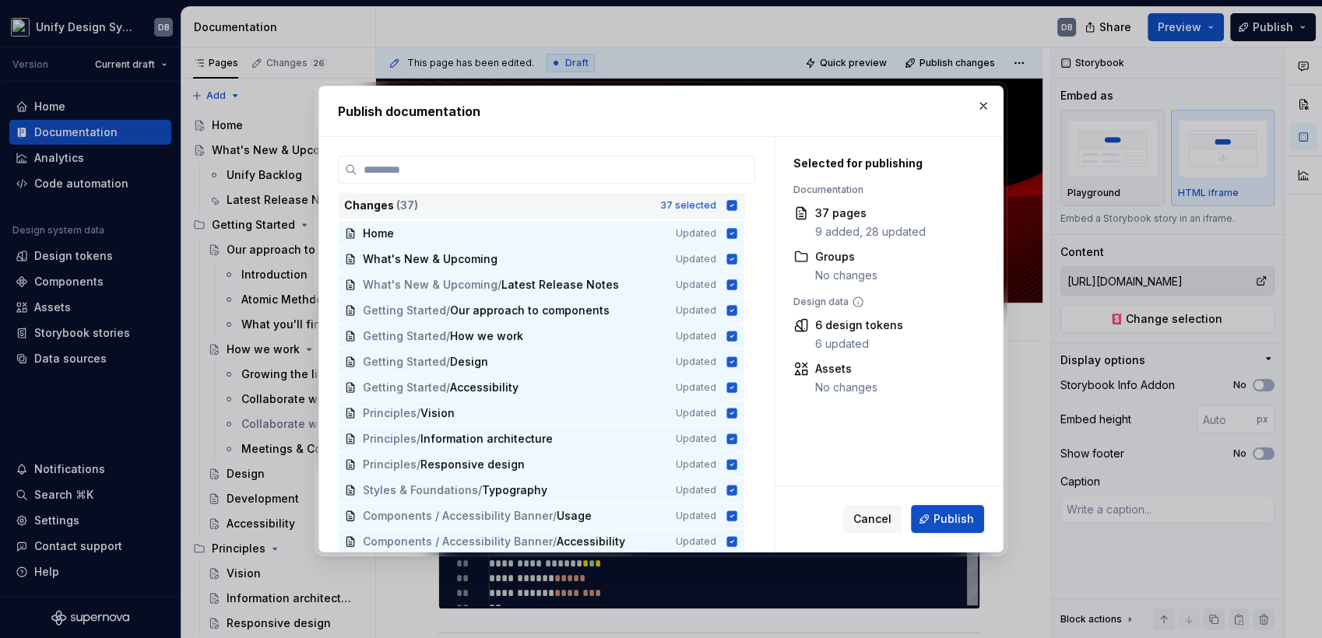
click at [727, 205] on icon at bounding box center [732, 205] width 10 height 10
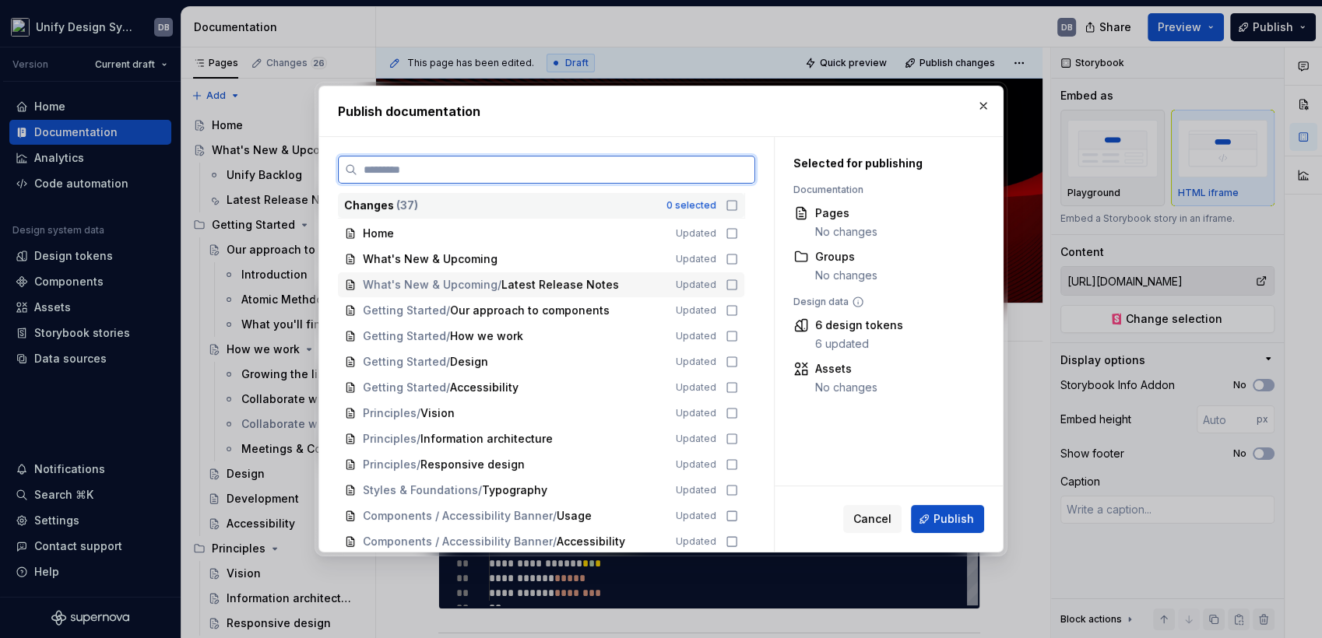
click at [728, 285] on icon at bounding box center [731, 285] width 12 height 12
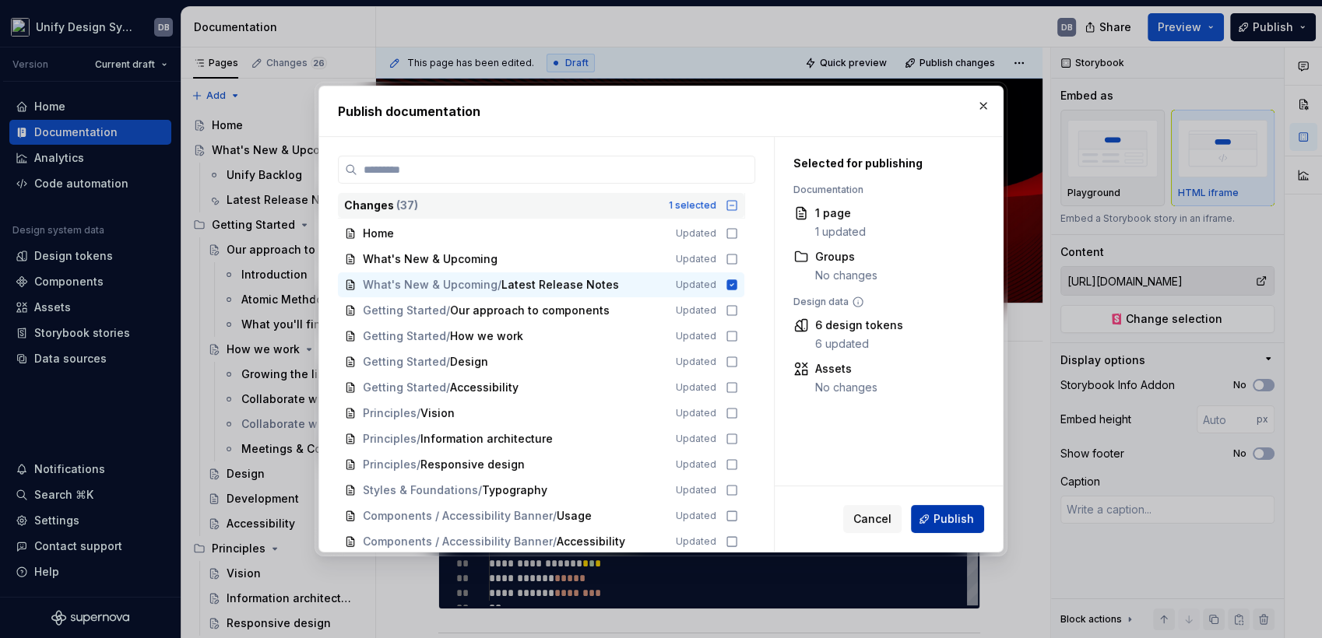
click at [948, 515] on span "Publish" at bounding box center [953, 519] width 40 height 16
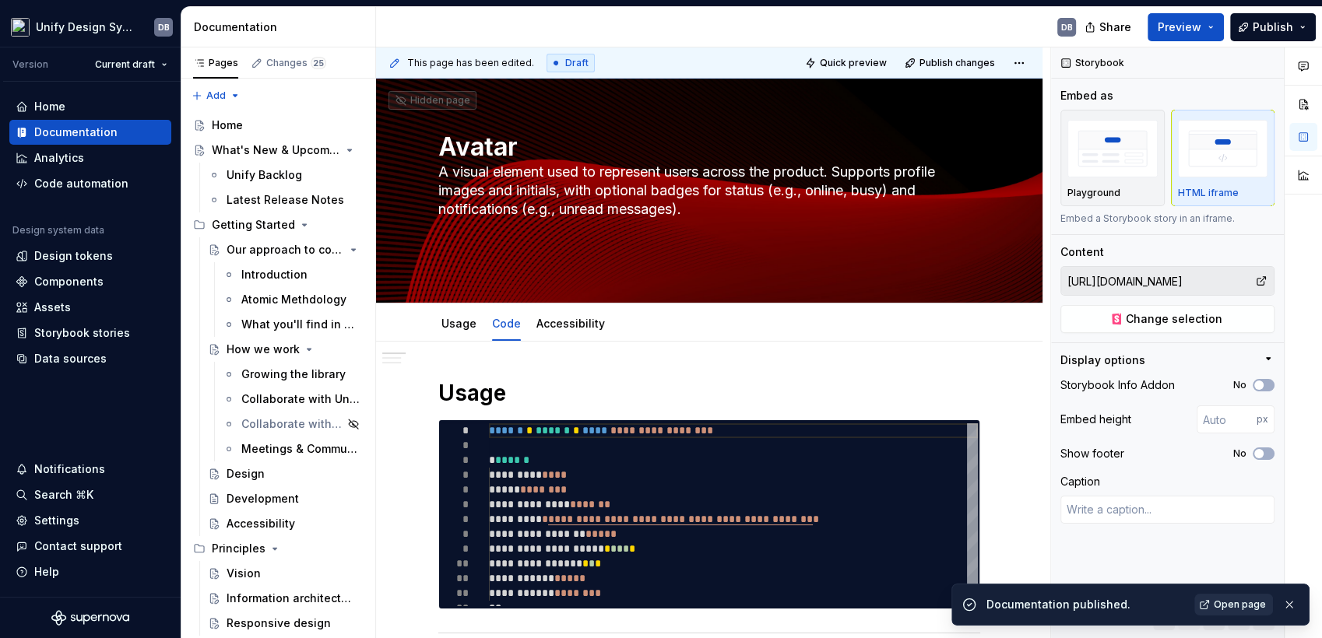
click at [1245, 609] on span "Open page" at bounding box center [1239, 605] width 52 height 12
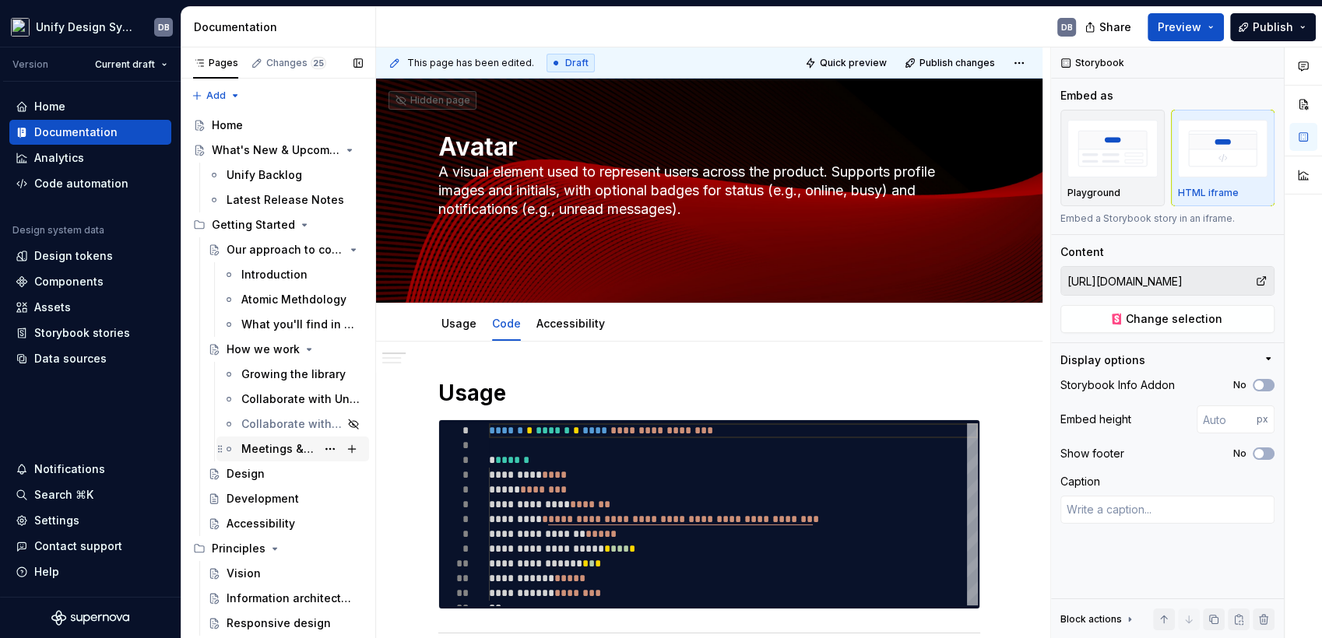
scroll to position [259, 0]
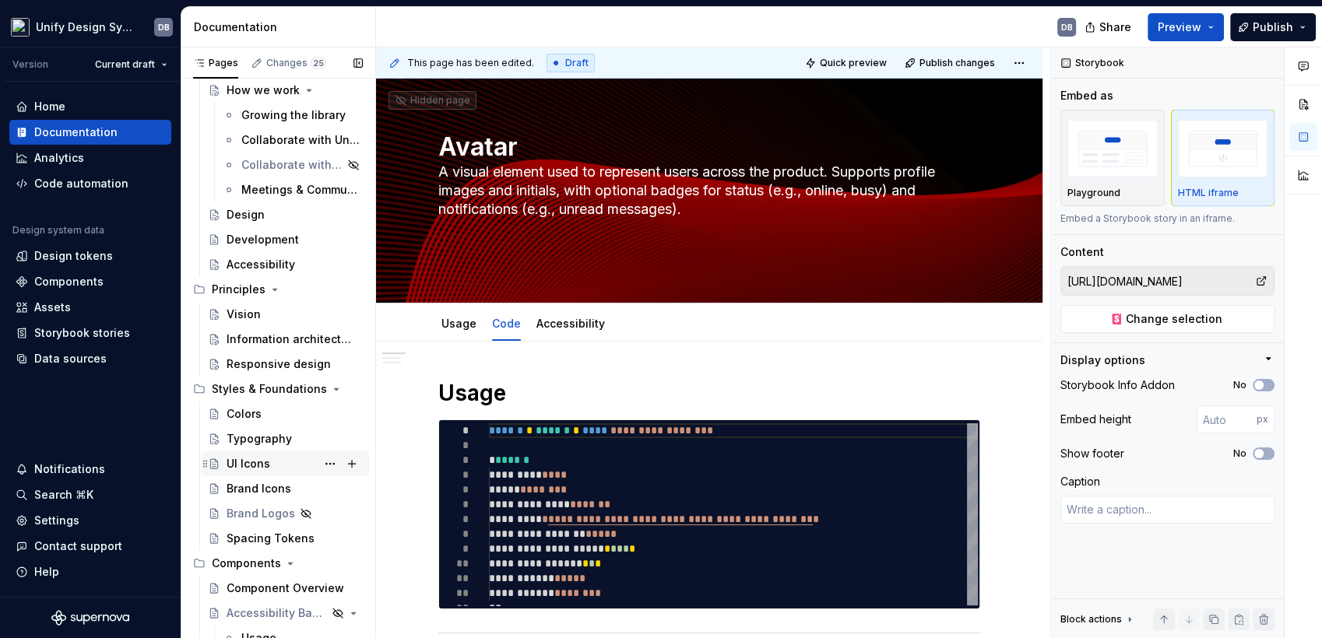
click at [249, 459] on div "UI Icons" at bounding box center [248, 464] width 44 height 16
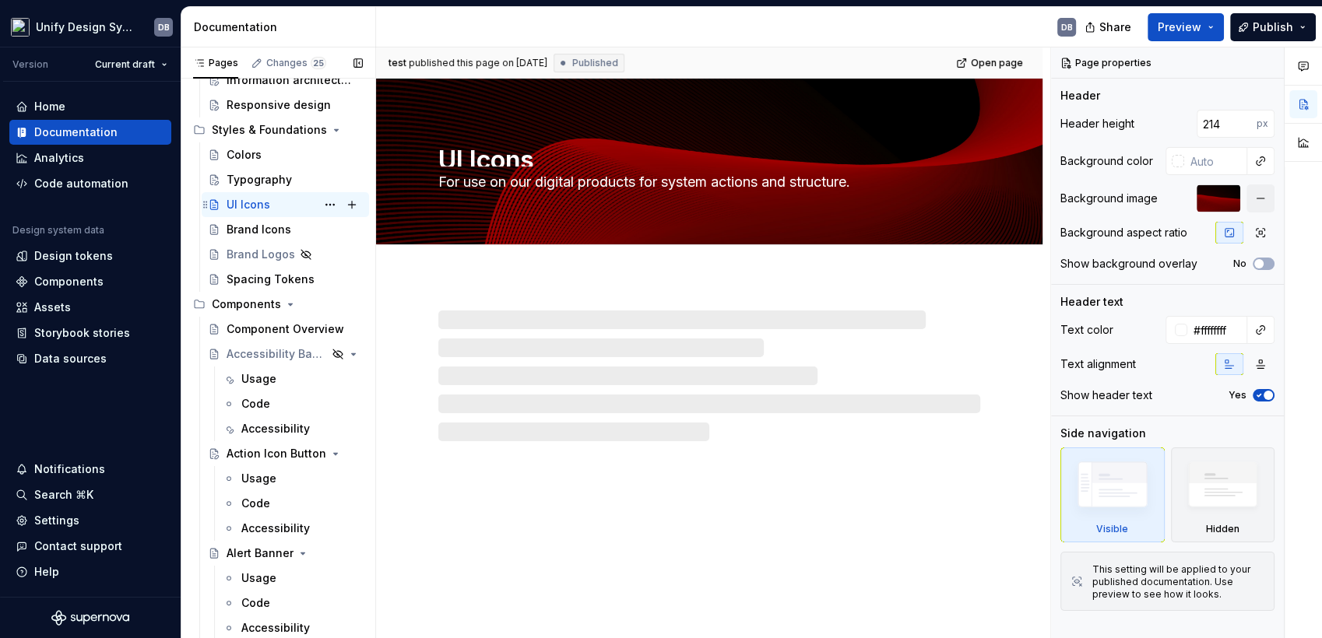
scroll to position [691, 0]
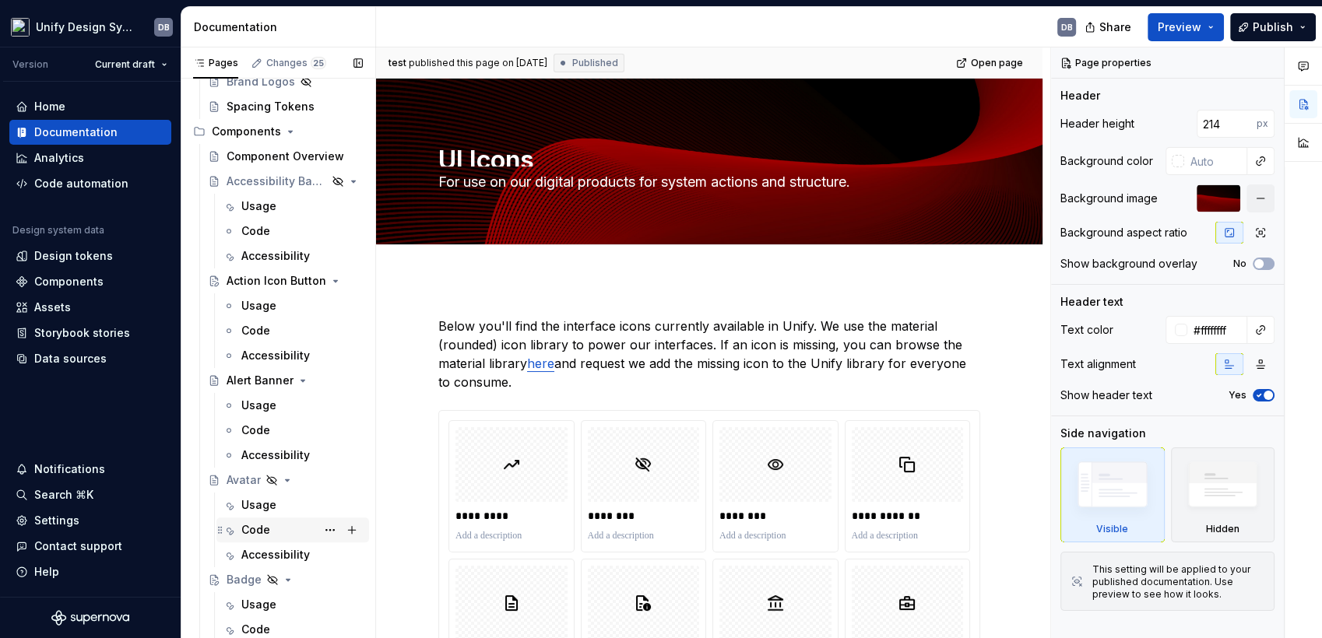
click at [253, 526] on div "Code" at bounding box center [255, 530] width 29 height 16
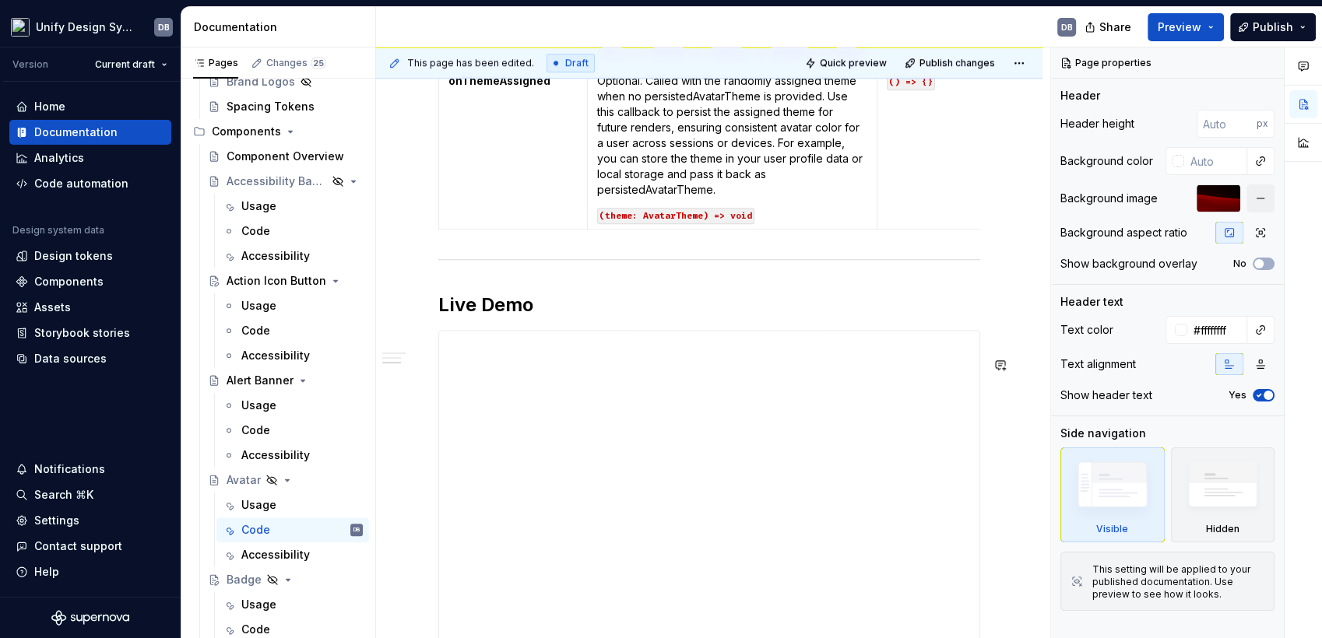
scroll to position [1538, 0]
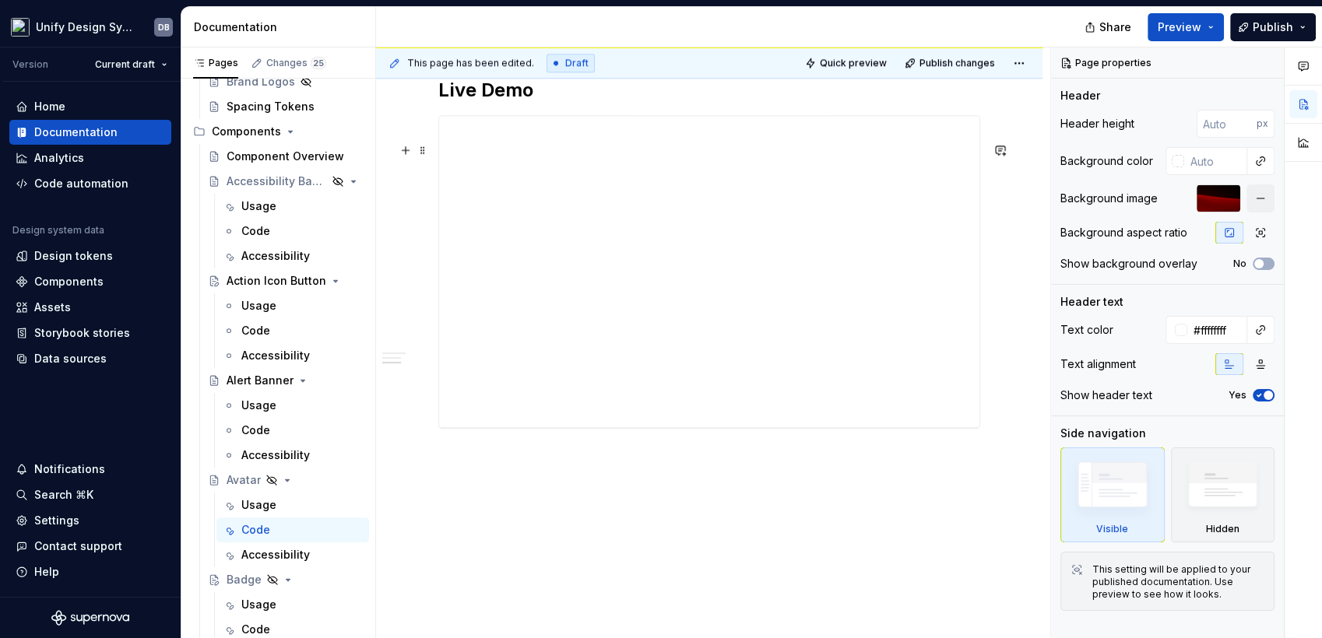
type textarea "*"
